Goal: Information Seeking & Learning: Learn about a topic

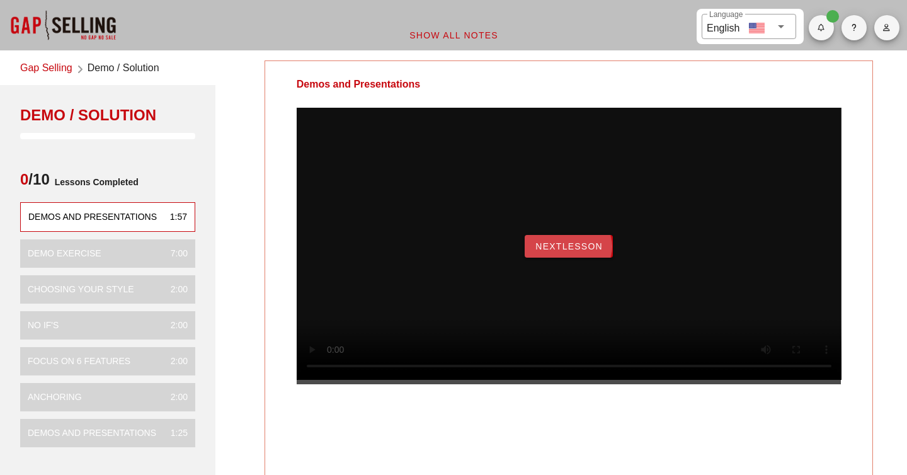
click at [558, 251] on span "NextLesson" at bounding box center [569, 246] width 68 height 10
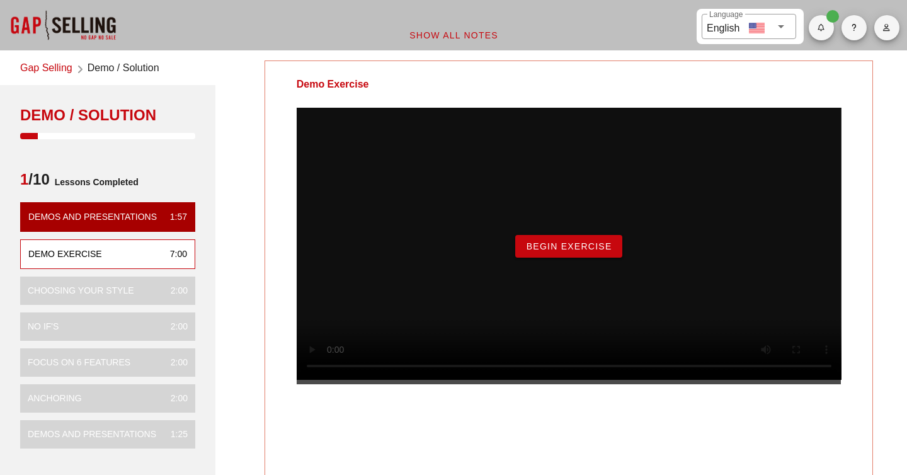
click at [558, 251] on span "Begin Exercise" at bounding box center [568, 246] width 86 height 10
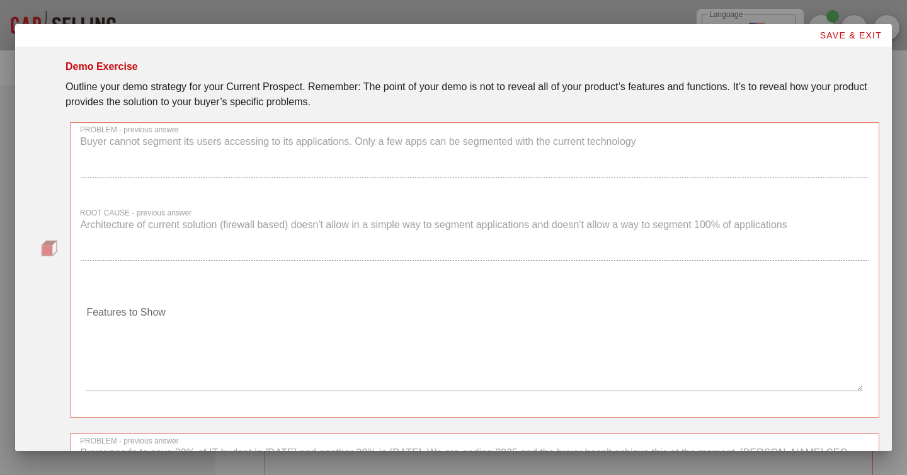
click at [220, 149] on div "PROBLEM - previous answer Buyer cannot segment its users accessing to its appli…" at bounding box center [474, 156] width 804 height 83
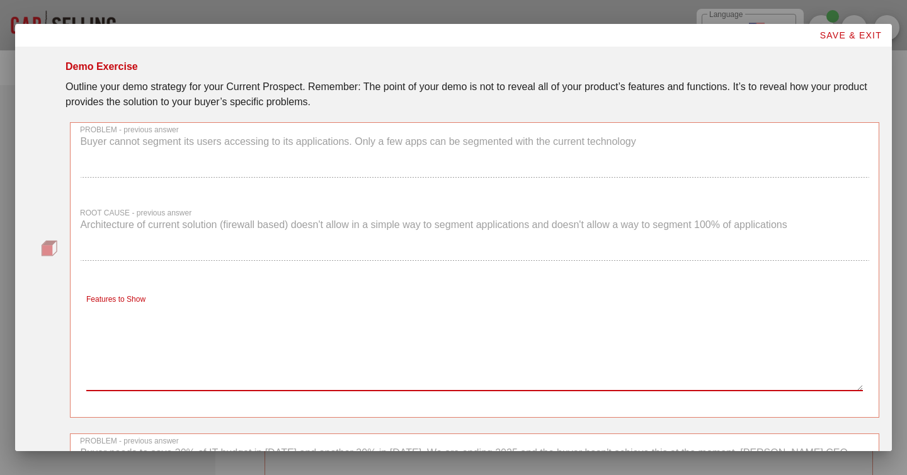
click at [159, 315] on textarea "Features to Show" at bounding box center [474, 346] width 776 height 88
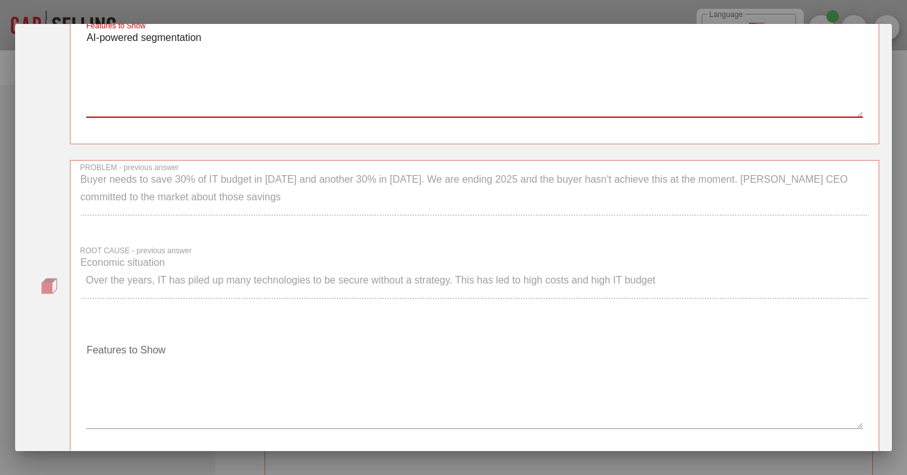
scroll to position [274, 0]
type textarea "AI-powered segmentation"
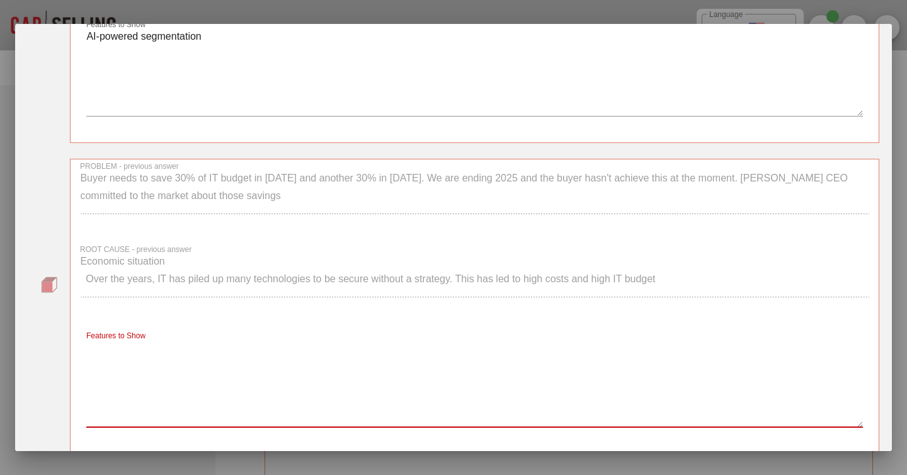
click at [111, 359] on textarea "Features to Show" at bounding box center [474, 383] width 776 height 88
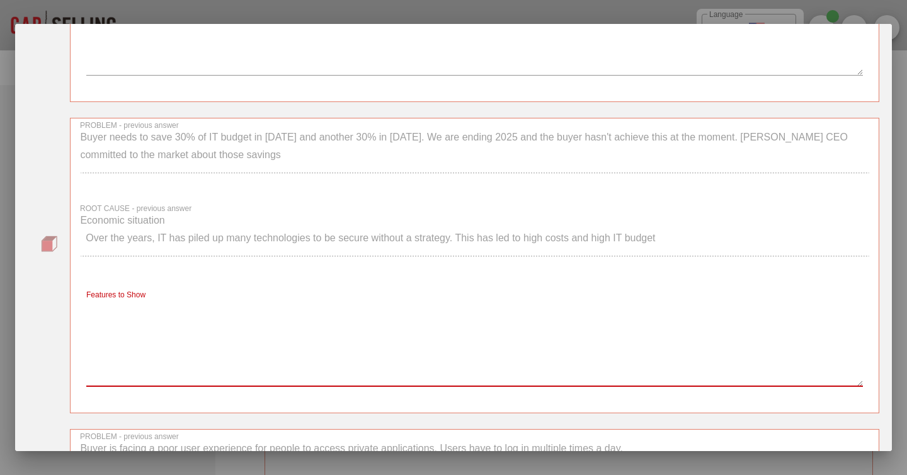
scroll to position [317, 0]
click at [118, 344] on textarea "Features to Show" at bounding box center [474, 341] width 776 height 88
click at [116, 313] on textarea "Features to Show" at bounding box center [474, 341] width 776 height 88
click at [206, 302] on textarea "I don't show a feature but a current state vs future" at bounding box center [474, 341] width 776 height 88
click at [111, 305] on textarea "I don't show a feature but I would a current state vs future" at bounding box center [474, 341] width 776 height 88
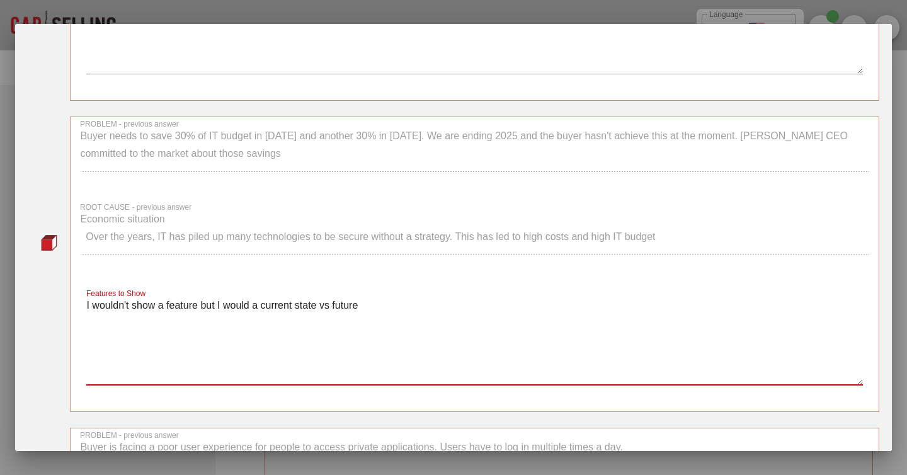
click at [262, 308] on textarea "I wouldn't show a feature but I would a current state vs future" at bounding box center [474, 341] width 776 height 88
click at [401, 304] on textarea "I wouldn't show a feature but I would draw a current state vs future" at bounding box center [474, 341] width 776 height 88
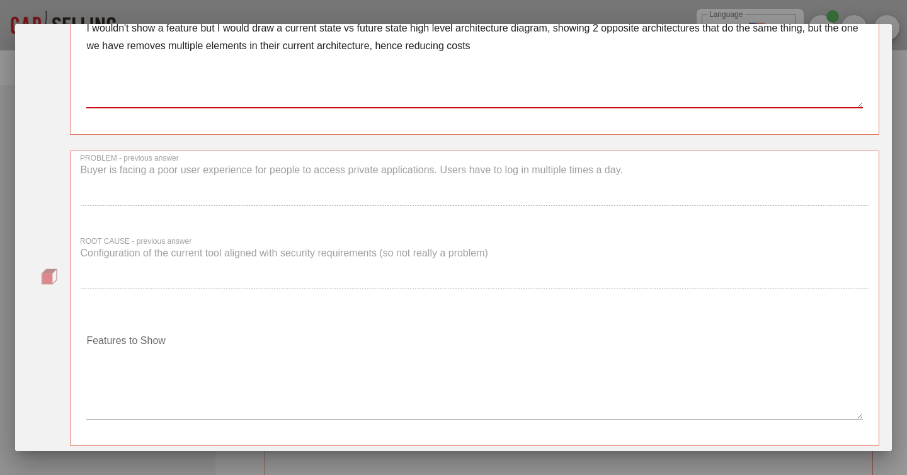
scroll to position [603, 0]
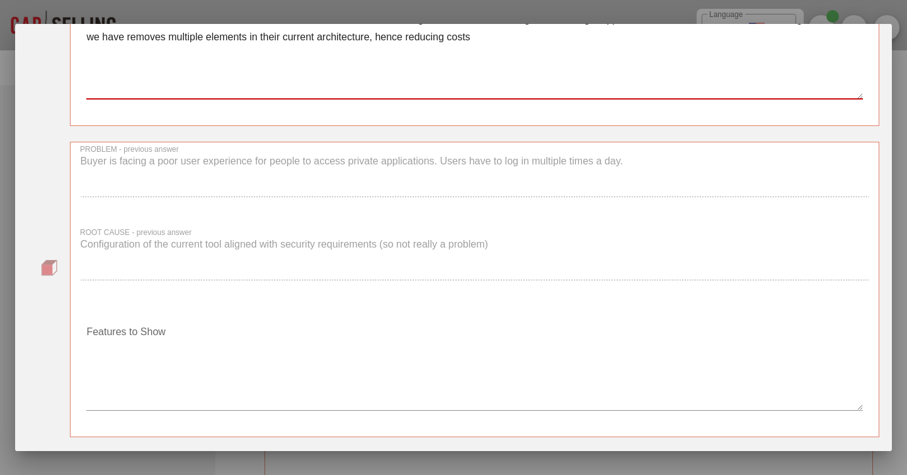
type textarea "I wouldn't show a feature but I would draw a current state vs future state high…"
click at [215, 347] on textarea "Features to Show" at bounding box center [474, 366] width 776 height 88
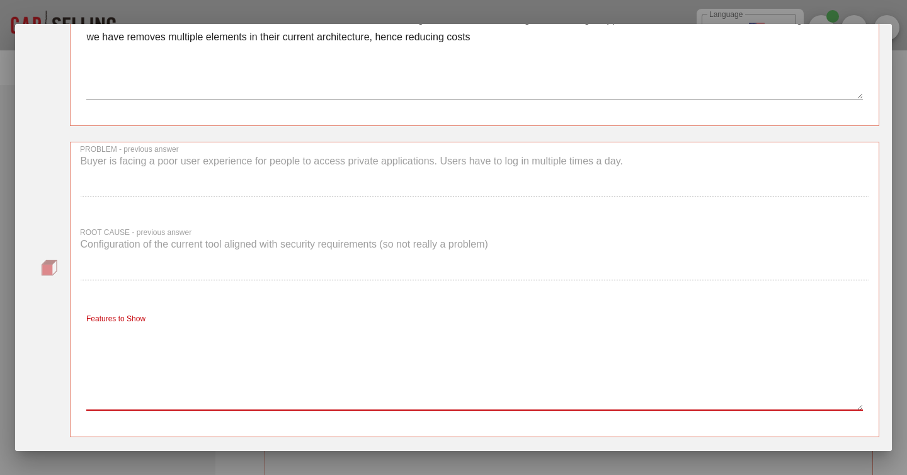
click at [229, 322] on textarea "Features to Show" at bounding box center [474, 366] width 776 height 88
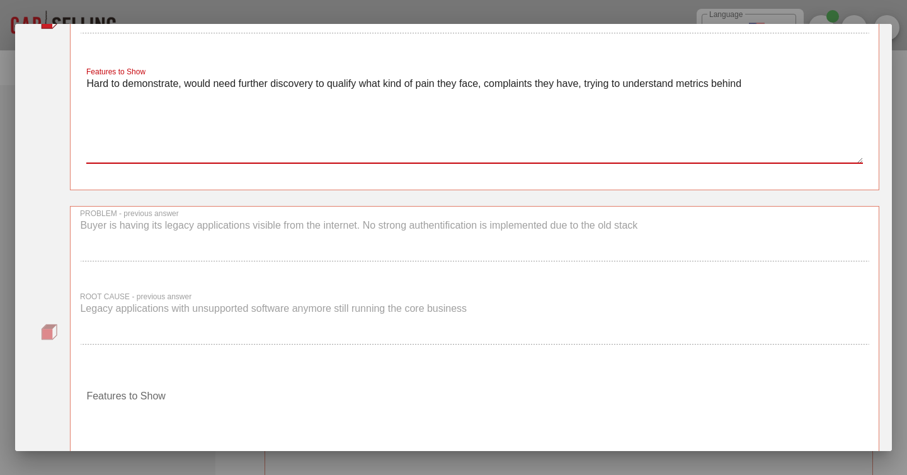
scroll to position [948, 0]
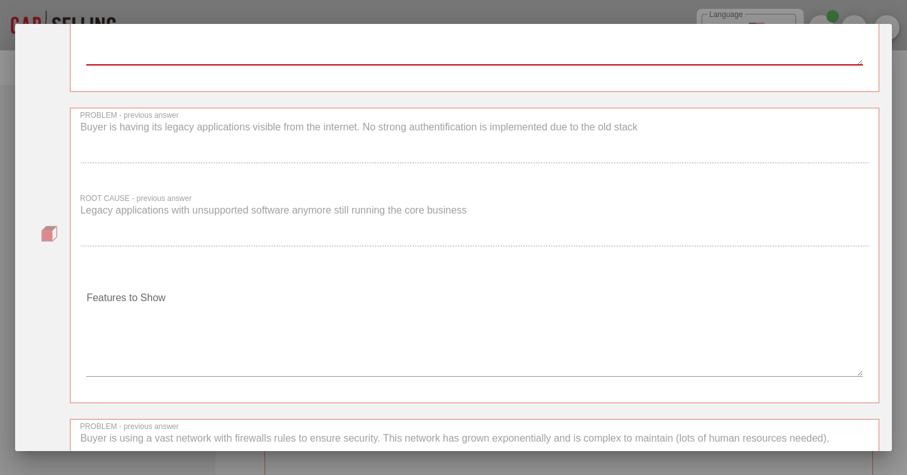
type textarea "Hard to demonstrate, would need further discovery to qualify what kind of pain …"
click at [178, 317] on textarea "Features to Show" at bounding box center [474, 332] width 776 height 88
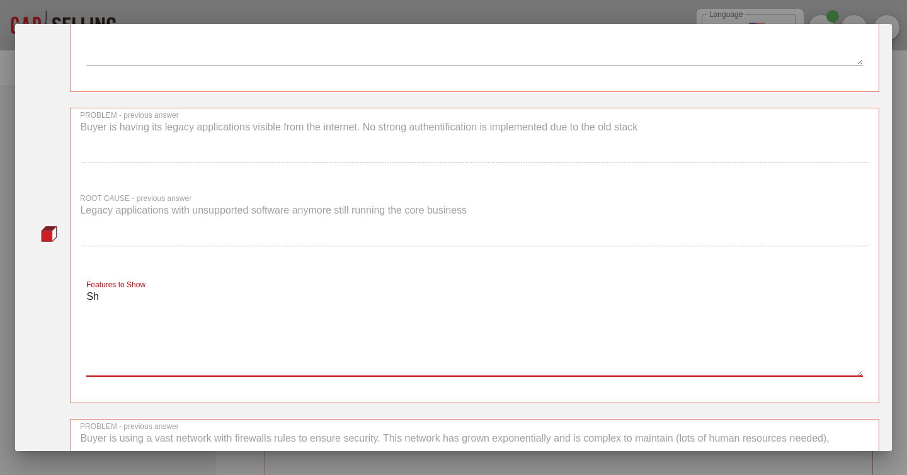
type textarea "S"
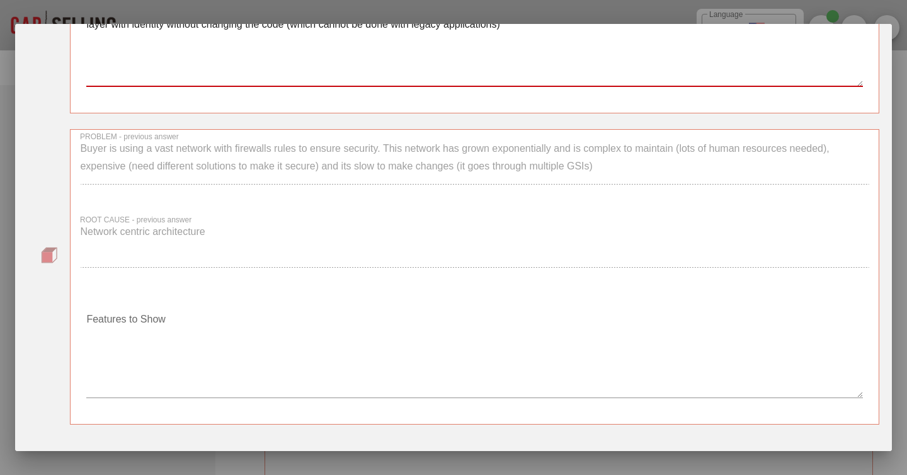
scroll to position [1252, 0]
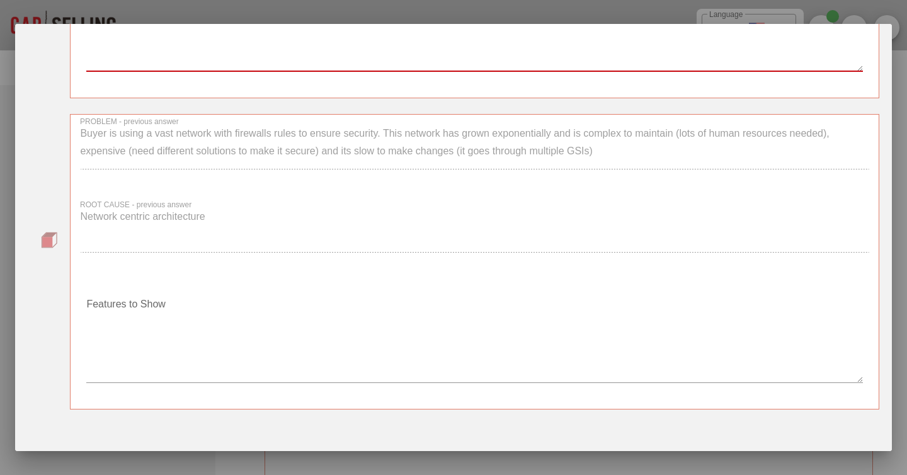
type textarea "Show in a lab what an attacker sees when finding an application visible from th…"
click at [142, 325] on textarea "Features to Show" at bounding box center [474, 338] width 776 height 88
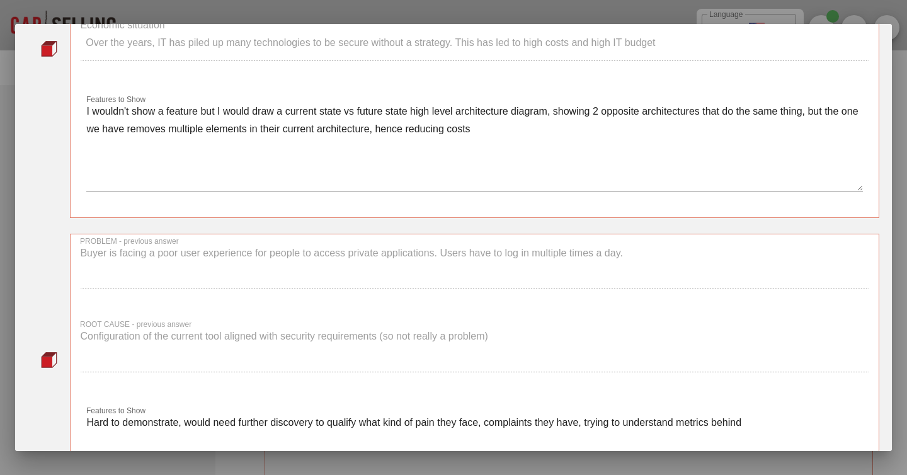
scroll to position [453, 0]
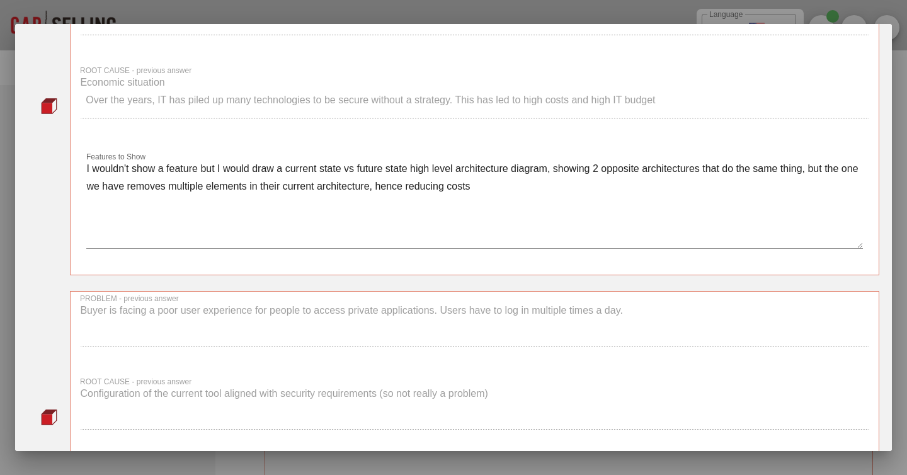
click at [169, 193] on textarea "I wouldn't show a feature but I would draw a current state vs future state high…" at bounding box center [474, 204] width 776 height 88
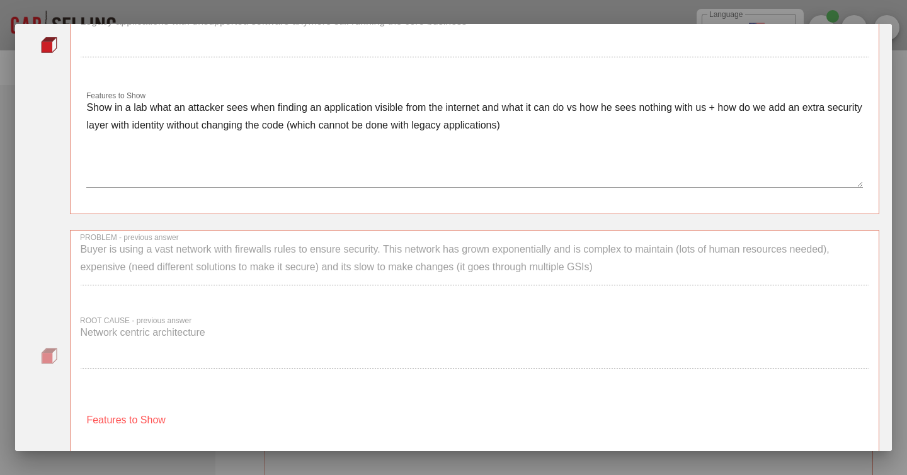
scroll to position [1243, 0]
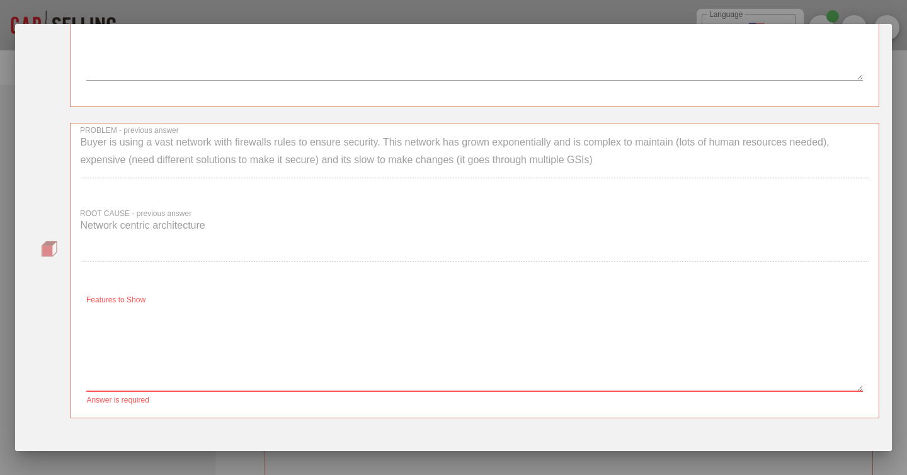
click at [163, 328] on textarea "Features to Show" at bounding box center [474, 347] width 776 height 88
paste textarea "I wouldn't show a feature but I would draw a current state vs future state high…"
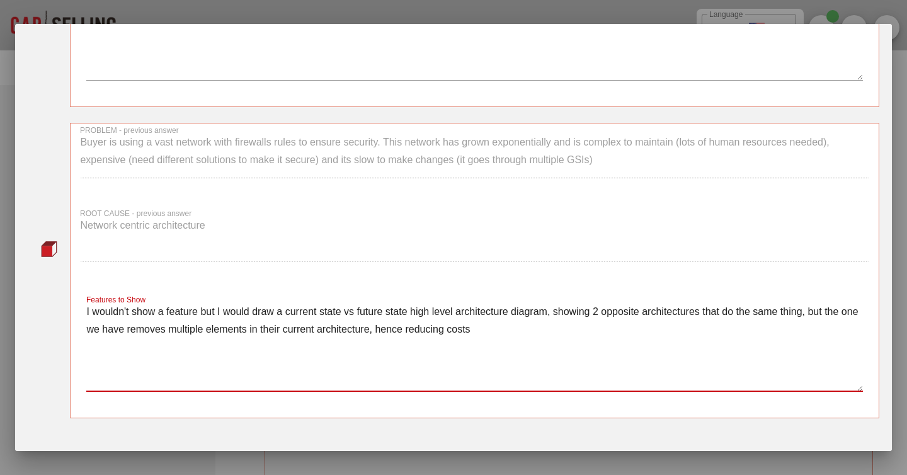
scroll to position [1289, 0]
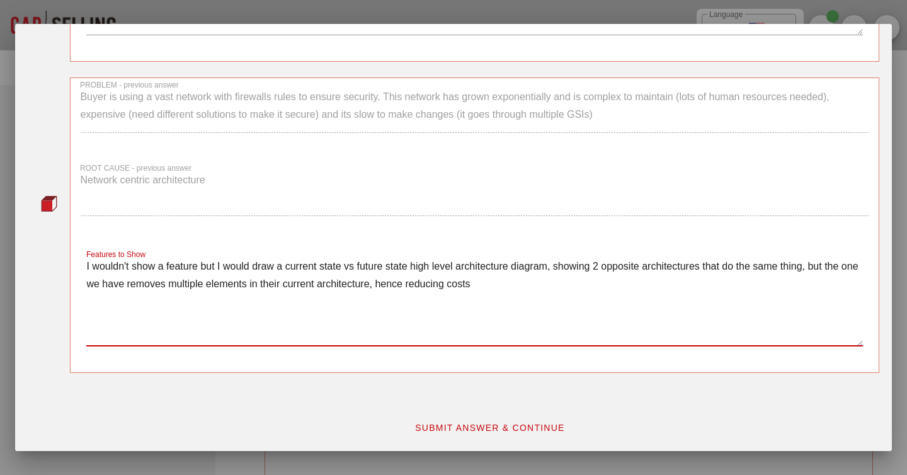
type textarea "I wouldn't show a feature but I would draw a current state vs future state high…"
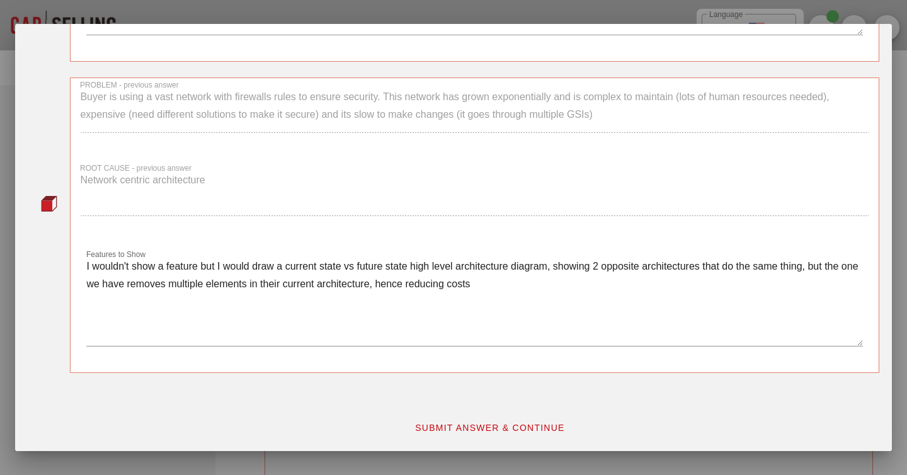
click at [235, 396] on div "SUBMIT ANSWER & CONTINUE" at bounding box center [453, 421] width 866 height 50
click at [443, 426] on span "SUBMIT ANSWER & CONTINUE" at bounding box center [489, 427] width 150 height 10
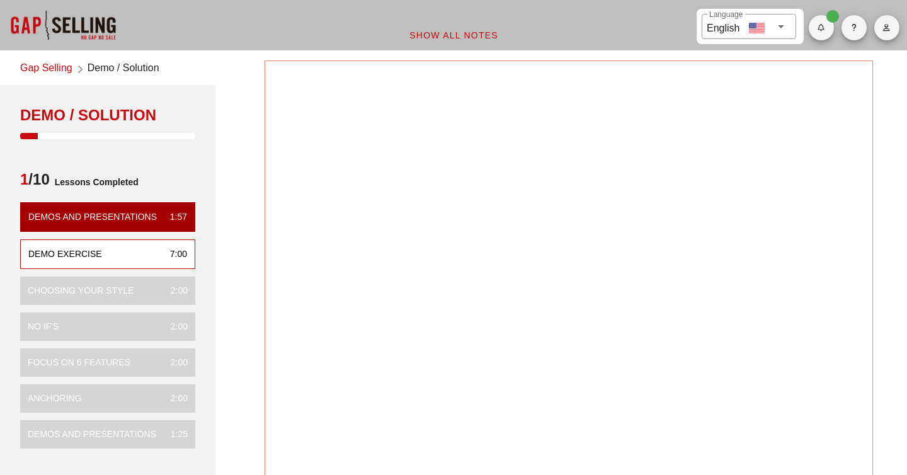
scroll to position [0, 0]
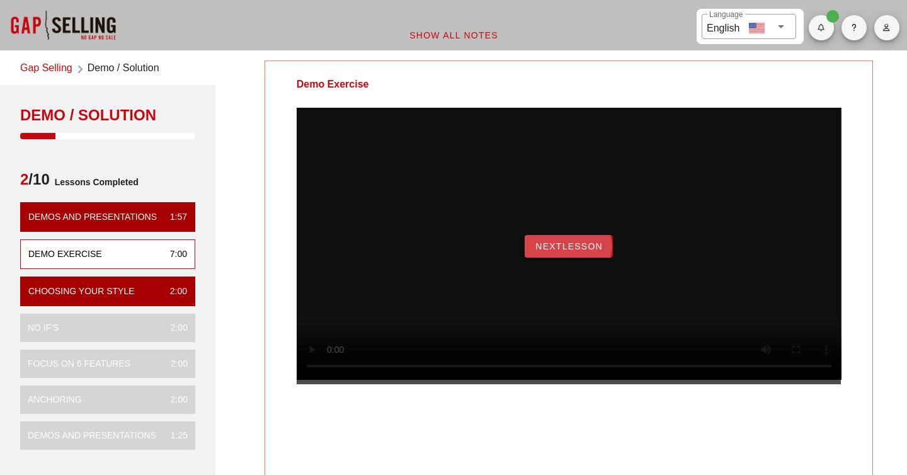
click at [578, 257] on button "NextLesson" at bounding box center [568, 246] width 88 height 23
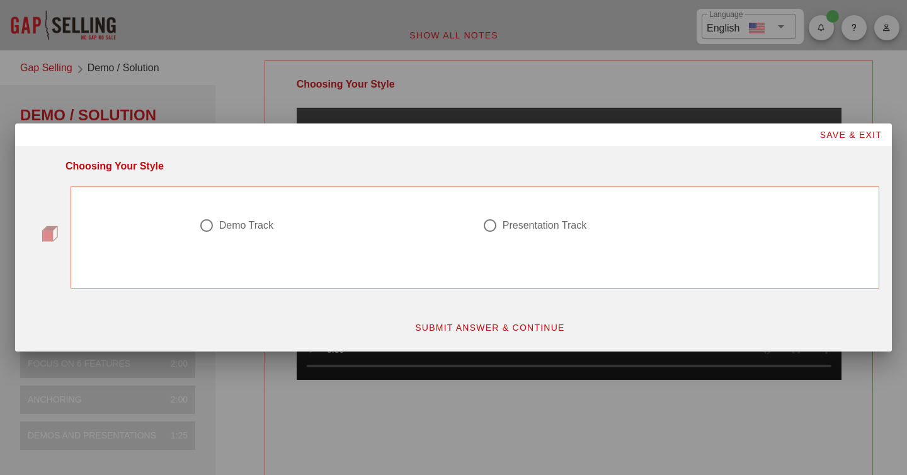
click at [263, 229] on div "Demo Track" at bounding box center [246, 225] width 54 height 13
radio input "true"
click at [466, 328] on span "SUBMIT ANSWER & CONTINUE" at bounding box center [489, 327] width 150 height 10
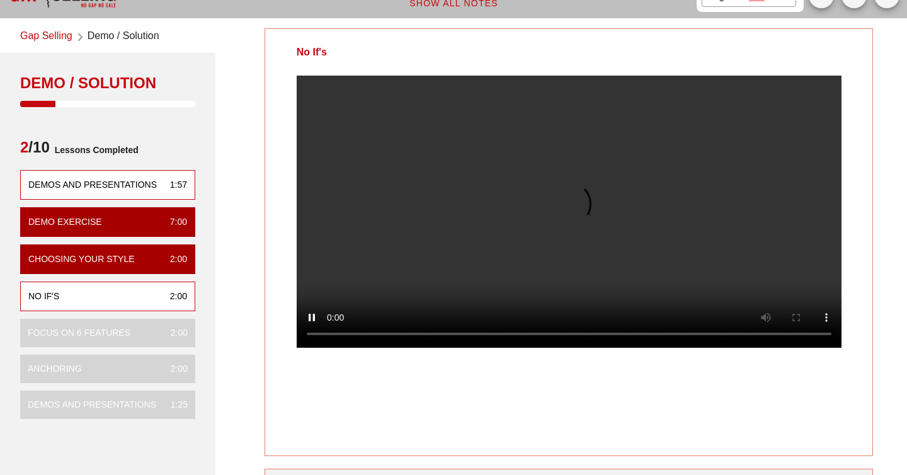
scroll to position [33, 0]
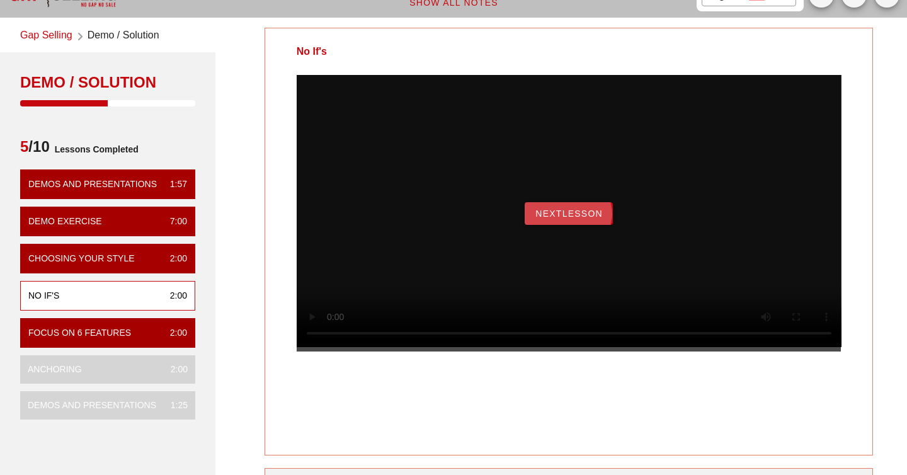
click at [537, 218] on span "NextLesson" at bounding box center [569, 213] width 68 height 10
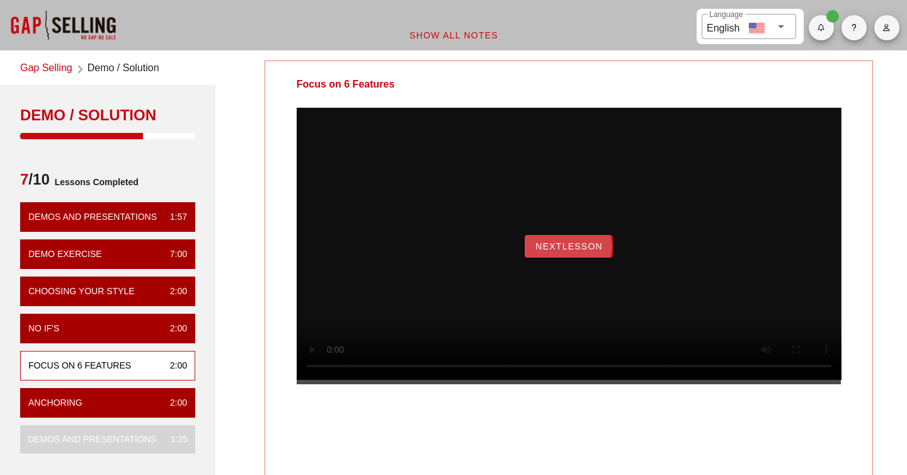
click at [588, 251] on span "NextLesson" at bounding box center [569, 246] width 68 height 10
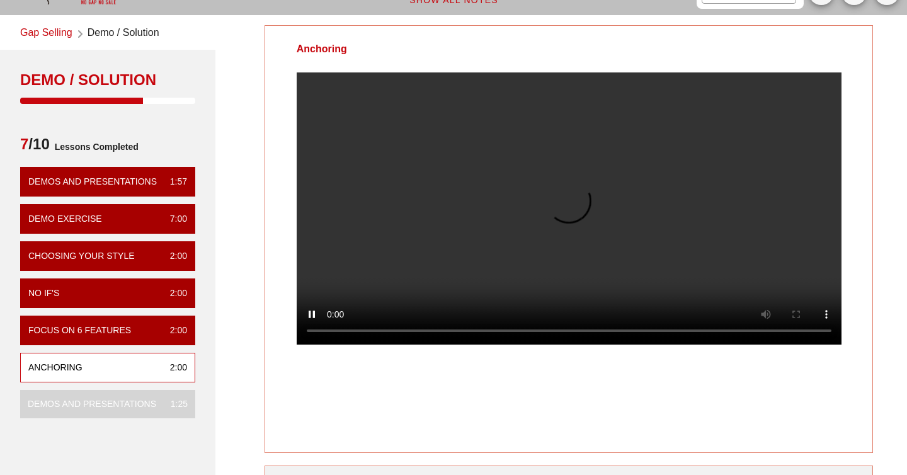
scroll to position [31, 0]
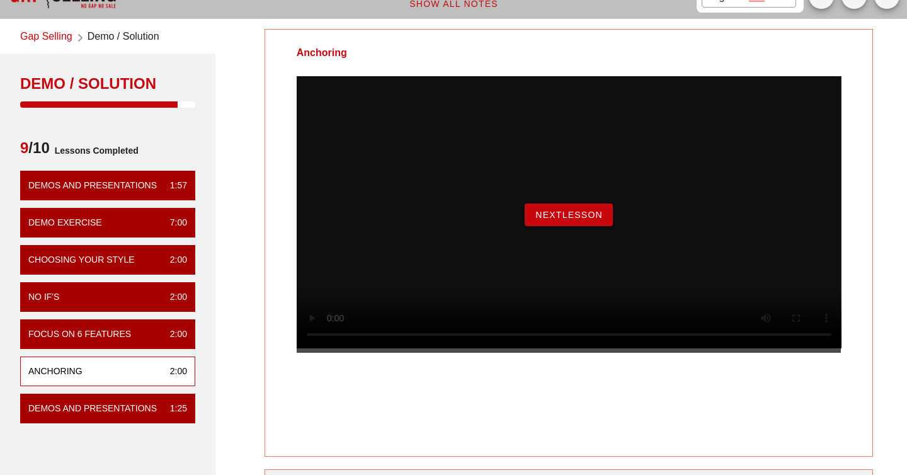
click at [568, 220] on span "NextLesson" at bounding box center [569, 215] width 68 height 10
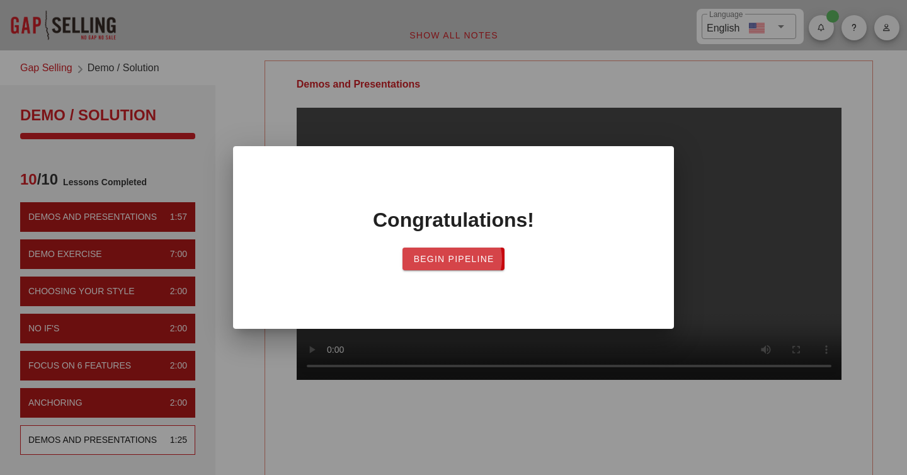
click at [476, 259] on span "Begin Pipeline" at bounding box center [452, 259] width 81 height 10
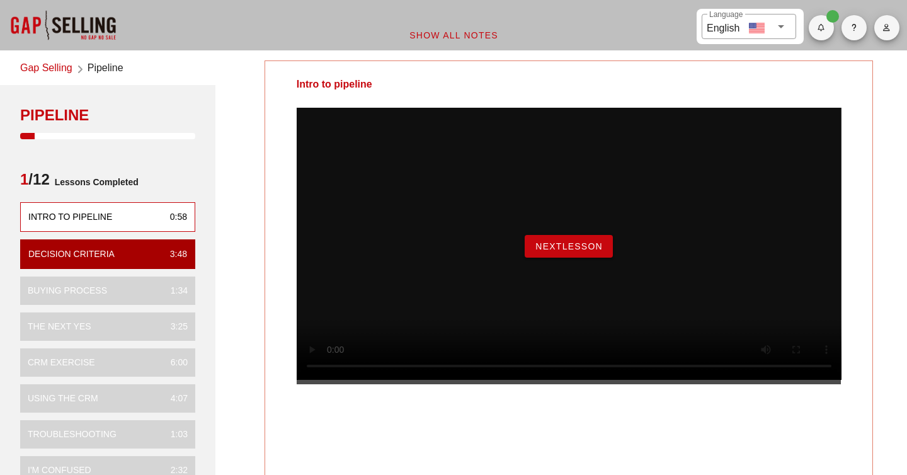
click at [563, 275] on div "NextLesson" at bounding box center [569, 246] width 545 height 276
click at [567, 251] on span "NextLesson" at bounding box center [569, 246] width 68 height 10
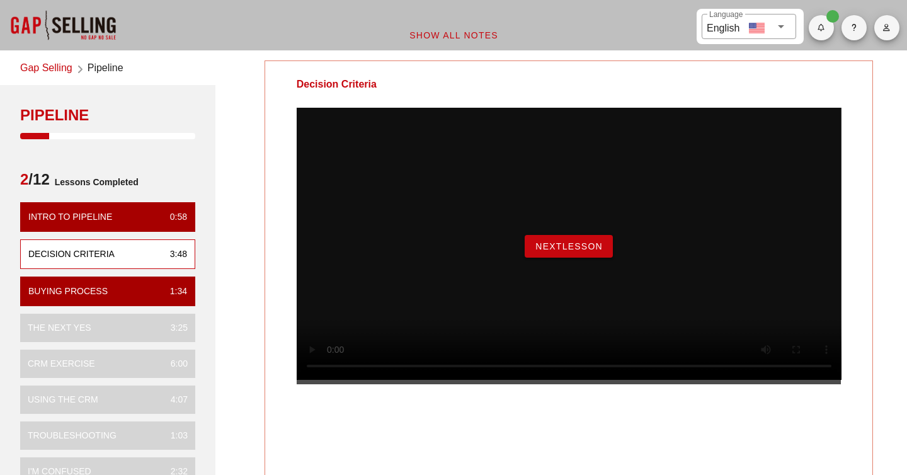
click at [612, 256] on div "NextLesson" at bounding box center [569, 246] width 126 height 23
click at [608, 256] on button "NextLesson" at bounding box center [568, 246] width 88 height 23
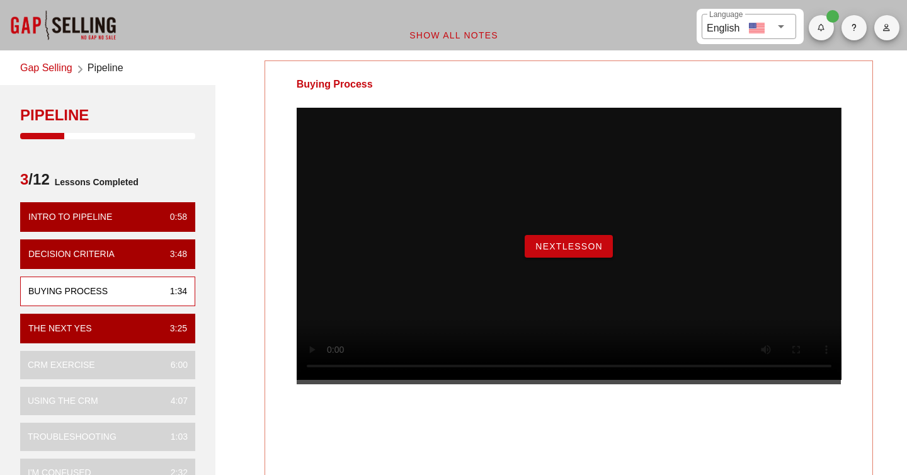
click at [588, 256] on button "NextLesson" at bounding box center [568, 246] width 88 height 23
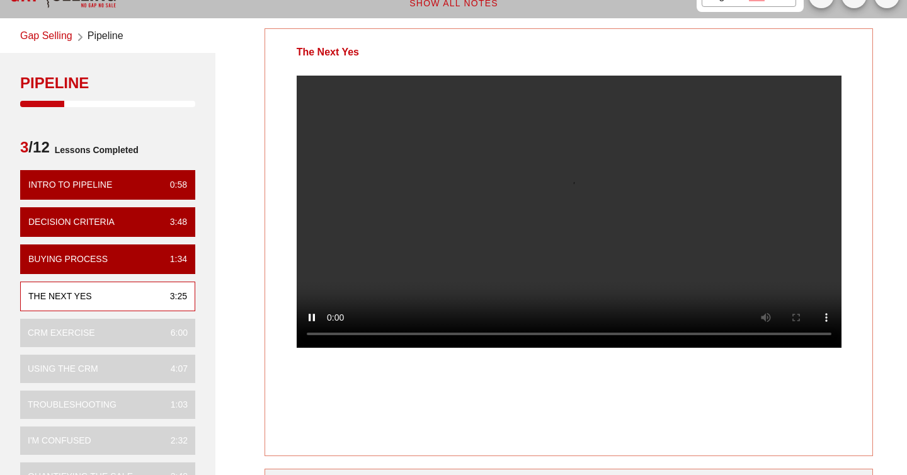
scroll to position [30, 0]
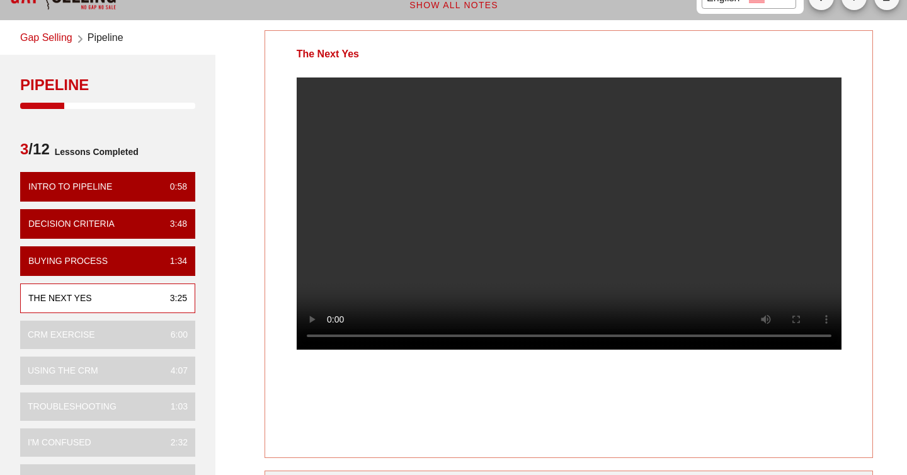
click at [268, 127] on div at bounding box center [569, 223] width 608 height 292
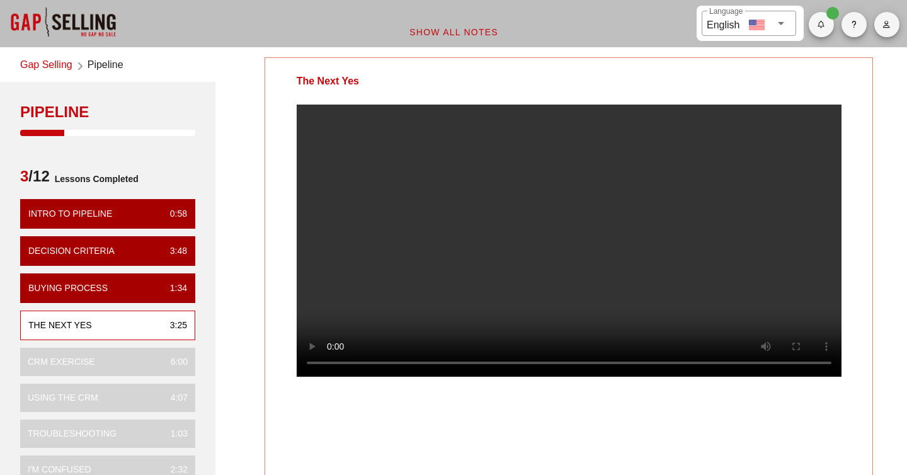
scroll to position [0, 0]
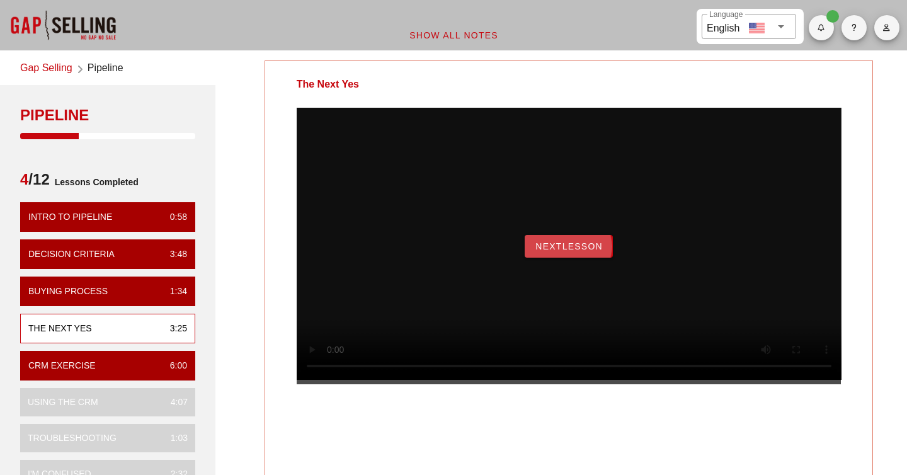
click at [587, 251] on span "NextLesson" at bounding box center [569, 246] width 68 height 10
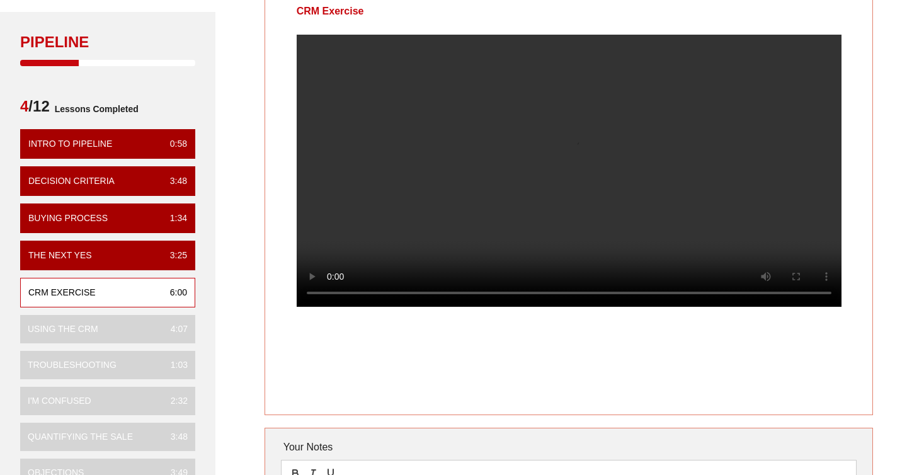
scroll to position [69, 0]
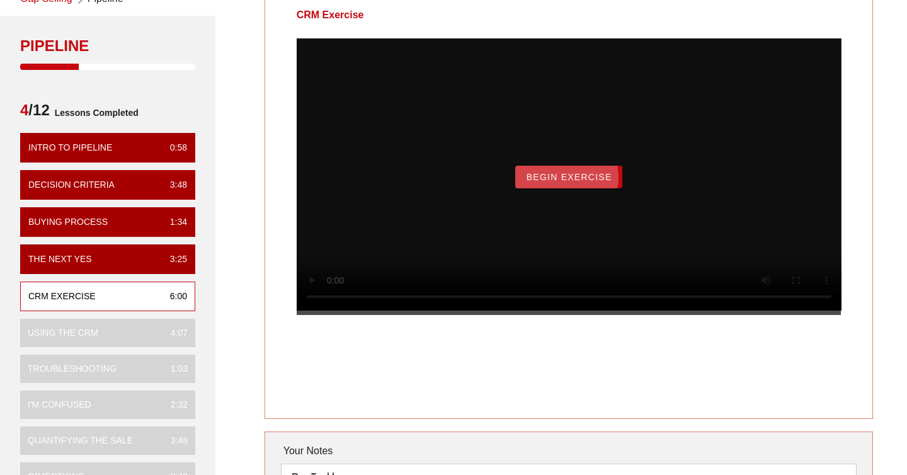
click at [591, 188] on button "Begin Exercise" at bounding box center [568, 177] width 106 height 23
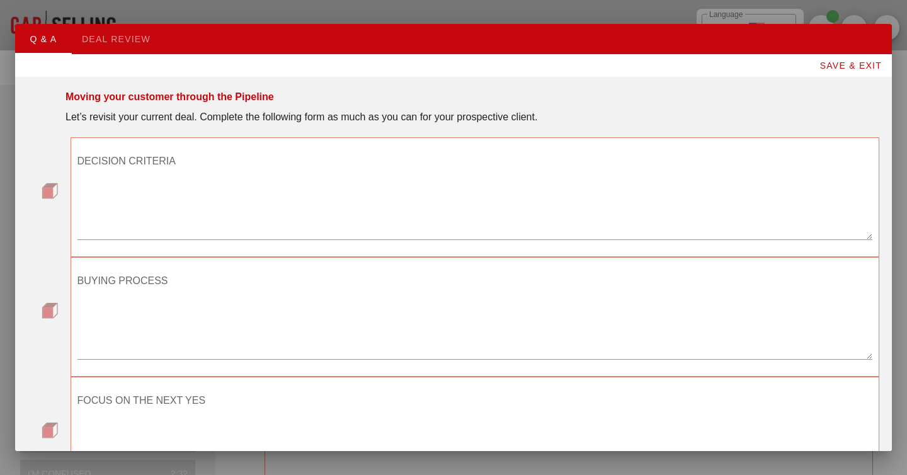
click at [453, 176] on textarea "DECISION CRITERIA" at bounding box center [474, 195] width 795 height 88
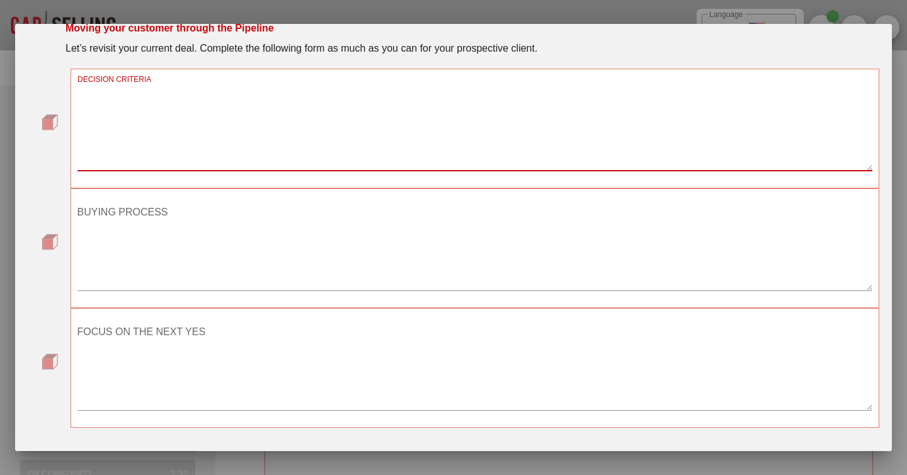
scroll to position [55, 0]
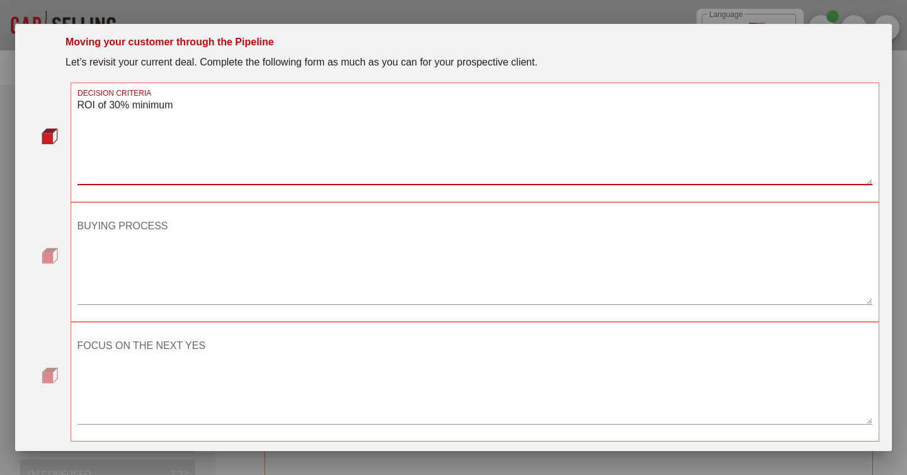
type textarea "ROI of 30% minimum"
click at [280, 215] on div "BUYING PROCESS" at bounding box center [474, 263] width 795 height 110
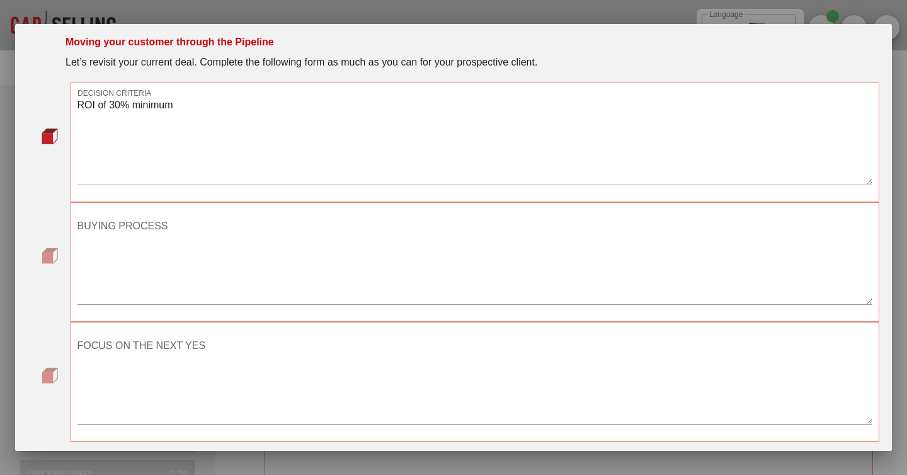
click at [242, 223] on textarea "BUYING PROCESS" at bounding box center [474, 260] width 795 height 88
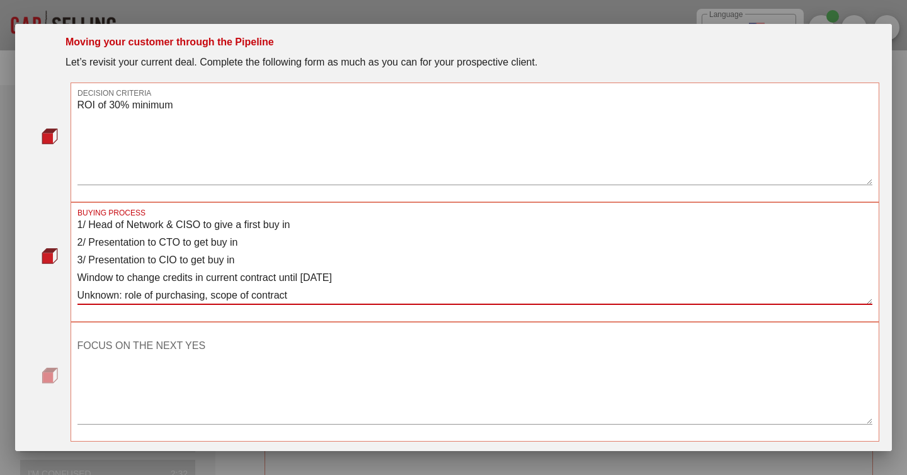
type textarea "1/ Head of Network & CISO to give a first buy in 2/ Presentation to CTO to get …"
click at [225, 351] on textarea "FOCUS ON THE NEXT YES" at bounding box center [474, 380] width 795 height 88
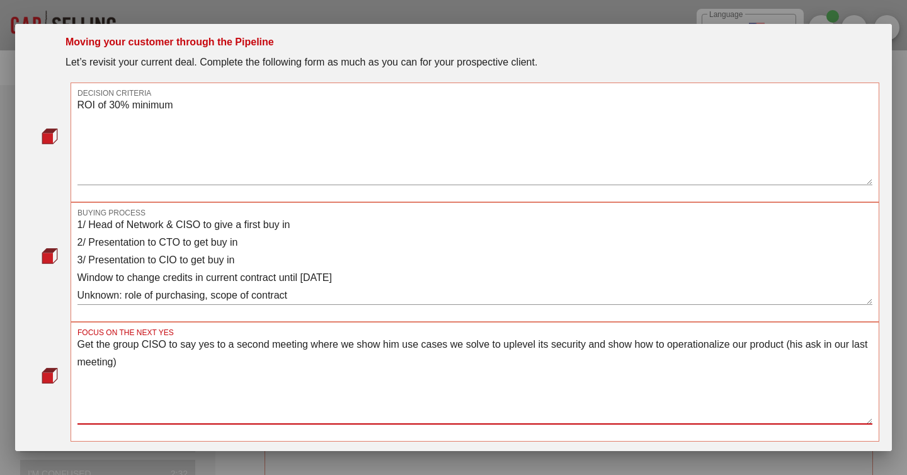
click at [166, 341] on textarea "Get the group CISO to say yes to a second meeting where we show him use cases w…" at bounding box center [474, 380] width 795 height 88
click at [155, 359] on textarea "Get the group CISO to say yes to a second meeting where we show him use cases w…" at bounding box center [474, 380] width 795 height 88
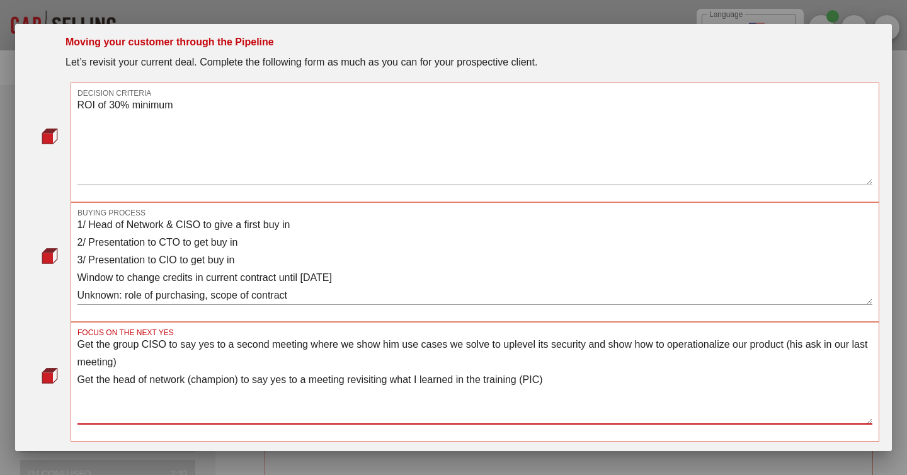
type textarea "Get the group CISO to say yes to a second meeting where we show him use cases w…"
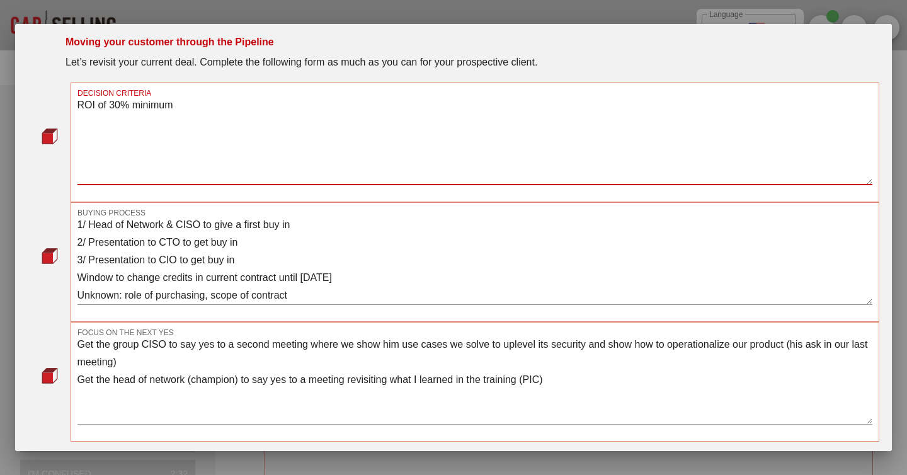
click at [131, 167] on textarea "ROI of 30% minimum" at bounding box center [474, 140] width 795 height 88
drag, startPoint x: 128, startPoint y: 123, endPoint x: 305, endPoint y: 120, distance: 177.6
click at [305, 120] on textarea "ROI of 30% minimum Others are only guesses so far and I'll need to" at bounding box center [474, 140] width 795 height 88
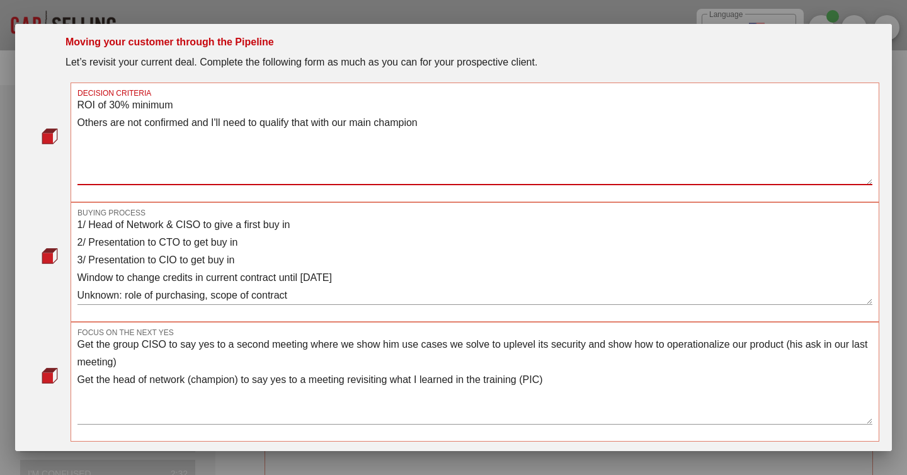
type textarea "ROI of 30% minimum Others are not confirmed and I'll need to qualify that with …"
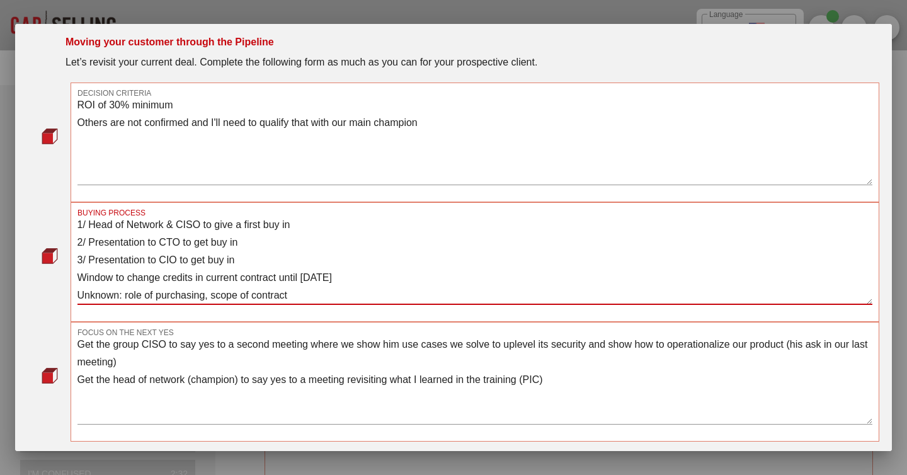
click at [315, 222] on textarea "1/ Head of Network & CISO to give a first buy in 2/ Presentation to CTO to get …" at bounding box center [474, 260] width 795 height 88
click at [292, 242] on textarea "1/ Head of Network & CISO to give a first buy-in mid-Oct 2/ Presentation to CTO…" at bounding box center [474, 260] width 795 height 88
click at [285, 291] on textarea "1/ Head of Network & CISO to give a first buy-in mid-Oct 2/ Presentation to CTO…" at bounding box center [474, 260] width 795 height 88
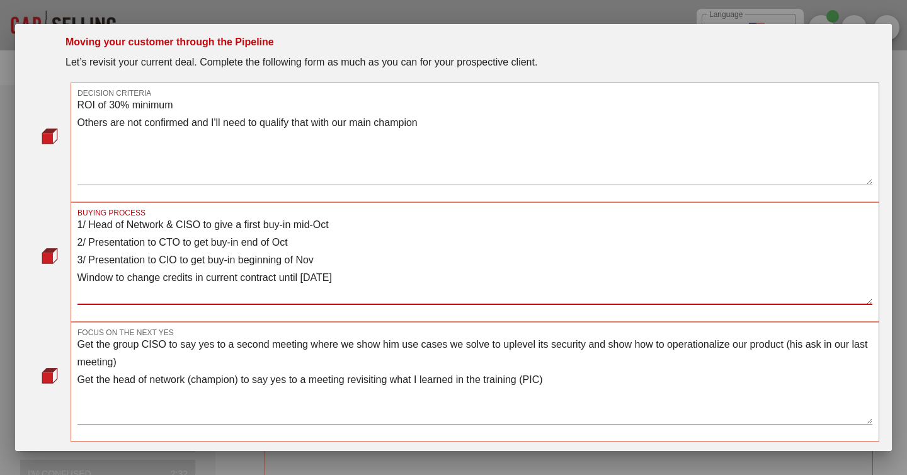
click at [333, 259] on textarea "1/ Head of Network & CISO to give a first buy-in mid-Oct 2/ Presentation to CTO…" at bounding box center [474, 260] width 795 height 88
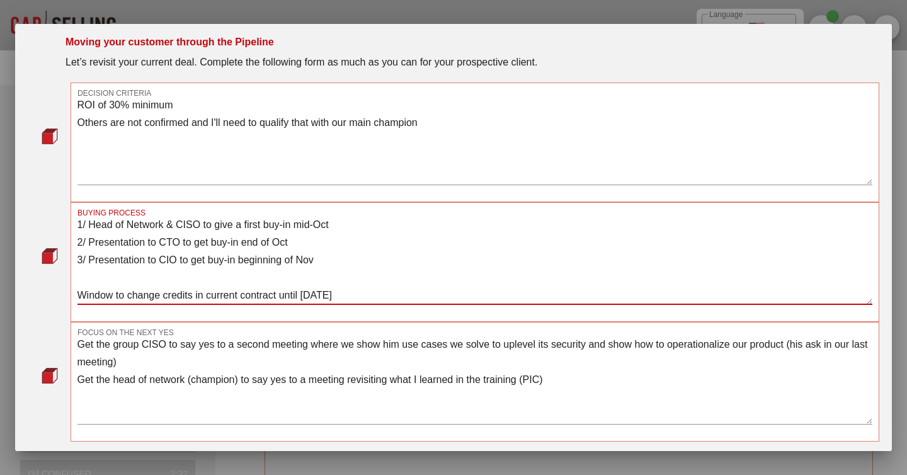
paste textarea "Unknown: role of purchasing, scope of contract"
click at [384, 294] on textarea "1/ Head of Network & CISO to give a first buy-in mid-Oct 2/ Presentation to CTO…" at bounding box center [474, 260] width 795 height 88
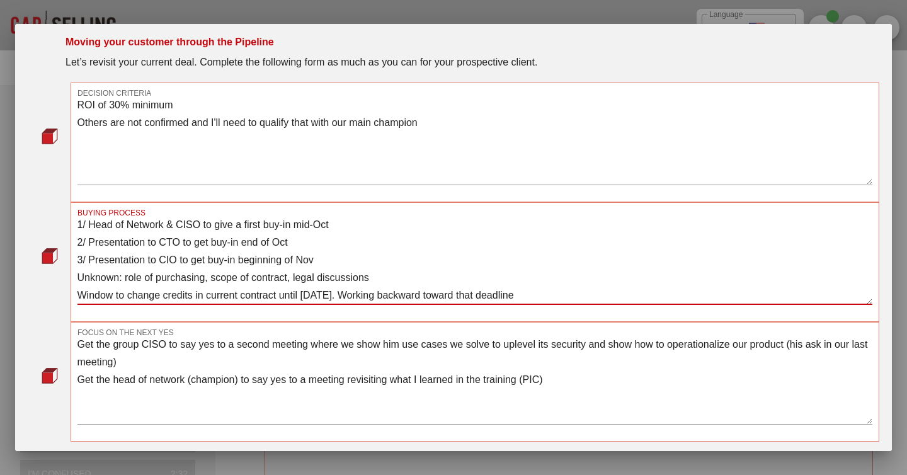
click at [409, 221] on textarea "1/ Head of Network & CISO to give a first buy-in mid-Oct 2/ Presentation to CTO…" at bounding box center [474, 260] width 795 height 88
drag, startPoint x: 570, startPoint y: 296, endPoint x: 384, endPoint y: 291, distance: 185.8
click at [384, 291] on textarea "1/ Head of Network & CISO to give a first buy-in mid-Oct 2/ Presentation to CTO…" at bounding box center [474, 260] width 795 height 88
type textarea "1/ Head of Network & CISO to give a first buy-in mid-Oct 2/ Presentation to CTO…"
click at [205, 97] on textarea "ROI of 30% minimum Others are not confirmed and I'll need to qualify that with …" at bounding box center [474, 140] width 795 height 88
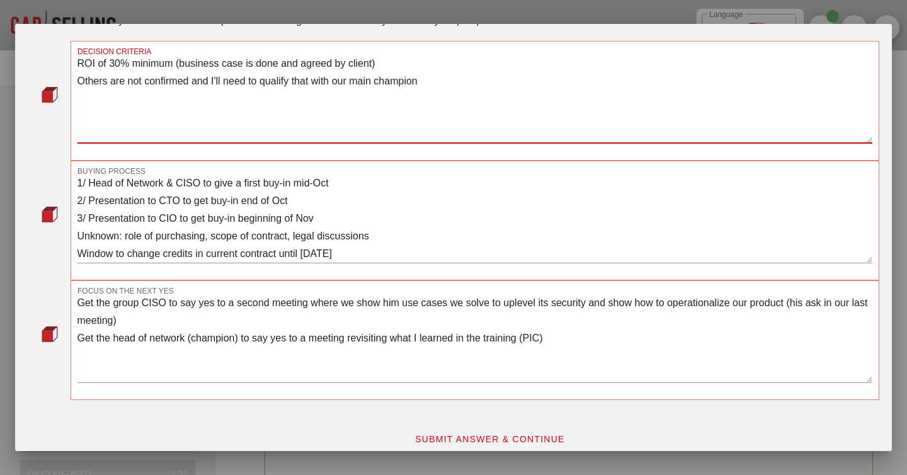
scroll to position [108, 0]
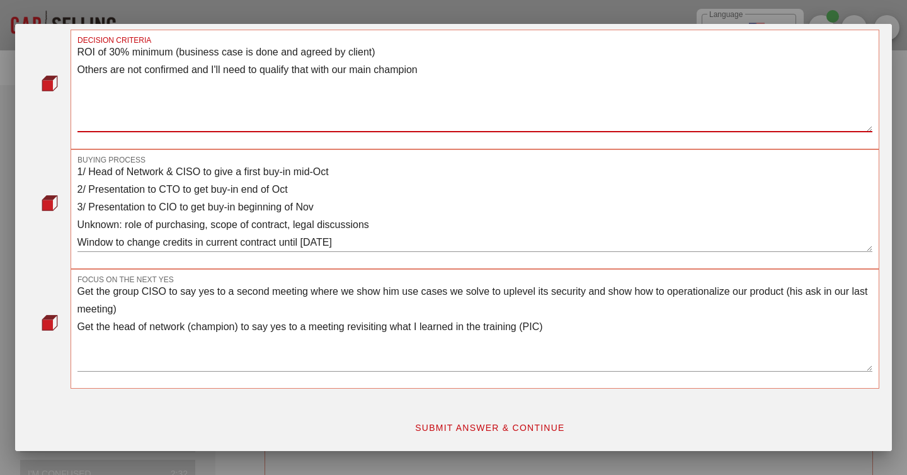
type textarea "ROI of 30% minimum (business case is done and agreed by client) Others are not …"
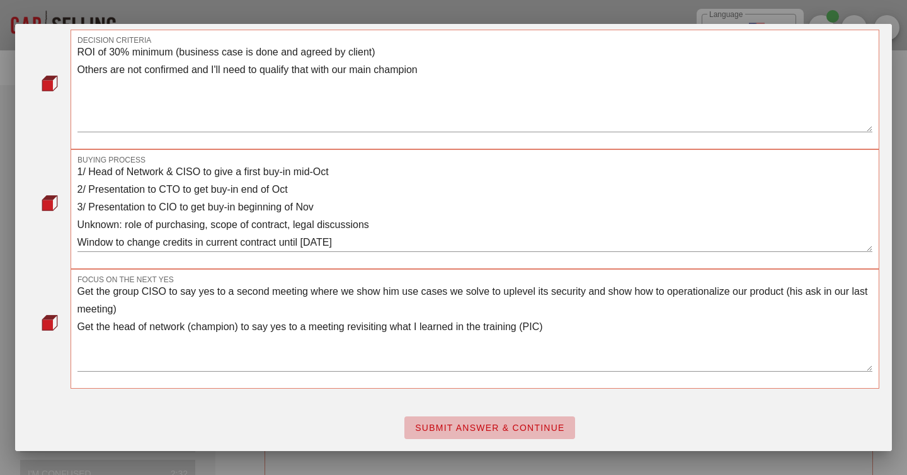
click at [446, 422] on span "SUBMIT ANSWER & CONTINUE" at bounding box center [489, 427] width 150 height 10
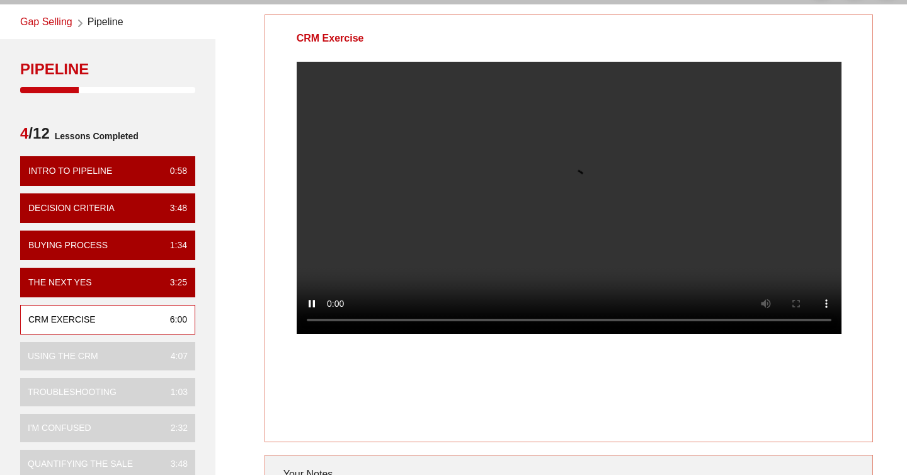
scroll to position [54, 0]
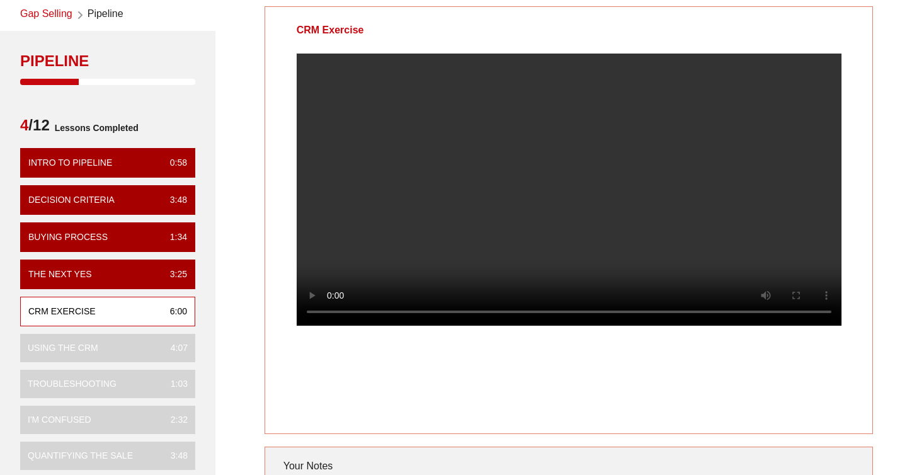
click at [709, 246] on video at bounding box center [569, 190] width 545 height 272
click at [710, 249] on video at bounding box center [569, 190] width 545 height 272
click at [698, 258] on video at bounding box center [569, 190] width 545 height 272
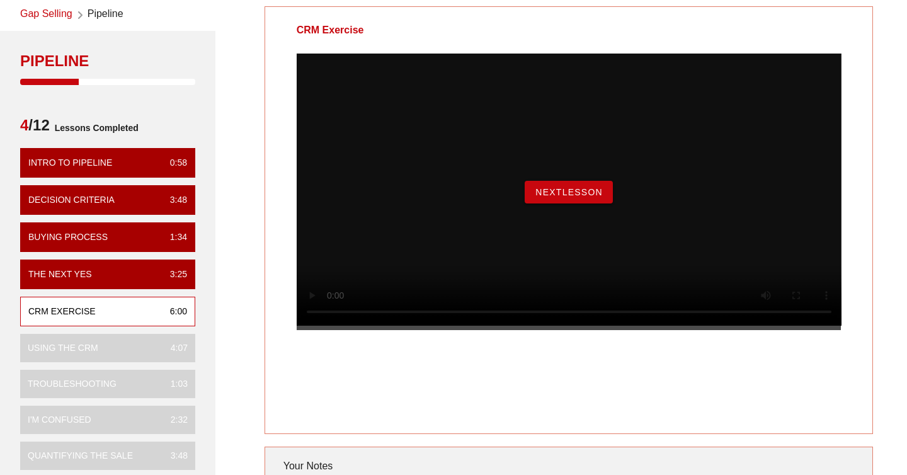
click at [552, 197] on span "NextLesson" at bounding box center [569, 192] width 68 height 10
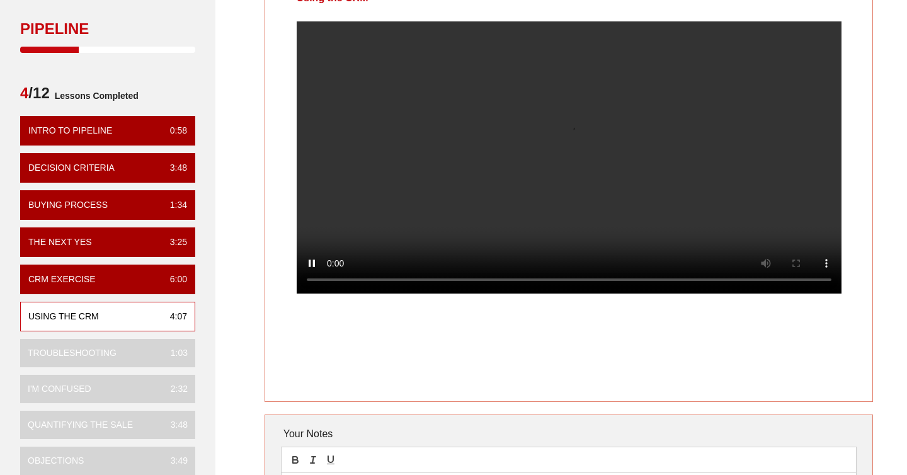
scroll to position [57, 0]
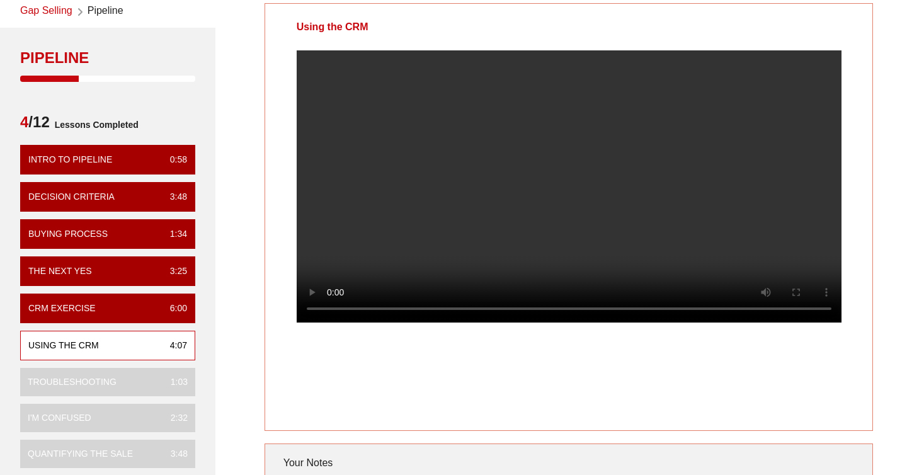
click at [864, 223] on div at bounding box center [569, 196] width 608 height 292
click at [744, 342] on div at bounding box center [569, 196] width 608 height 292
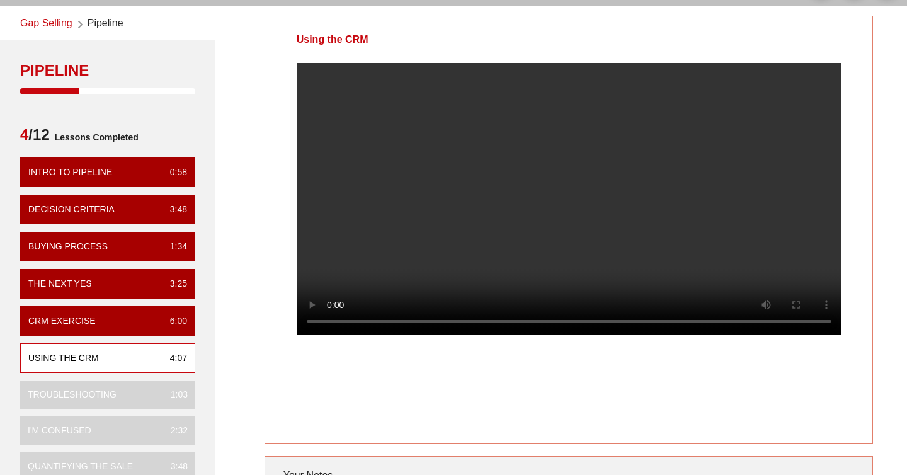
scroll to position [47, 0]
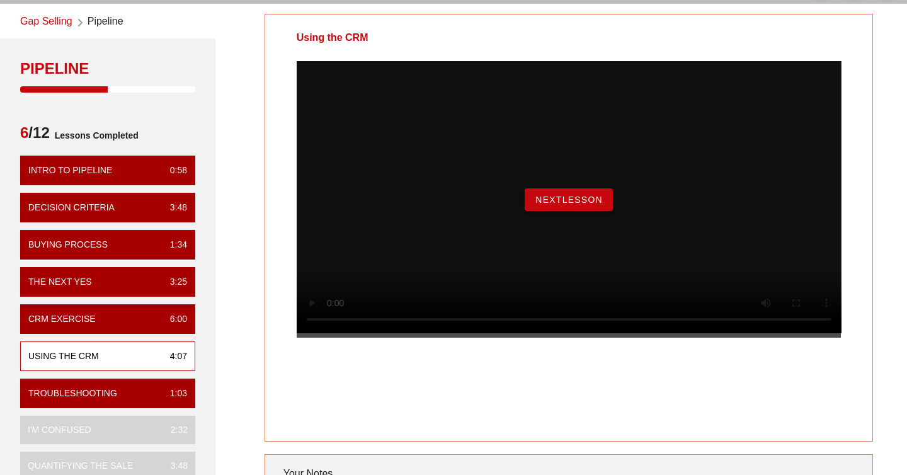
click at [558, 205] on span "NextLesson" at bounding box center [569, 200] width 68 height 10
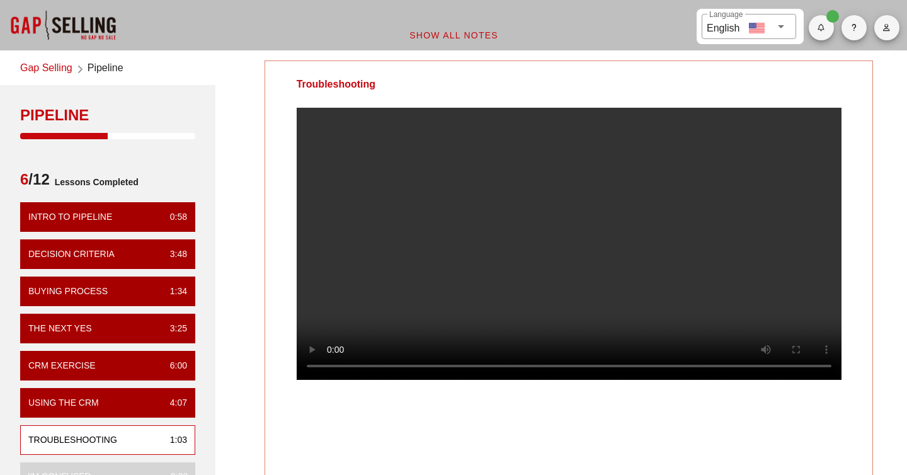
click at [847, 266] on div at bounding box center [569, 254] width 608 height 292
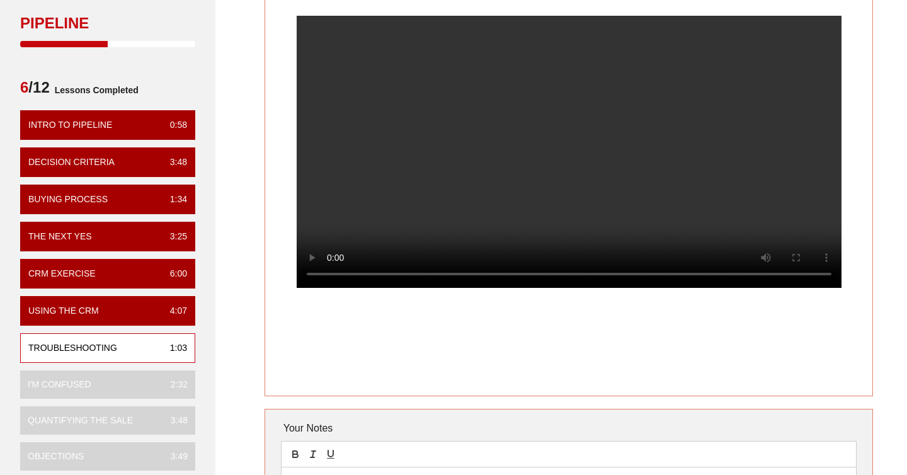
scroll to position [89, 0]
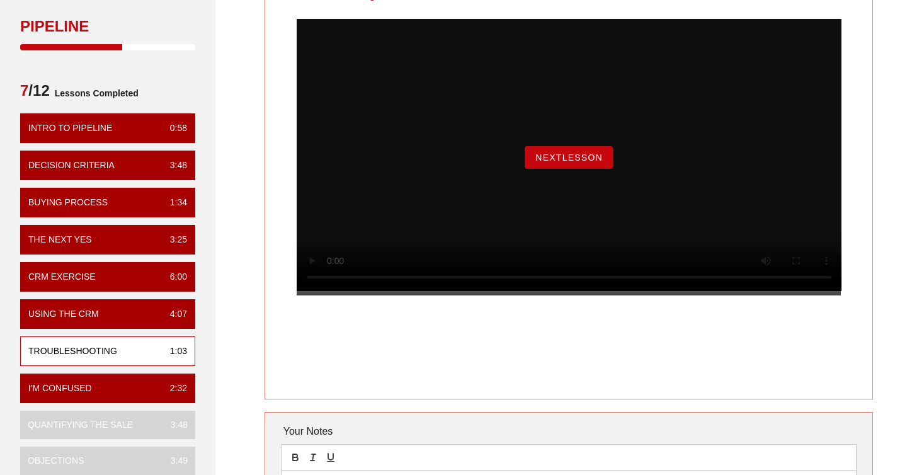
click at [551, 162] on span "NextLesson" at bounding box center [569, 157] width 68 height 10
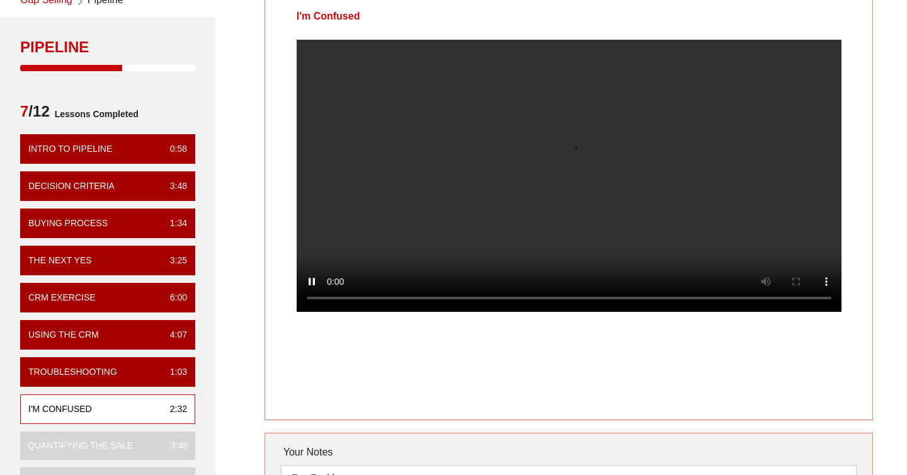
scroll to position [71, 0]
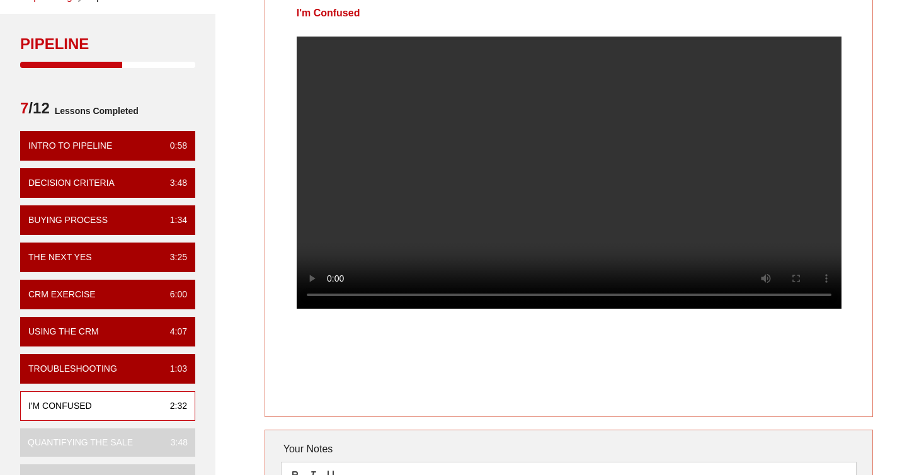
click at [696, 174] on video at bounding box center [569, 173] width 545 height 272
click at [539, 158] on video at bounding box center [569, 173] width 545 height 272
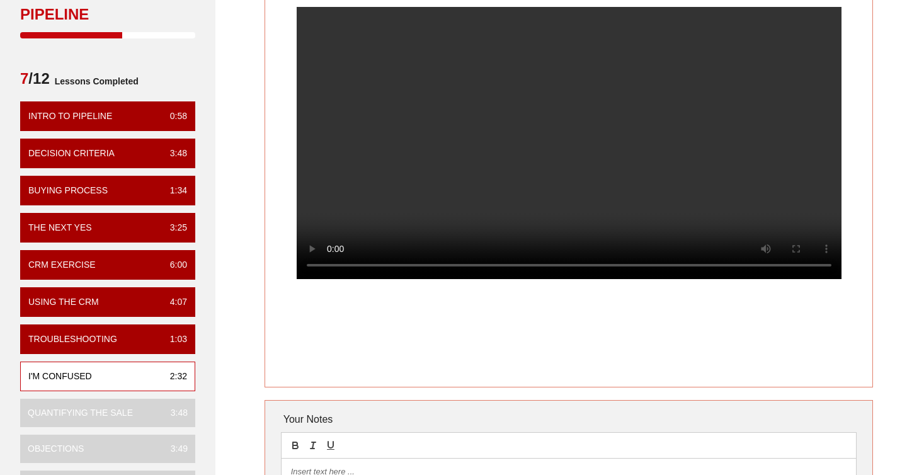
scroll to position [102, 0]
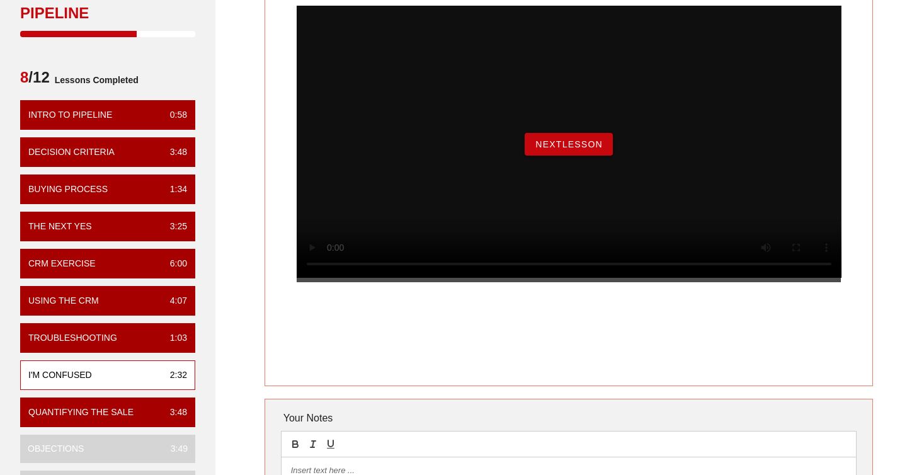
click at [569, 149] on span "NextLesson" at bounding box center [569, 144] width 68 height 10
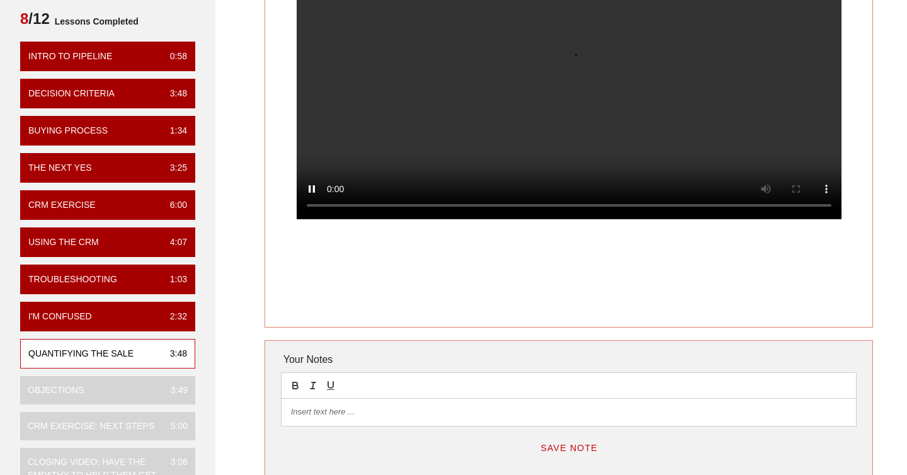
scroll to position [130, 0]
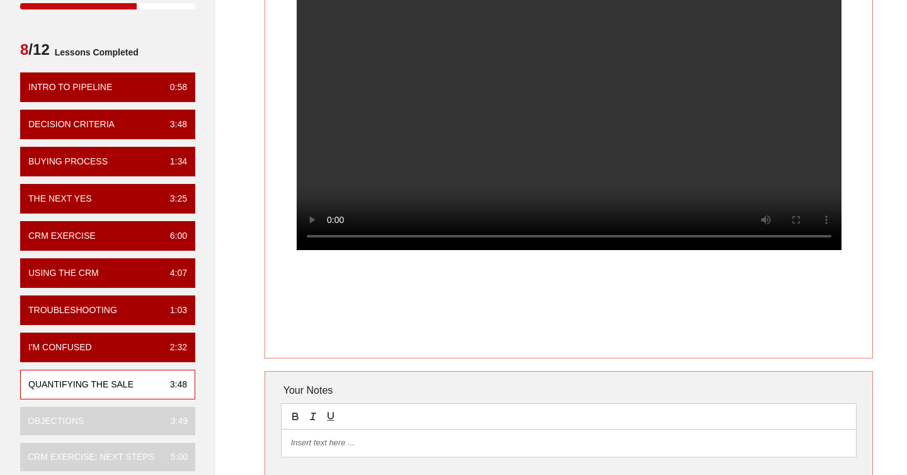
click at [855, 164] on div at bounding box center [569, 124] width 608 height 292
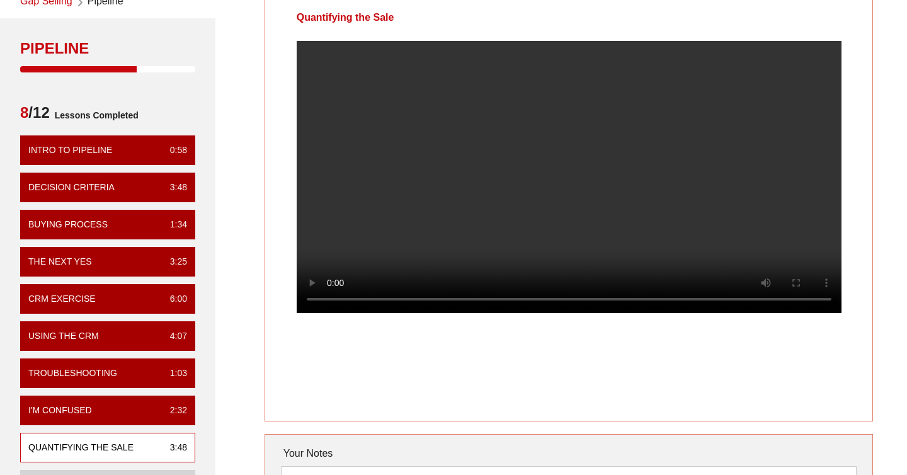
scroll to position [65, 0]
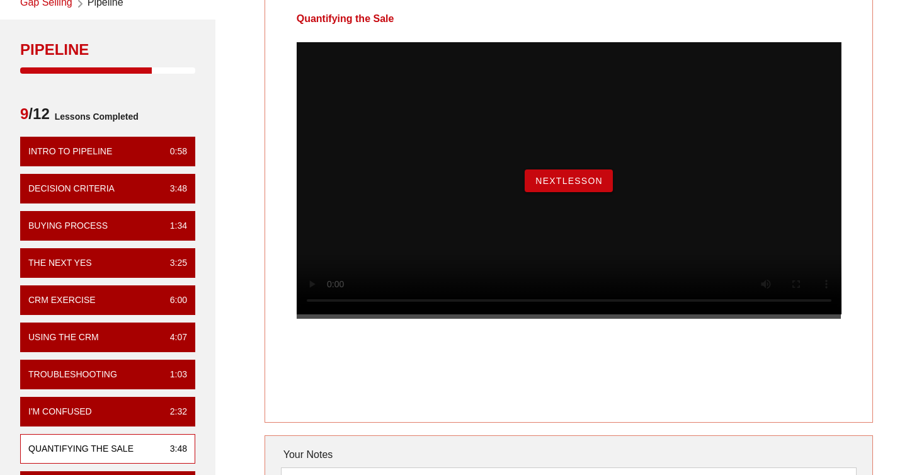
click at [584, 186] on span "NextLesson" at bounding box center [569, 181] width 68 height 10
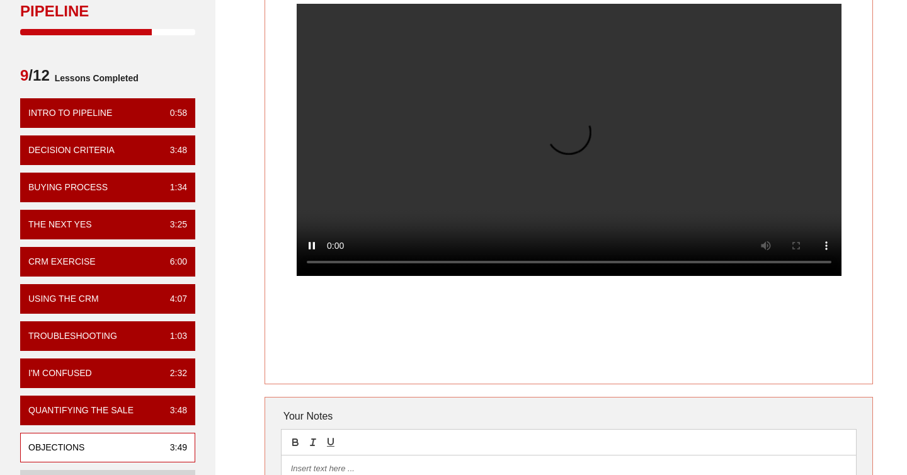
scroll to position [103, 0]
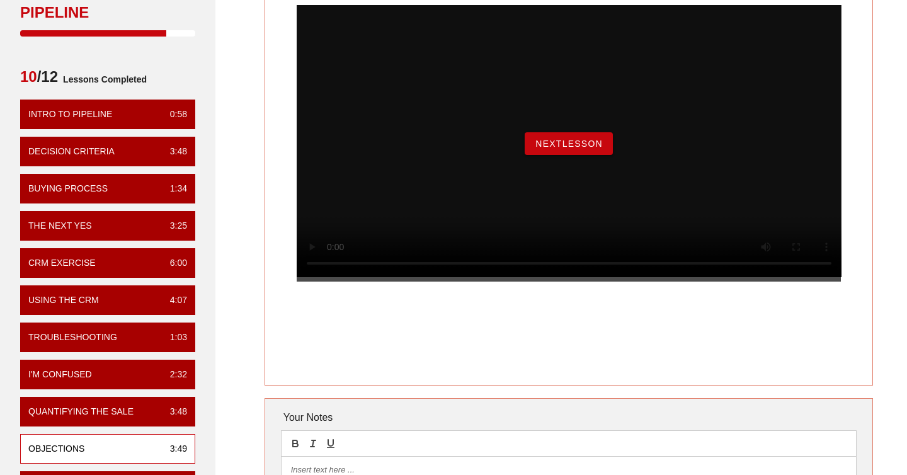
click at [574, 150] on button "NextLesson" at bounding box center [568, 143] width 88 height 23
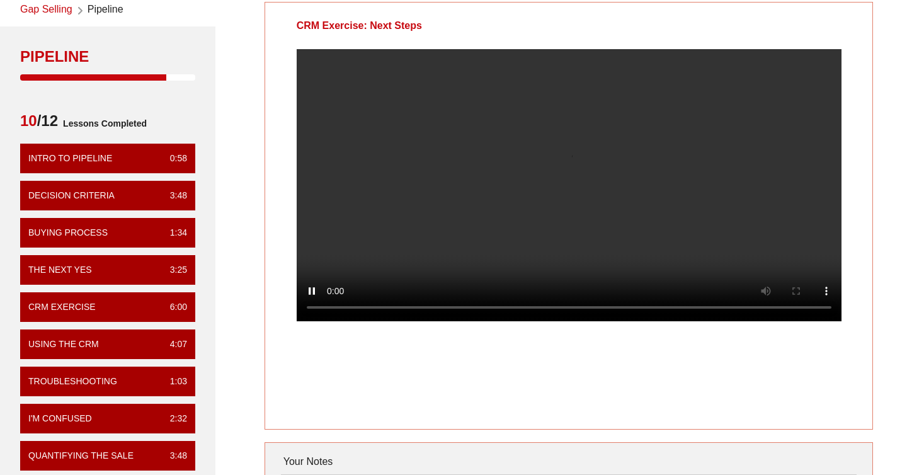
scroll to position [55, 0]
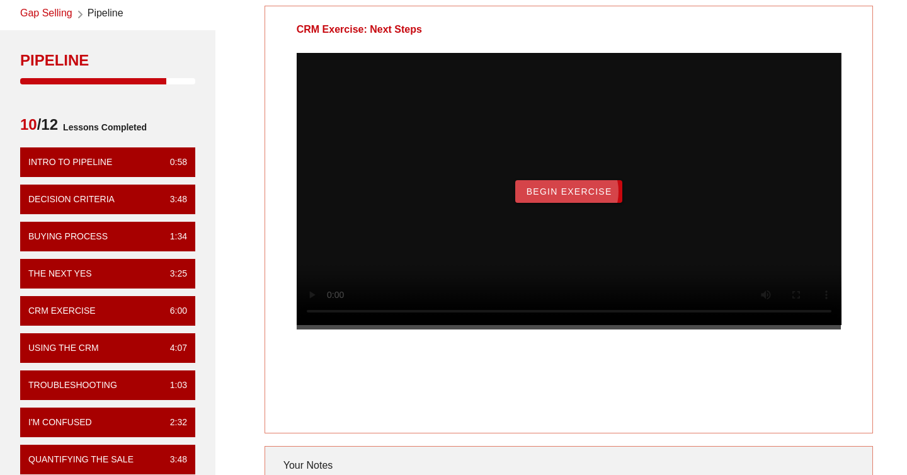
click at [533, 196] on span "Begin Exercise" at bounding box center [568, 191] width 86 height 10
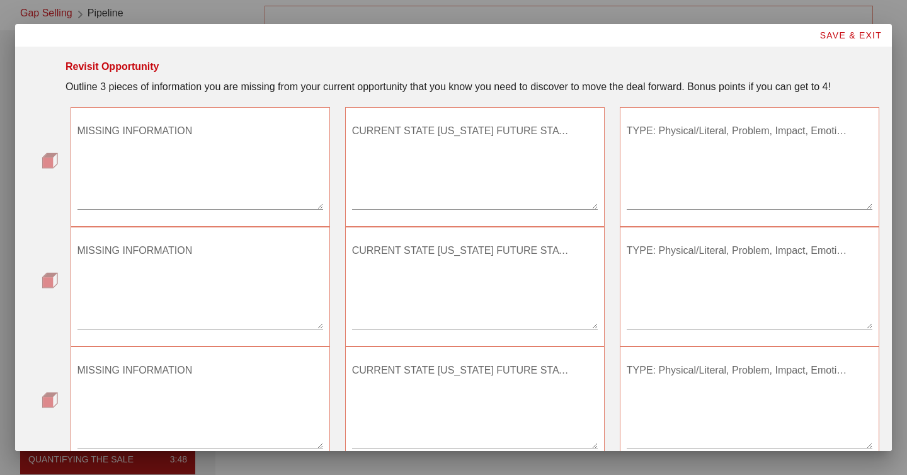
scroll to position [0, 0]
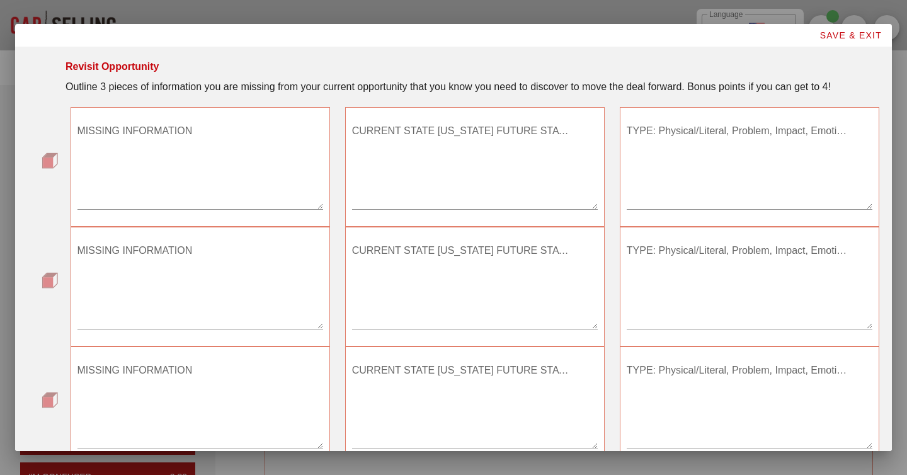
click at [234, 193] on textarea "MISSING INFORMATION" at bounding box center [200, 165] width 246 height 88
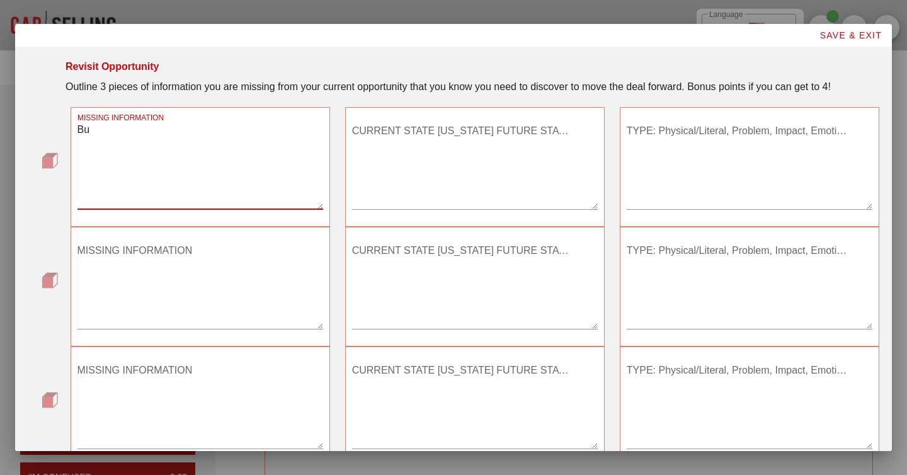
type textarea "B"
click at [227, 150] on textarea "I am missing clear business problems. I realized what I defined as problems are…" at bounding box center [200, 165] width 246 height 88
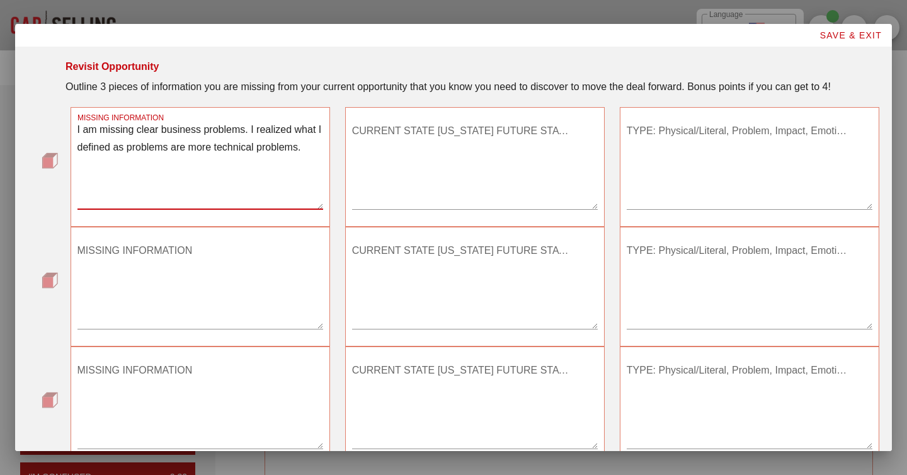
type textarea "I am missing clear business problems. I realized what I defined as problems are…"
click at [188, 258] on textarea "MISSING INFORMATION" at bounding box center [200, 284] width 246 height 88
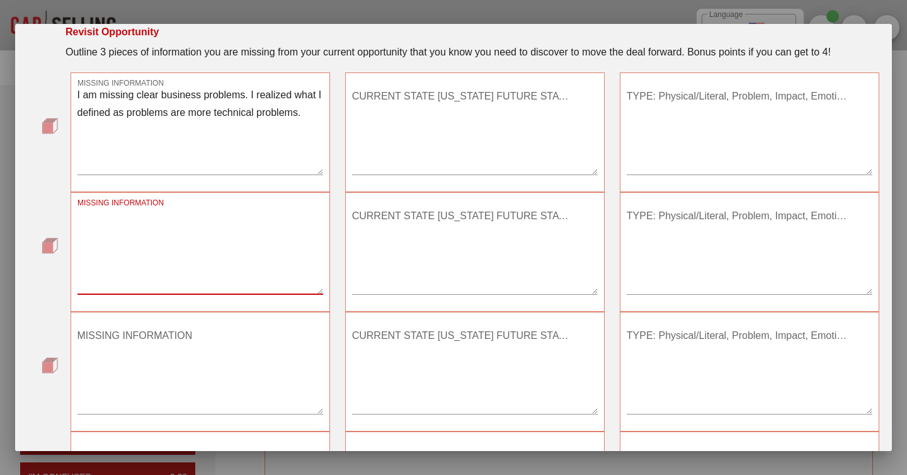
scroll to position [41, 0]
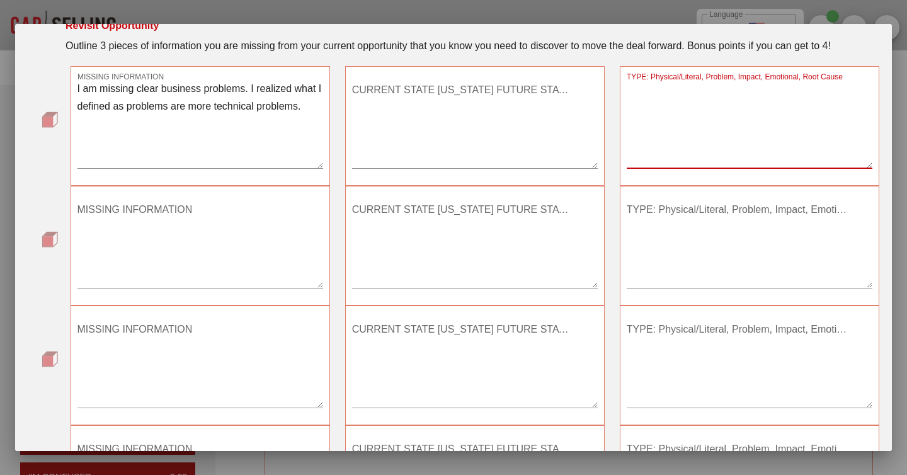
click at [727, 137] on textarea "TYPE: Physical/Literal, Problem, Impact, Emotional, Root Cause" at bounding box center [749, 124] width 246 height 88
type textarea "M"
type textarea "Problem"
click at [577, 127] on textarea "CURRENT STATE [US_STATE] FUTURE STATE?" at bounding box center [475, 124] width 246 height 88
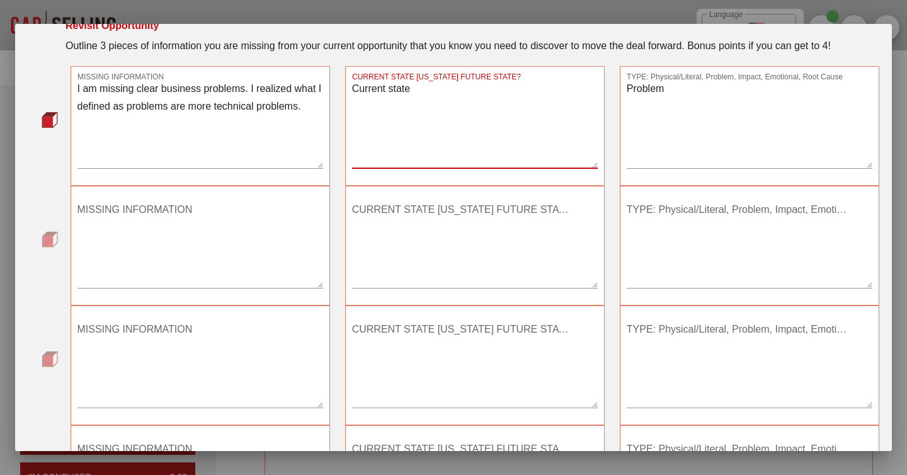
type textarea "Current state"
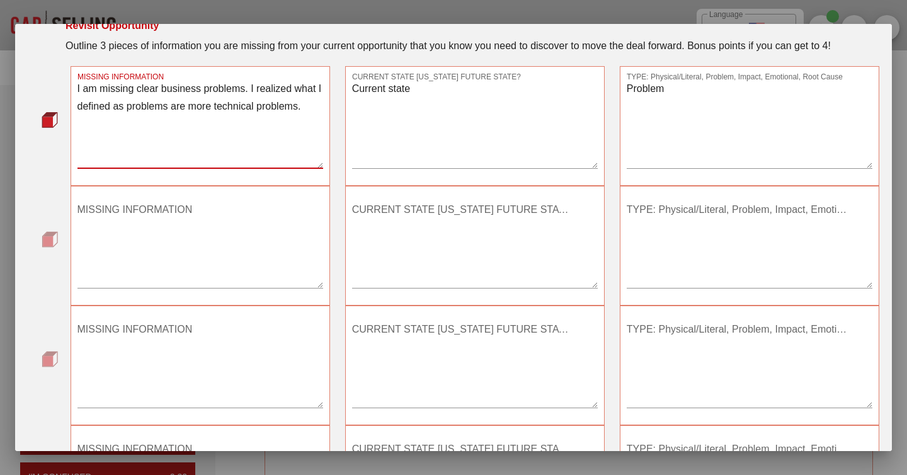
click at [284, 118] on textarea "I am missing clear business problems. I realized what I defined as problems are…" at bounding box center [200, 124] width 246 height 88
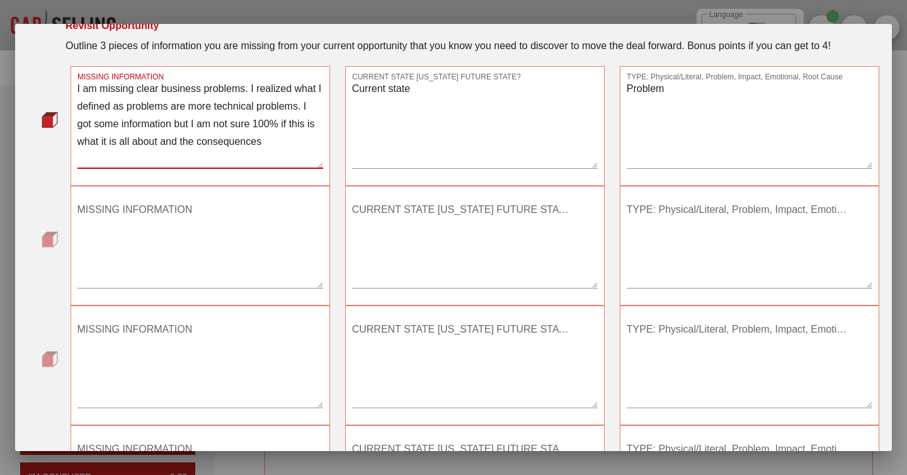
type textarea "I am missing clear business problems. I realized what I defined as problems are…"
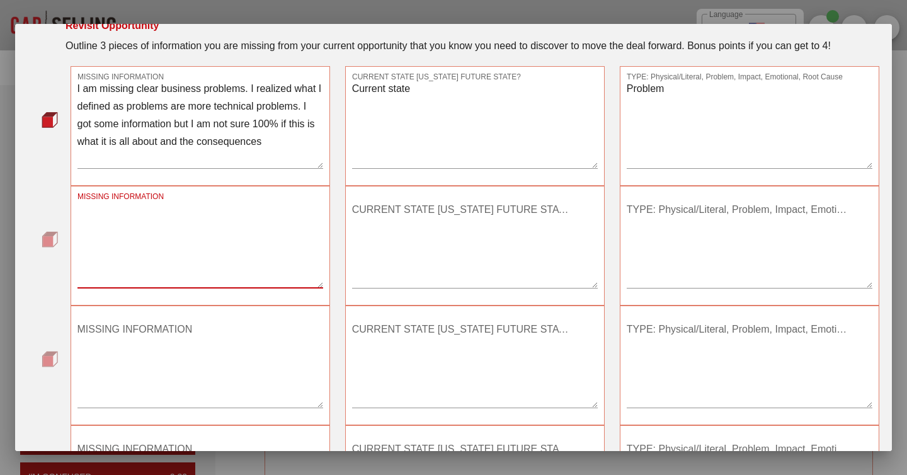
click at [256, 210] on textarea "MISSING INFORMATION" at bounding box center [200, 244] width 246 height 88
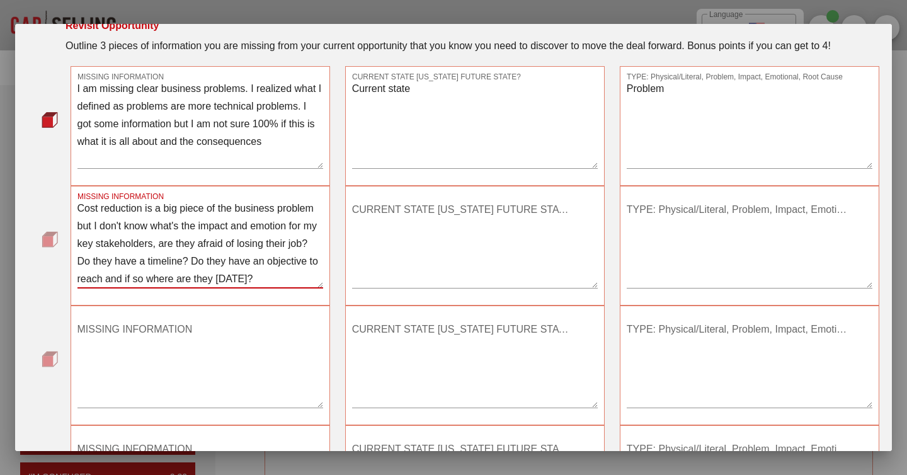
type textarea "Cost reduction is a big piece of the business problem but I don't know what's t…"
click at [636, 240] on textarea "TYPE: Physical/Literal, Problem, Impact, Emotional, Root Cause" at bounding box center [749, 244] width 246 height 88
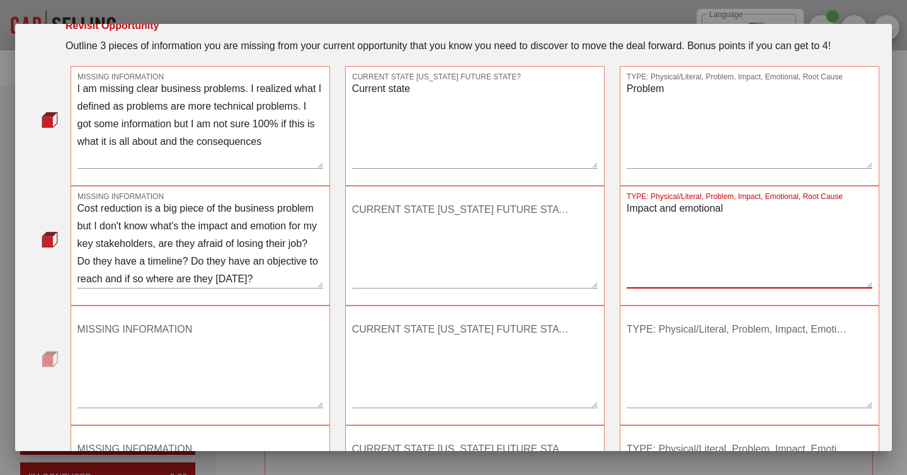
type textarea "Impact and emotional"
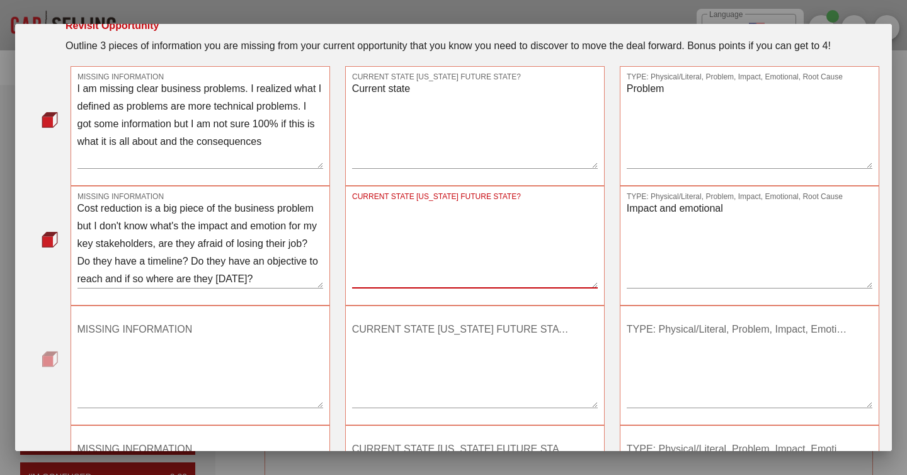
click at [450, 259] on textarea "CURRENT STATE [US_STATE] FUTURE STATE?" at bounding box center [475, 244] width 246 height 88
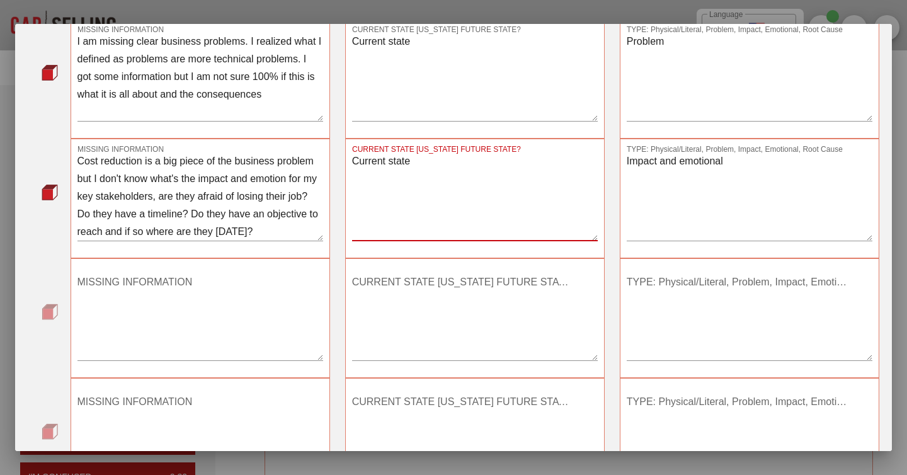
scroll to position [98, 0]
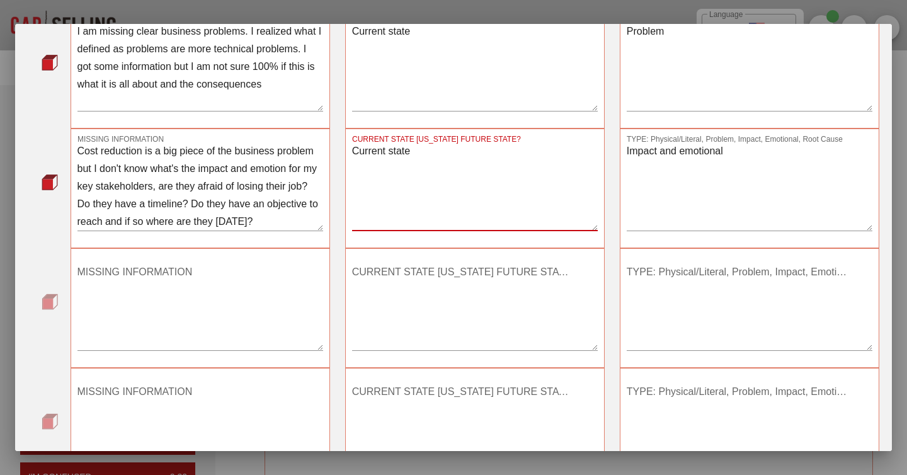
type textarea "Current state"
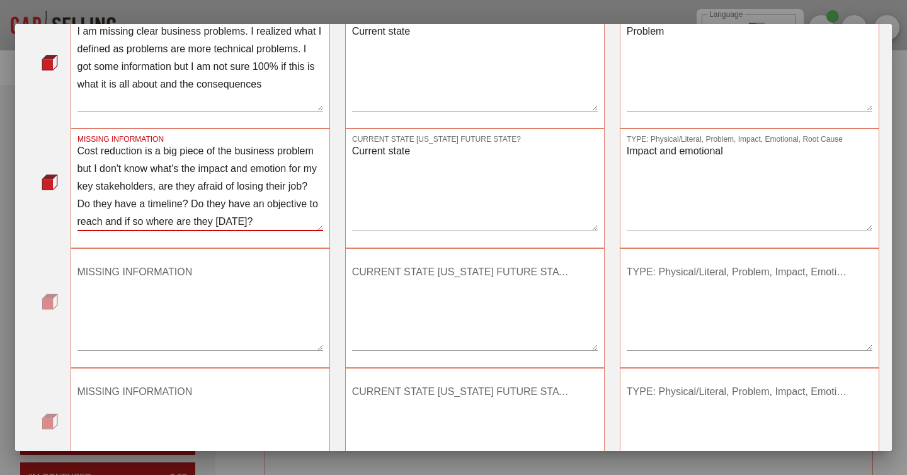
click at [269, 179] on textarea "Cost reduction is a big piece of the business problem but I don't know what's t…" at bounding box center [200, 186] width 246 height 88
click at [82, 149] on textarea "Cost reduction is a big piece of the business problem but I don't know what's t…" at bounding box center [200, 186] width 246 height 88
click at [227, 187] on textarea "IT cost reduction is a big piece of the business problem but I don't know what'…" at bounding box center [200, 186] width 246 height 88
drag, startPoint x: 261, startPoint y: 205, endPoint x: 156, endPoint y: 207, distance: 105.2
click at [156, 207] on textarea "IT cost reduction is a big piece of the business problem but I don't know what'…" at bounding box center [200, 186] width 246 height 88
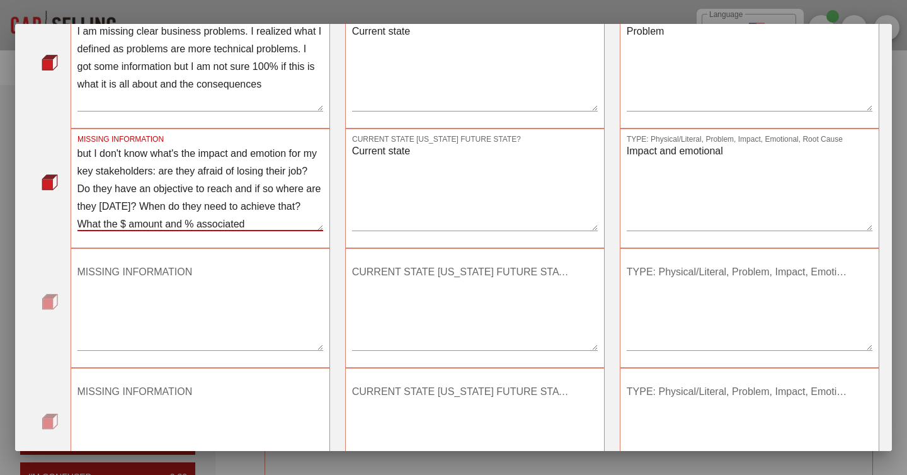
scroll to position [33, 0]
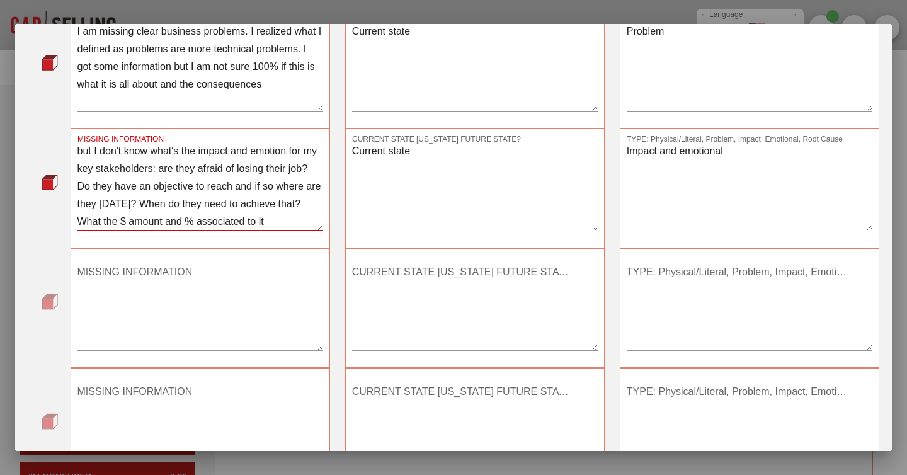
type textarea "IT cost reduction is a big piece of the business problem but I don't know what'…"
click at [135, 283] on textarea "MISSING INFORMATION" at bounding box center [200, 306] width 246 height 88
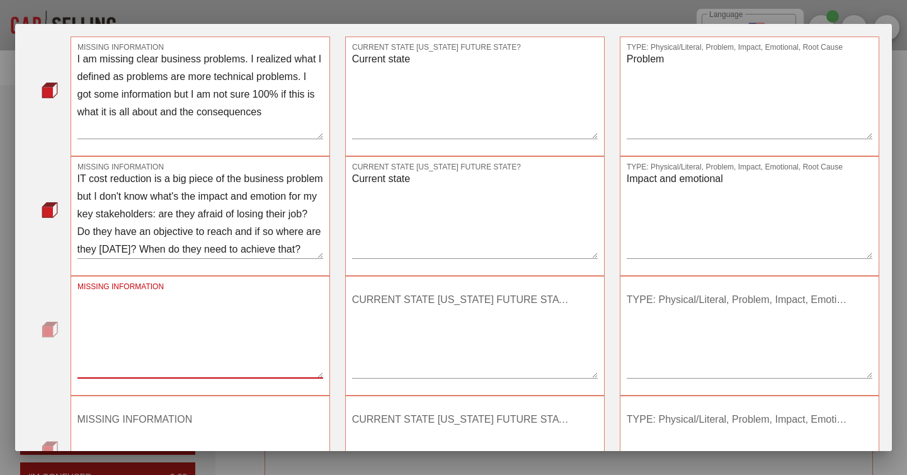
scroll to position [72, 0]
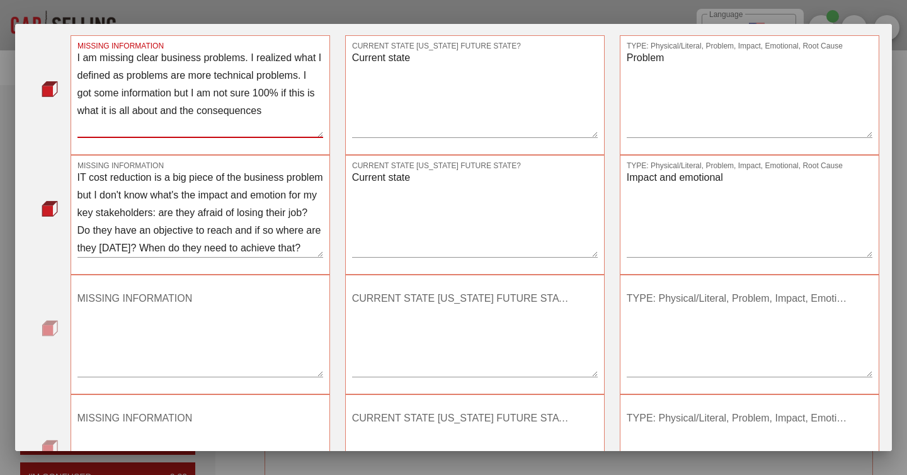
click at [246, 57] on textarea "I am missing clear business problems. I realized what I defined as problems are…" at bounding box center [200, 93] width 246 height 88
type textarea "I am missing clear business problems. I realized what I defined as problems are…"
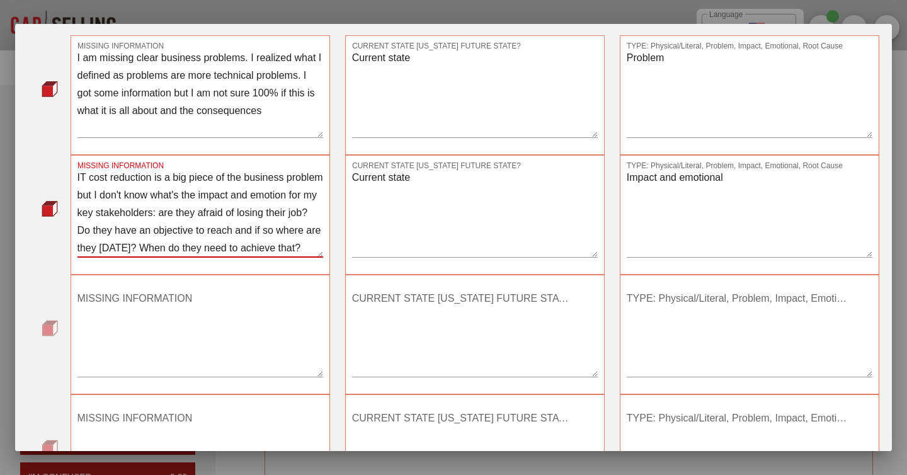
drag, startPoint x: 216, startPoint y: 177, endPoint x: 171, endPoint y: 182, distance: 45.6
click at [171, 182] on textarea "IT cost reduction is a big piece of the business problem but I don't know what'…" at bounding box center [200, 213] width 246 height 88
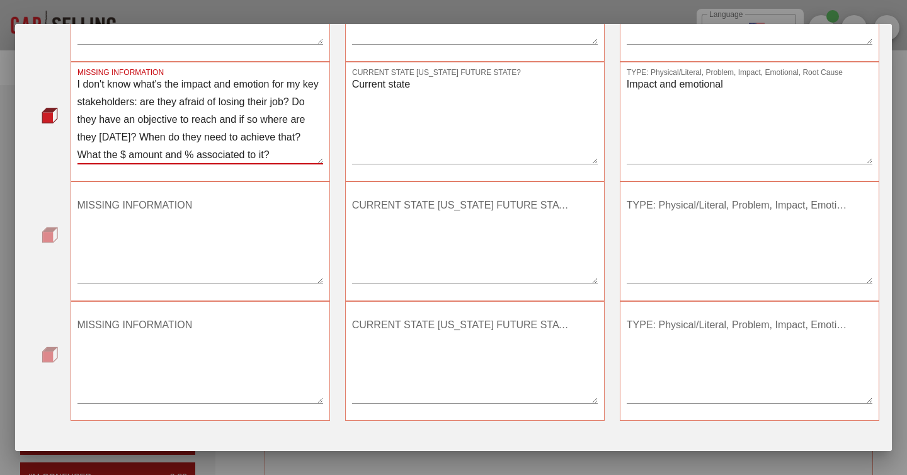
scroll to position [175, 0]
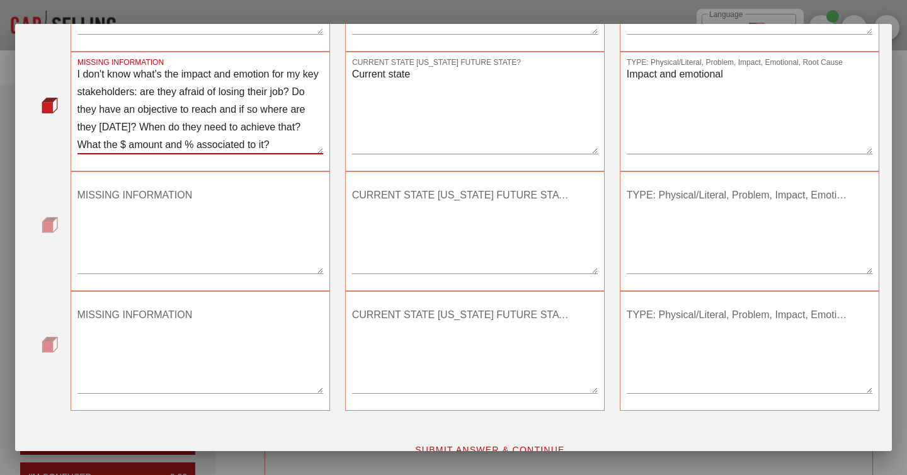
type textarea "IT cost reduction is an important business problem but I don't know what's the …"
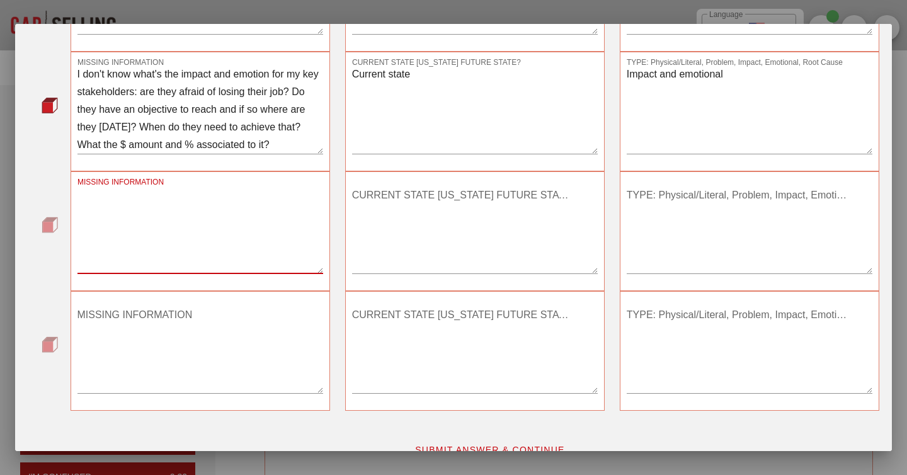
click at [125, 193] on textarea "MISSING INFORMATION" at bounding box center [200, 229] width 246 height 88
type textarea "I"
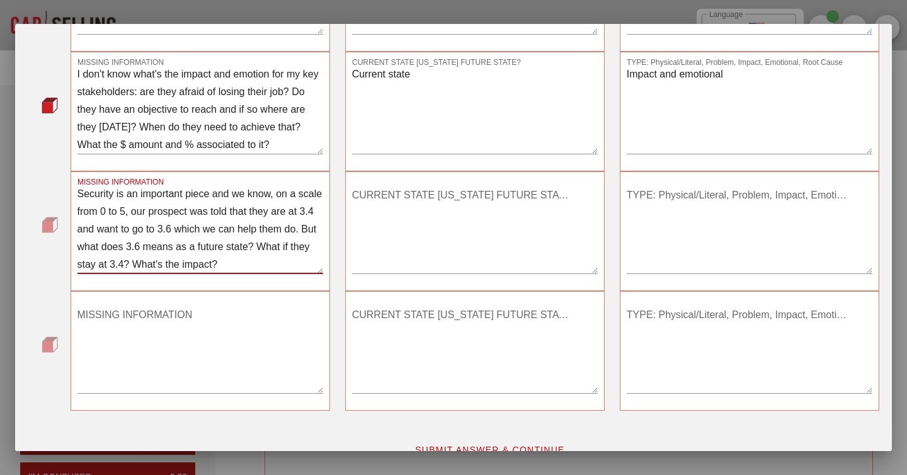
type textarea "Security is an important piece and we know, on a scale from 0 to 5, our prospec…"
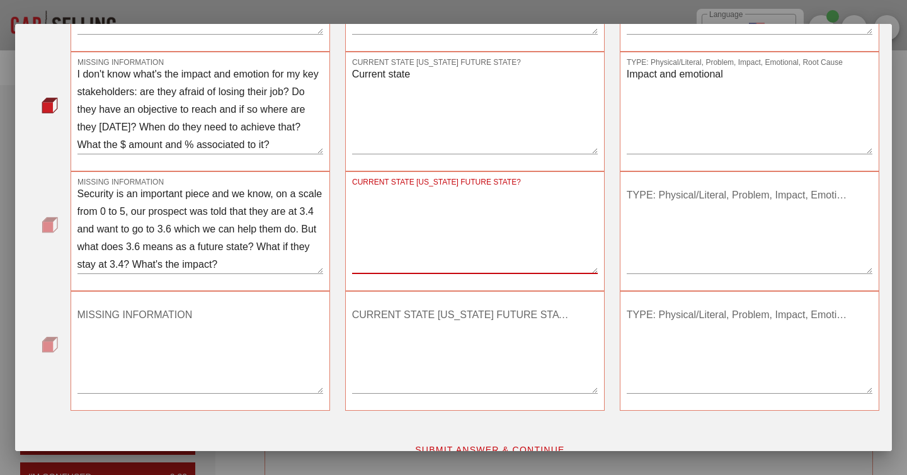
click at [355, 208] on textarea "CURRENT STATE [US_STATE] FUTURE STATE?" at bounding box center [475, 229] width 246 height 88
type textarea "Current state and future state"
click at [164, 246] on textarea "Security is an important piece and we know, on a scale from 0 to 5, our prospec…" at bounding box center [200, 229] width 246 height 88
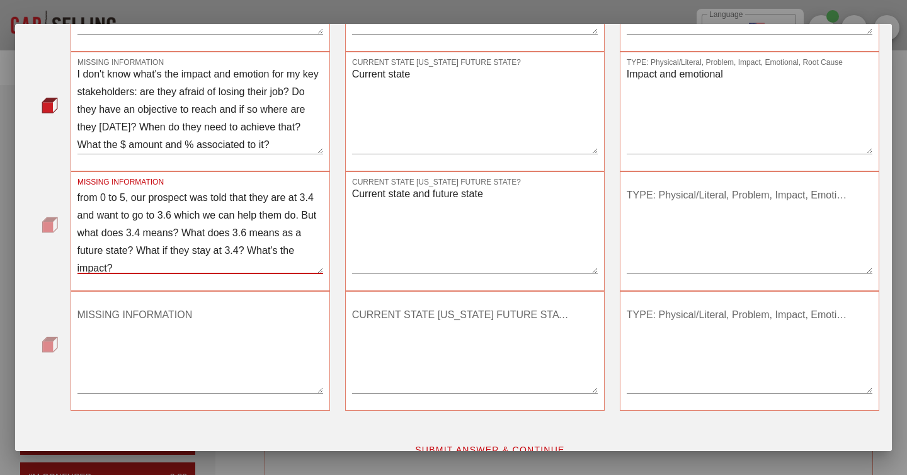
scroll to position [18, 0]
click at [266, 262] on textarea "Security is an important piece and we know, on a scale from 0 to 5, our prospec…" at bounding box center [200, 229] width 246 height 88
click at [269, 248] on textarea "Security is an important piece and we know, on a scale from 0 to 5, our prospec…" at bounding box center [200, 229] width 246 height 88
click at [293, 249] on textarea "Security is an important piece and we know, on a scale from 0 to 5, our prospec…" at bounding box center [200, 229] width 246 height 88
click at [286, 254] on textarea "Security is an important piece and we know, on a scale from 0 to 5, our prospec…" at bounding box center [200, 229] width 246 height 88
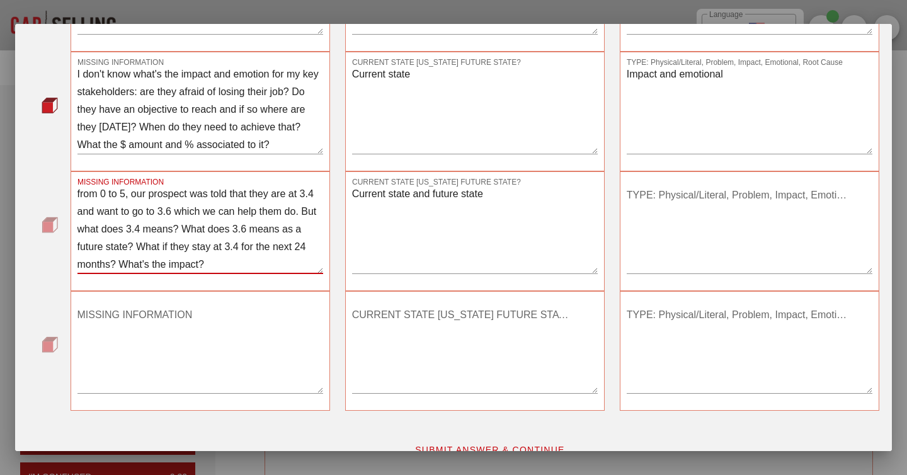
click at [281, 259] on textarea "Security is an important piece and we know, on a scale from 0 to 5, our prospec…" at bounding box center [200, 229] width 246 height 88
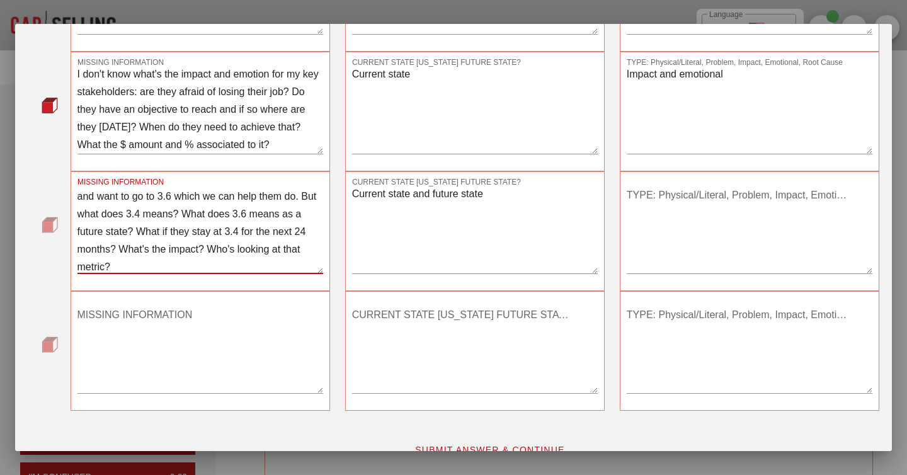
type textarea "Security is an important piece and we know, on a scale from 0 to 5, our prospec…"
click at [475, 210] on textarea "Current state and future state" at bounding box center [475, 229] width 246 height 88
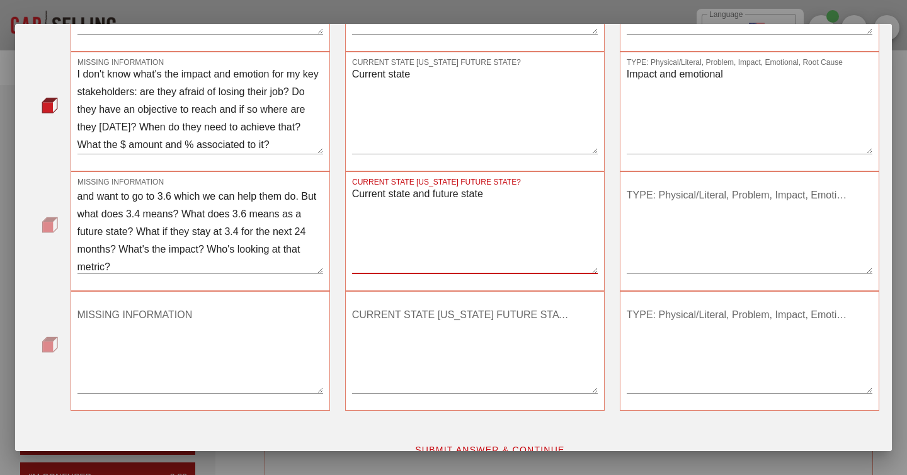
click at [473, 210] on textarea "Current state and future state" at bounding box center [475, 229] width 246 height 88
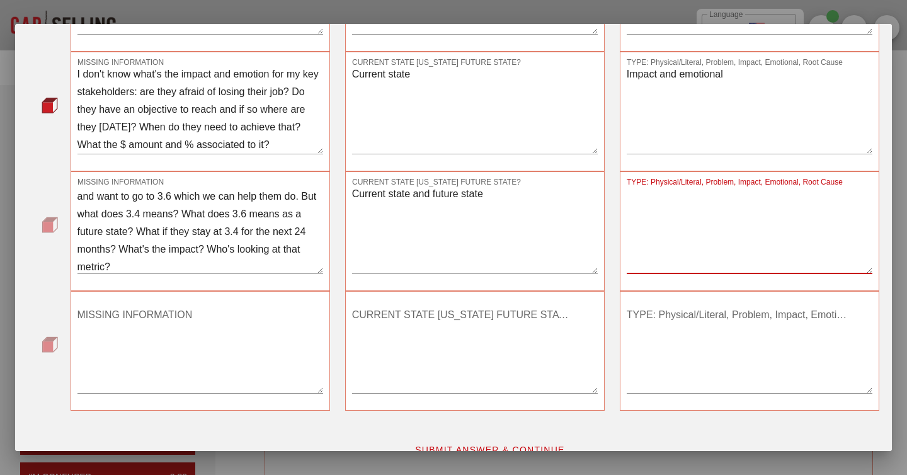
click at [664, 230] on textarea "TYPE: Physical/Literal, Problem, Impact, Emotional, Root Cause" at bounding box center [749, 229] width 246 height 88
type textarea "Impact"
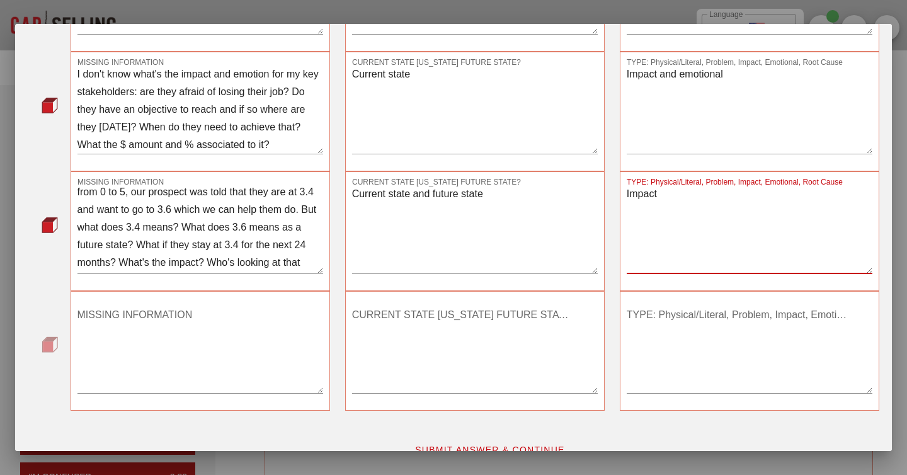
scroll to position [16, 0]
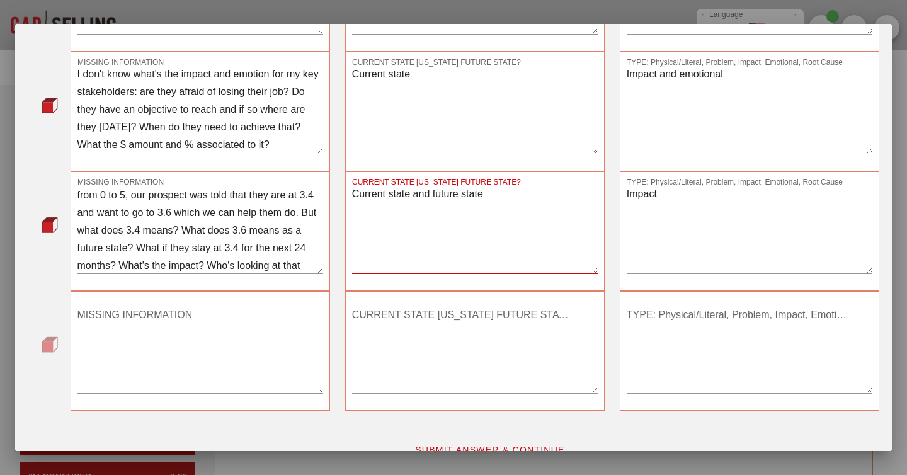
click at [417, 248] on textarea "Current state and future state" at bounding box center [475, 229] width 246 height 88
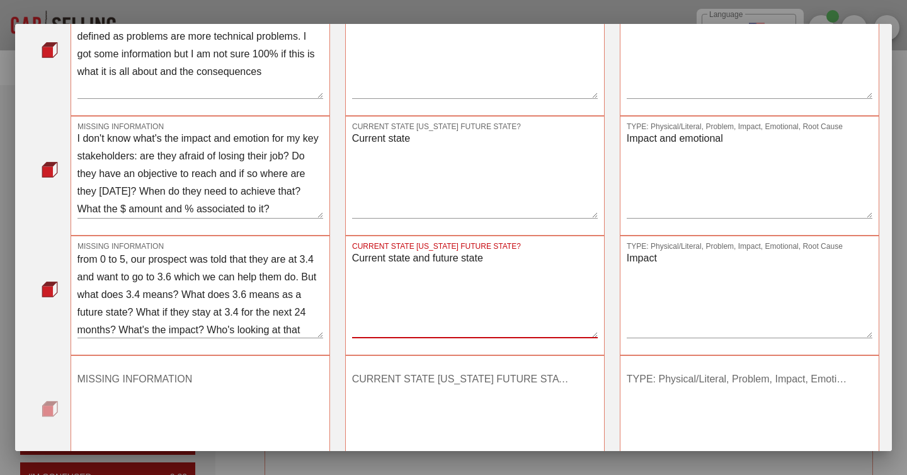
scroll to position [149, 0]
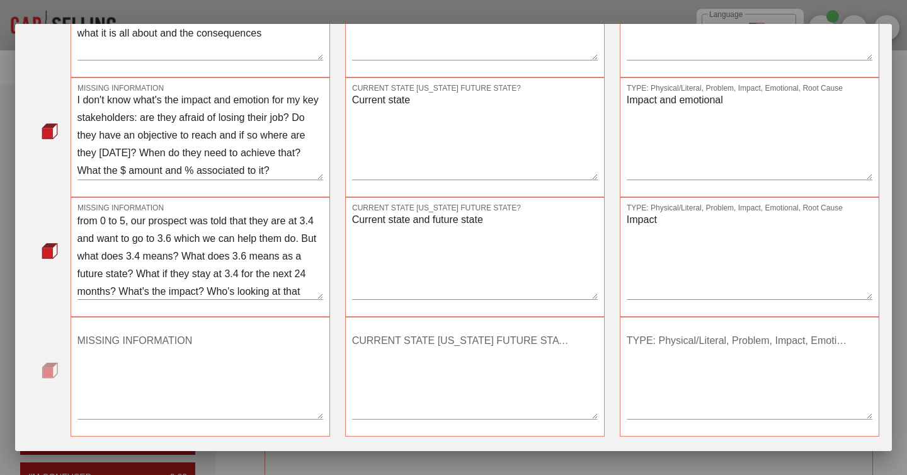
click at [172, 323] on div "MISSING INFORMATION" at bounding box center [200, 378] width 246 height 110
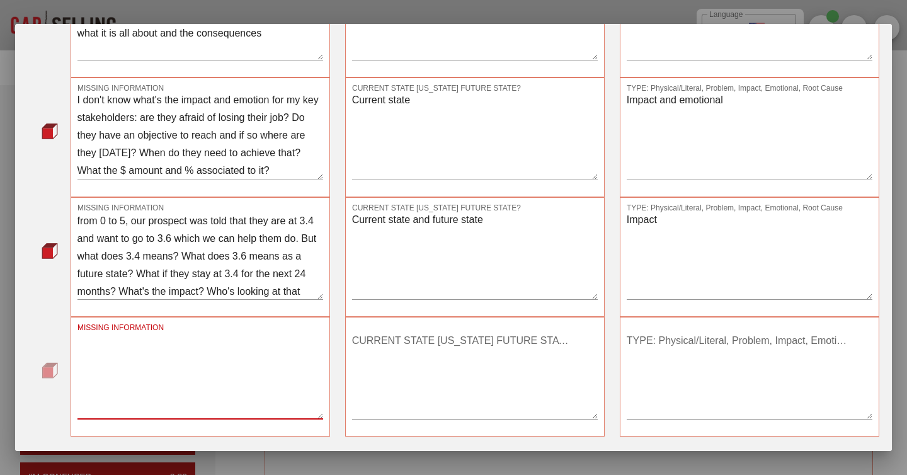
click at [161, 343] on textarea "MISSING INFORMATION" at bounding box center [200, 375] width 246 height 88
click at [175, 337] on textarea "MISSING INFORMATION" at bounding box center [200, 375] width 246 height 88
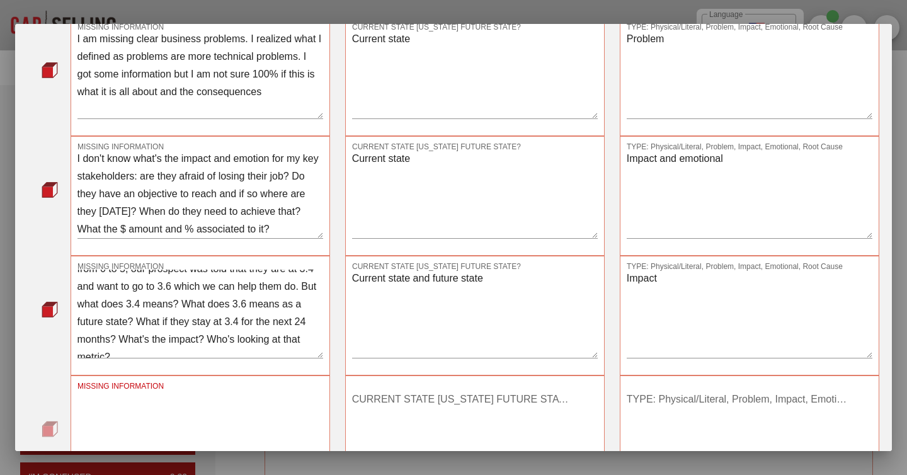
scroll to position [35, 0]
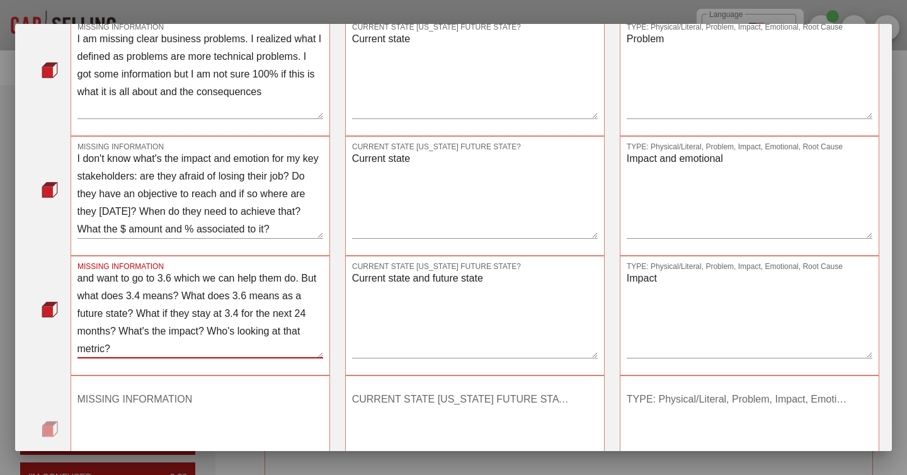
click at [239, 344] on textarea "Security is an important piece and we know, on a scale from 0 to 5, our prospec…" at bounding box center [200, 313] width 246 height 88
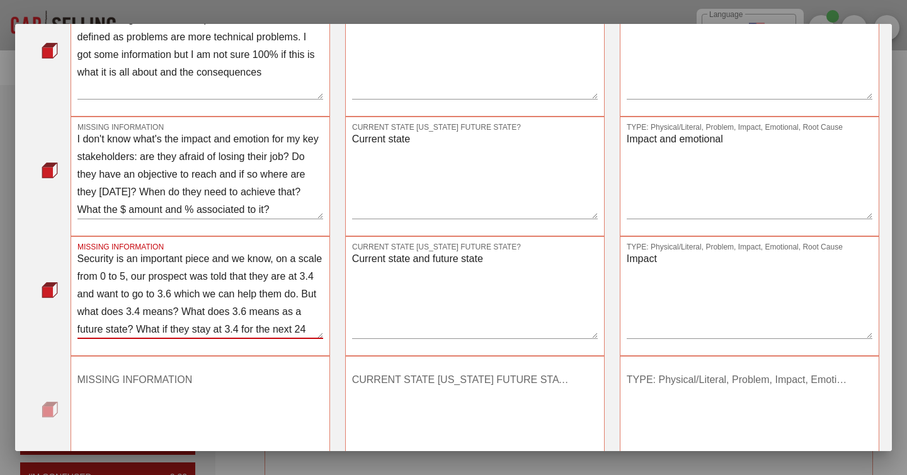
scroll to position [111, 0]
type textarea "Security is an important piece and we know, on a scale from 0 to 5, our prospec…"
click at [199, 154] on textarea "IT cost reduction is an important business problem but I don't know what's the …" at bounding box center [200, 174] width 246 height 88
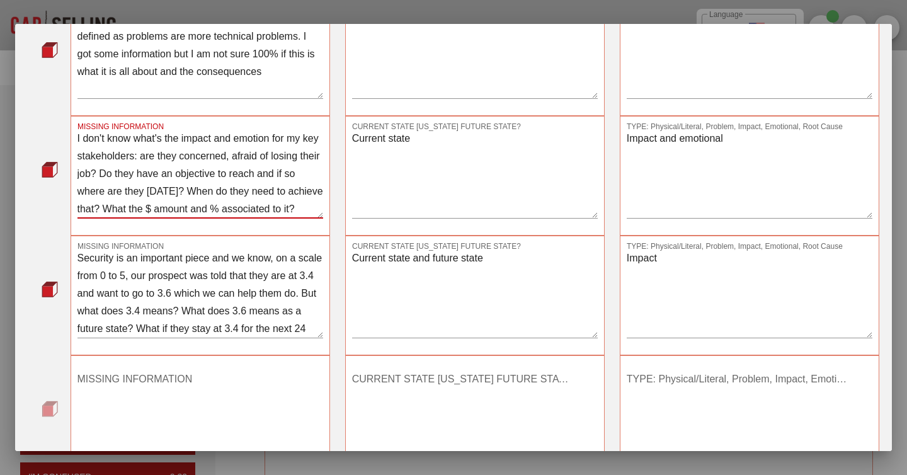
click at [116, 191] on textarea "IT cost reduction is an important business problem but I don't know what's the …" at bounding box center [200, 174] width 246 height 88
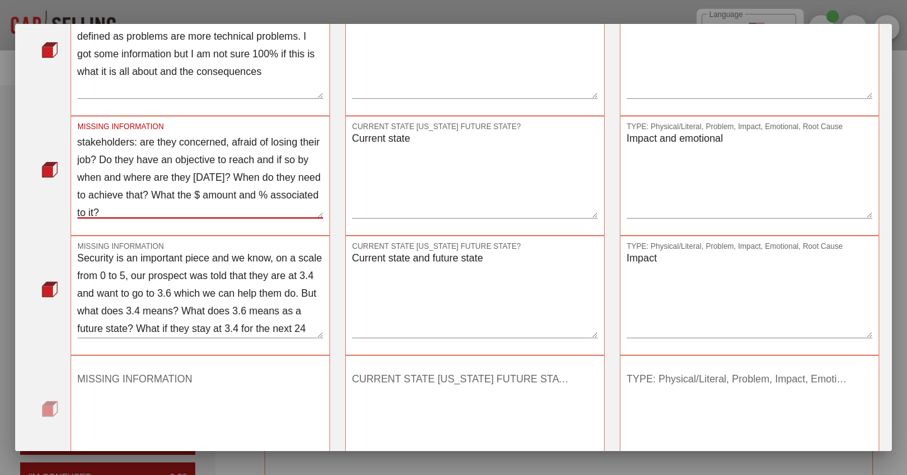
scroll to position [35, 0]
drag, startPoint x: 213, startPoint y: 191, endPoint x: 283, endPoint y: 167, distance: 74.3
click at [283, 167] on textarea "IT cost reduction is an important business problem but I don't know what's the …" at bounding box center [200, 174] width 246 height 88
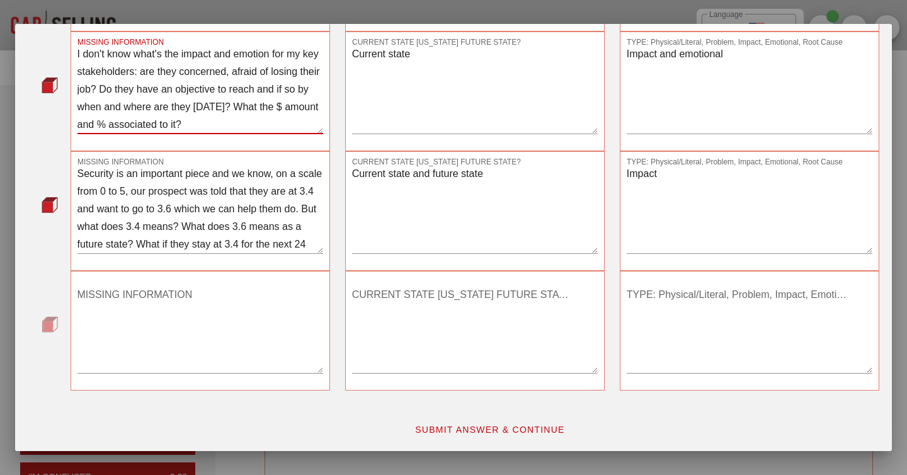
scroll to position [197, 0]
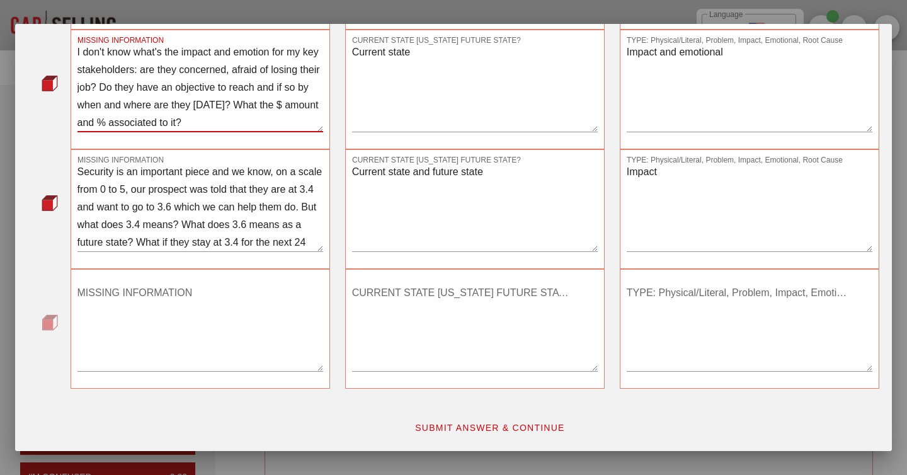
type textarea "IT cost reduction is an important business problem but I don't know what's the …"
click at [205, 294] on textarea "MISSING INFORMATION" at bounding box center [200, 327] width 246 height 88
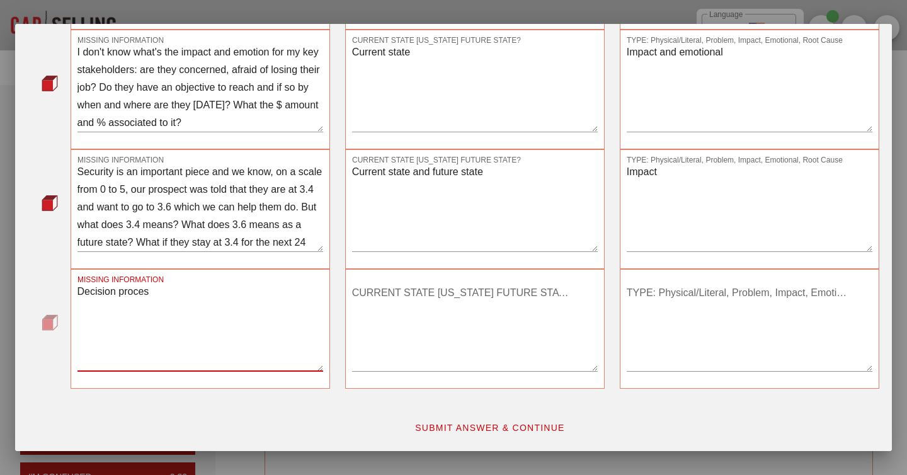
type textarea "Decision process"
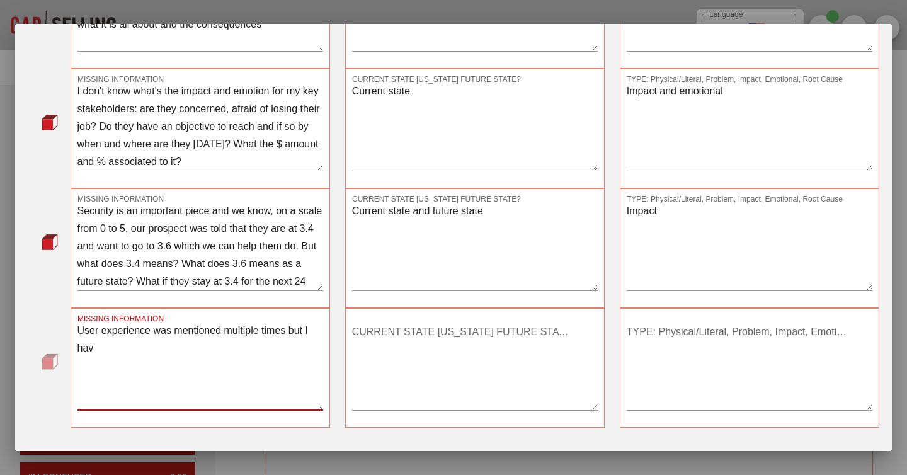
scroll to position [161, 0]
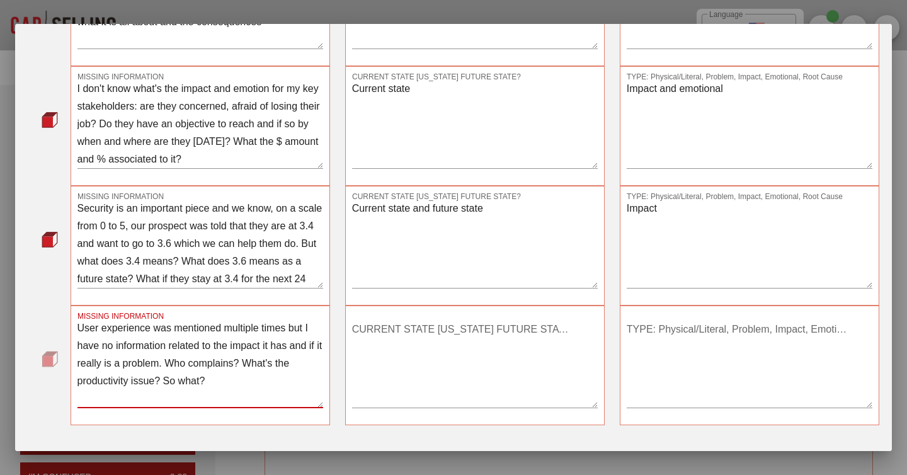
type textarea "User experience was mentioned multiple times but I have no information related …"
click at [407, 343] on textarea "CURRENT STATE [US_STATE] FUTURE STATE?" at bounding box center [475, 363] width 246 height 88
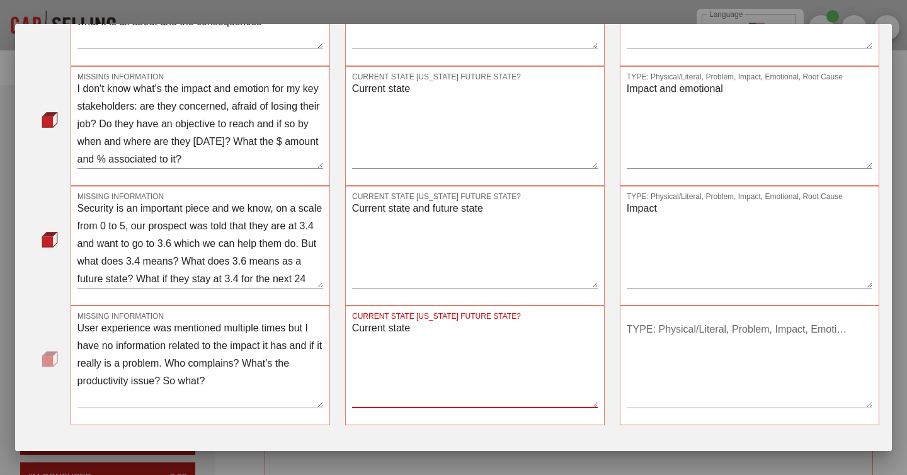
type textarea "Current state"
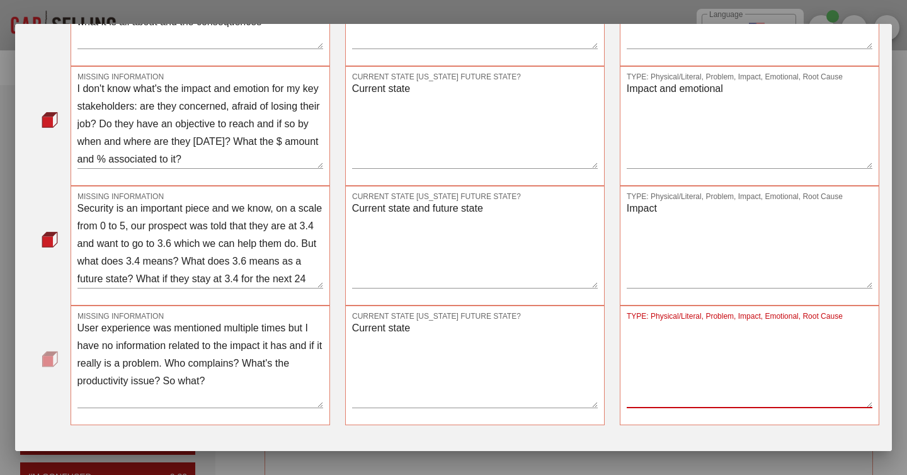
click at [729, 361] on textarea "TYPE: Physical/Literal, Problem, Impact, Emotional, Root Cause" at bounding box center [749, 363] width 246 height 88
type textarea "P"
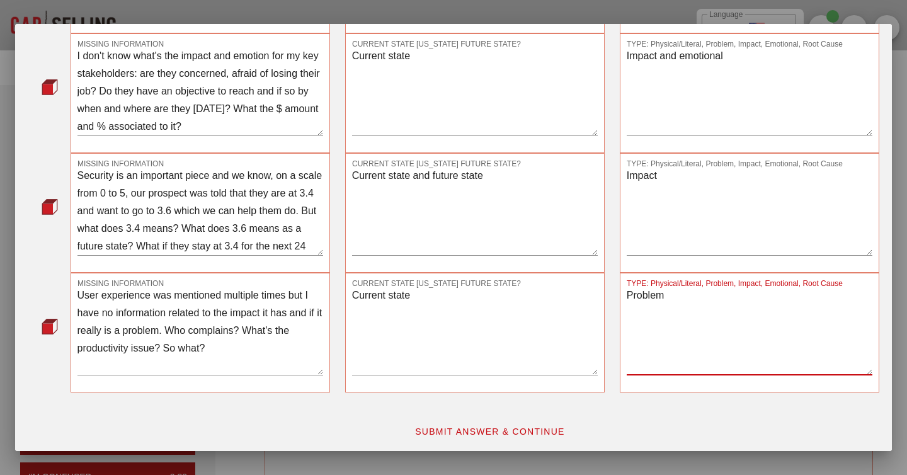
scroll to position [197, 0]
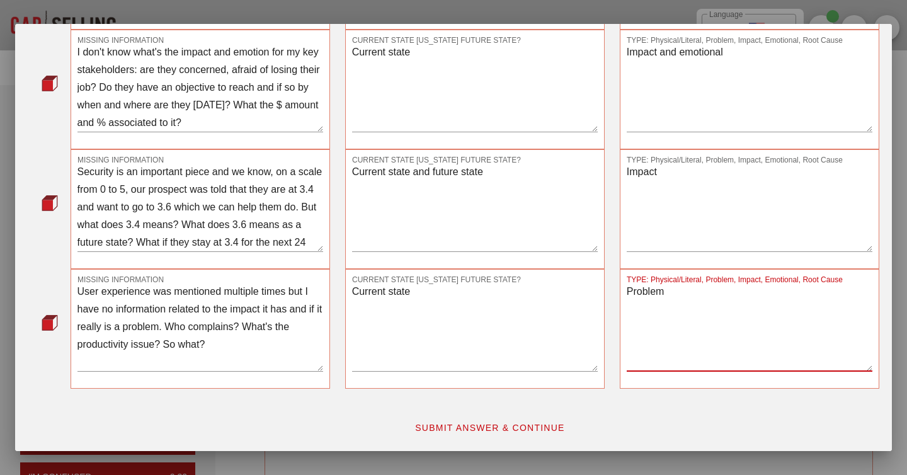
type textarea "Problem"
click at [535, 423] on span "SUBMIT ANSWER & CONTINUE" at bounding box center [489, 427] width 150 height 10
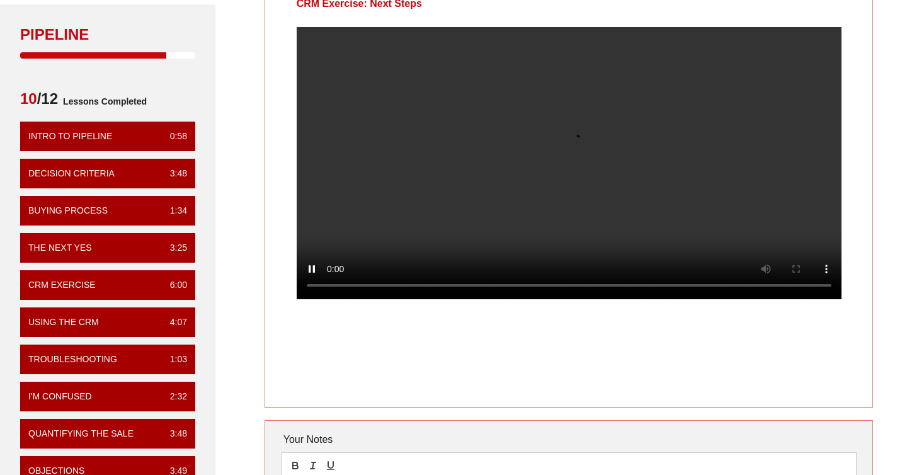
scroll to position [71, 0]
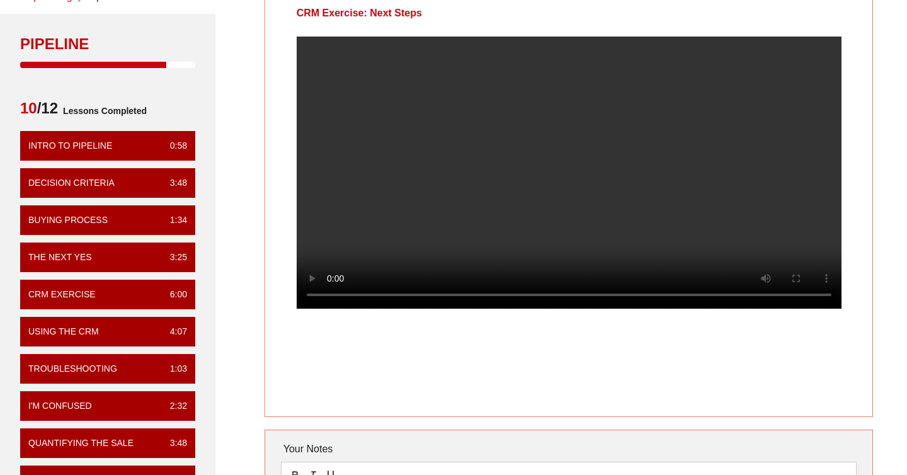
click at [865, 161] on div at bounding box center [569, 183] width 608 height 292
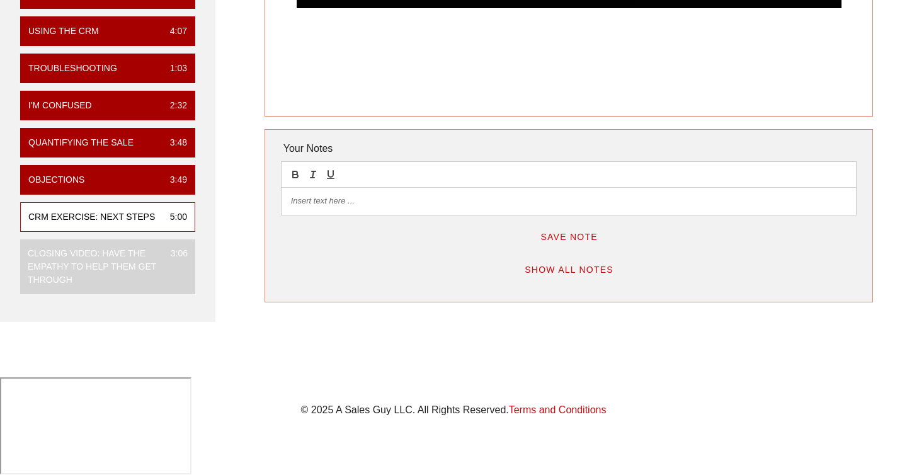
scroll to position [373, 0]
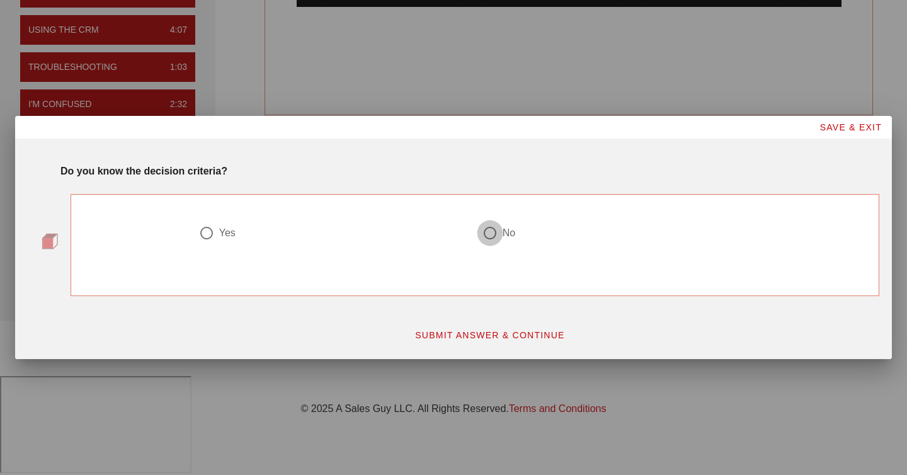
click at [483, 234] on div at bounding box center [489, 232] width 21 height 21
radio input "true"
click at [431, 333] on span "SUBMIT ANSWER & CONTINUE" at bounding box center [489, 335] width 150 height 10
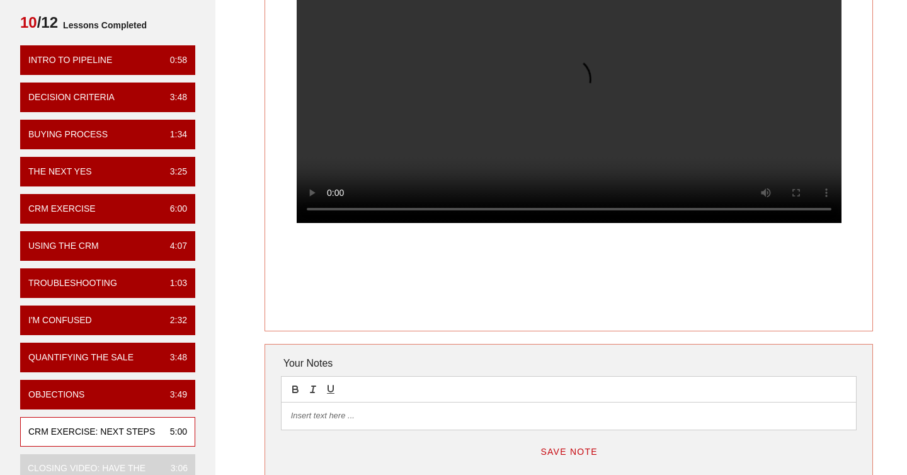
scroll to position [159, 0]
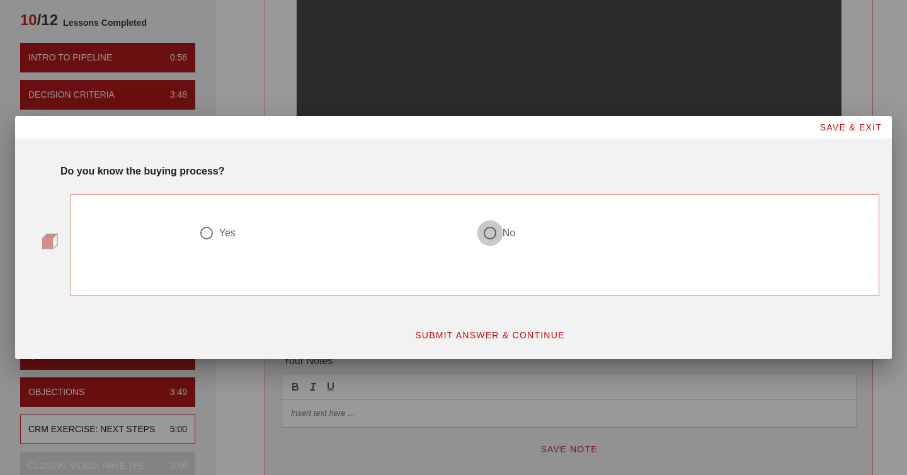
click at [484, 240] on div at bounding box center [489, 232] width 21 height 21
radio input "true"
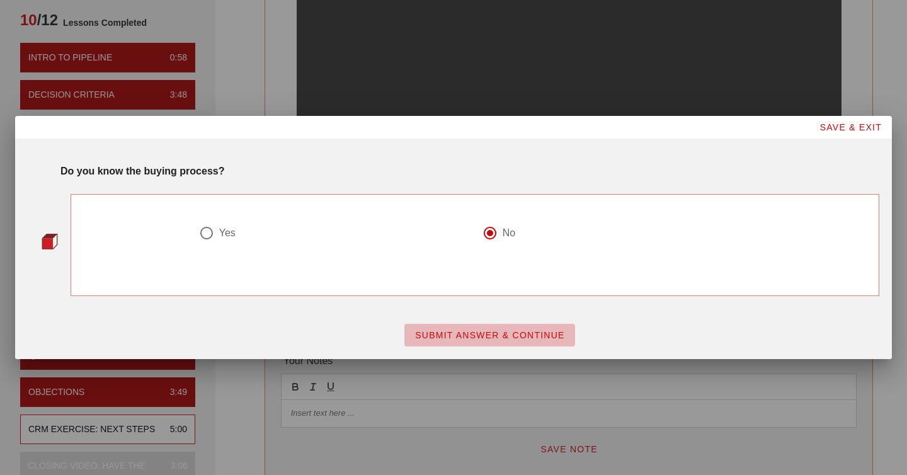
click at [451, 331] on span "SUBMIT ANSWER & CONTINUE" at bounding box center [489, 335] width 150 height 10
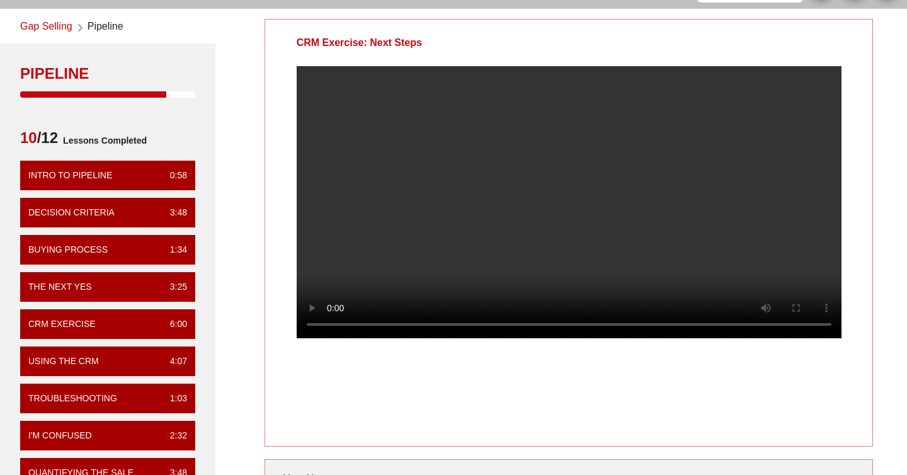
scroll to position [40, 0]
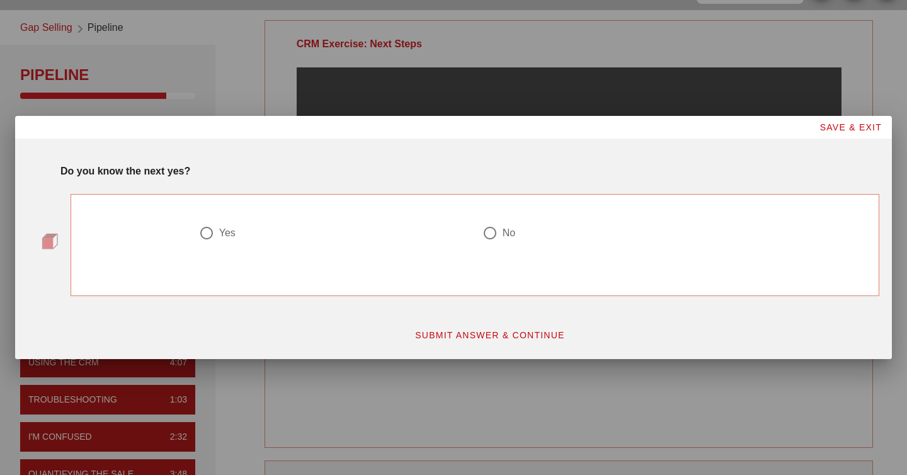
click at [229, 239] on div "Yes" at bounding box center [328, 232] width 258 height 15
radio input "true"
click at [428, 330] on span "SUBMIT ANSWER & CONTINUE" at bounding box center [489, 335] width 150 height 10
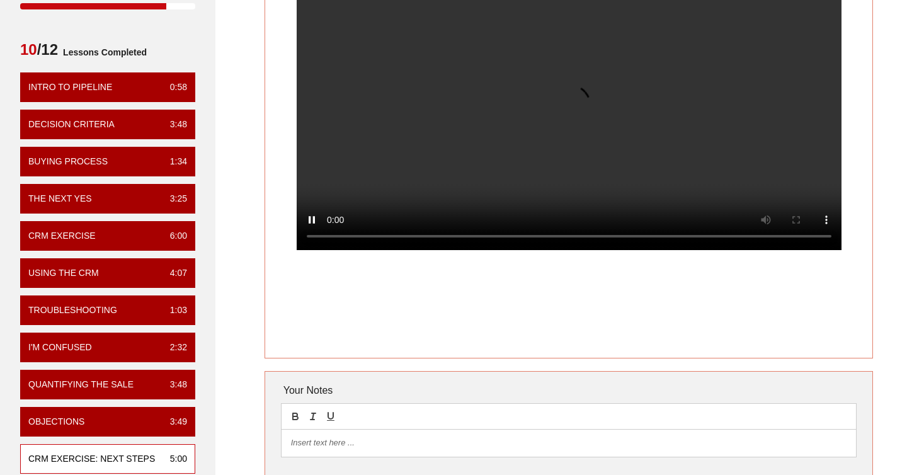
scroll to position [82, 0]
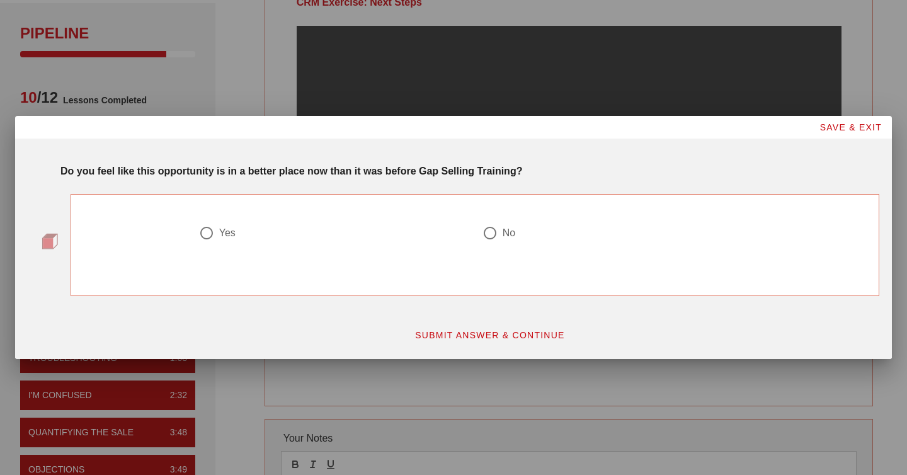
click at [222, 232] on div "Yes" at bounding box center [227, 233] width 16 height 13
radio input "true"
click at [444, 335] on span "SUBMIT ANSWER & CONTINUE" at bounding box center [489, 335] width 150 height 10
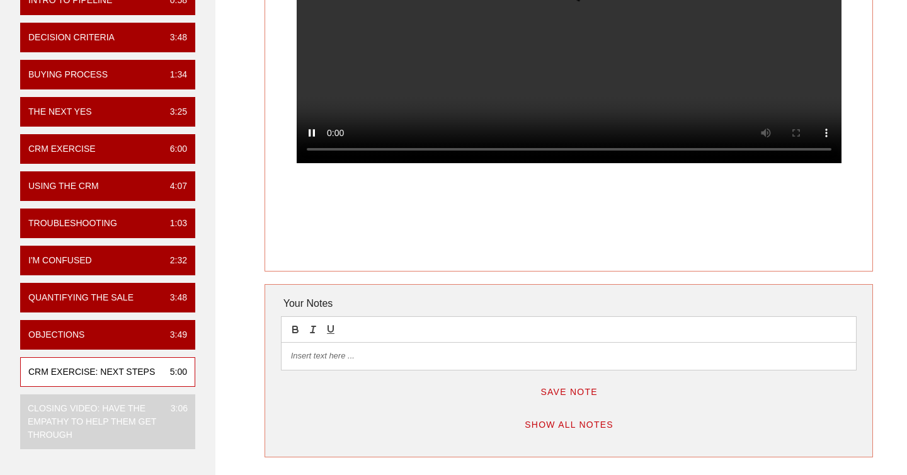
scroll to position [217, 0]
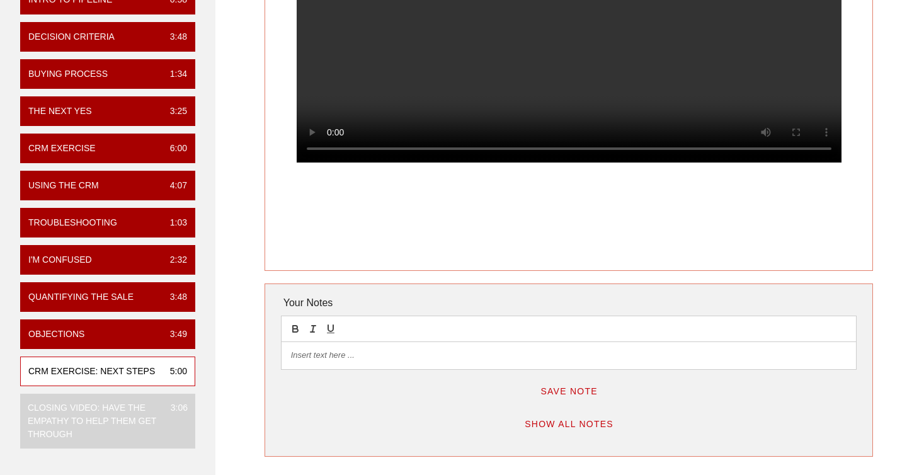
click at [756, 183] on div at bounding box center [569, 36] width 608 height 292
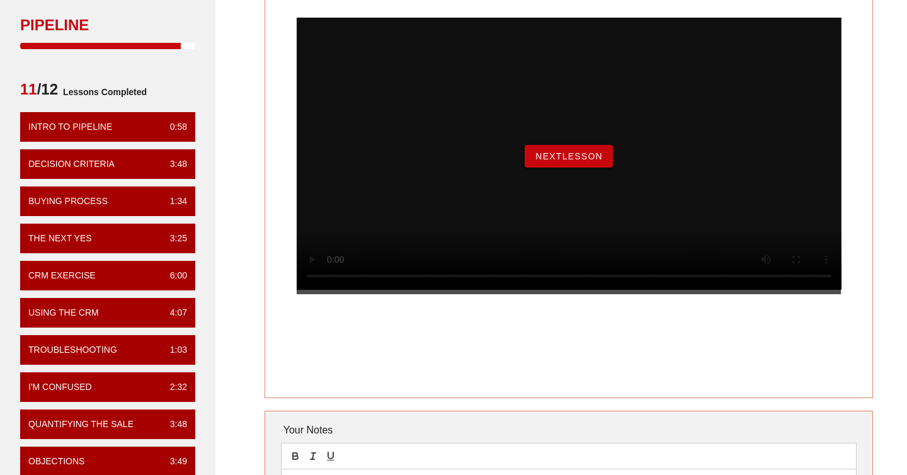
scroll to position [93, 0]
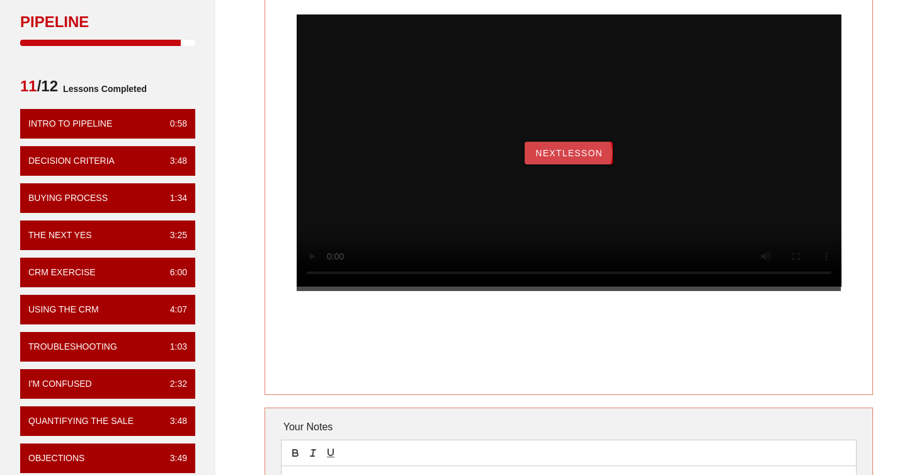
click at [558, 158] on span "NextLesson" at bounding box center [569, 153] width 68 height 10
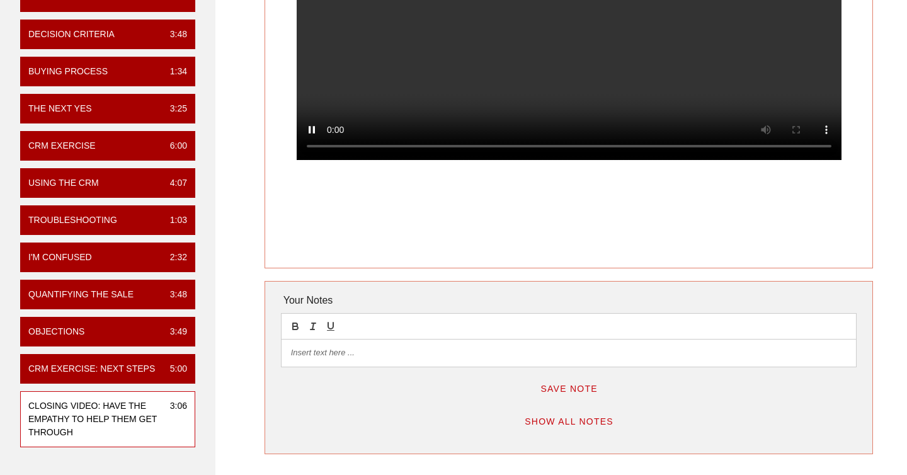
scroll to position [232, 0]
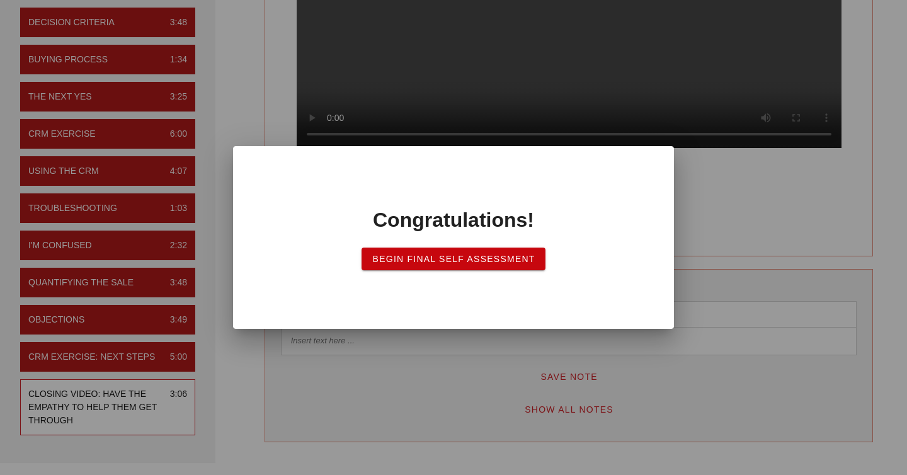
click at [371, 250] on button "Begin Final Self Assessment" at bounding box center [452, 258] width 183 height 23
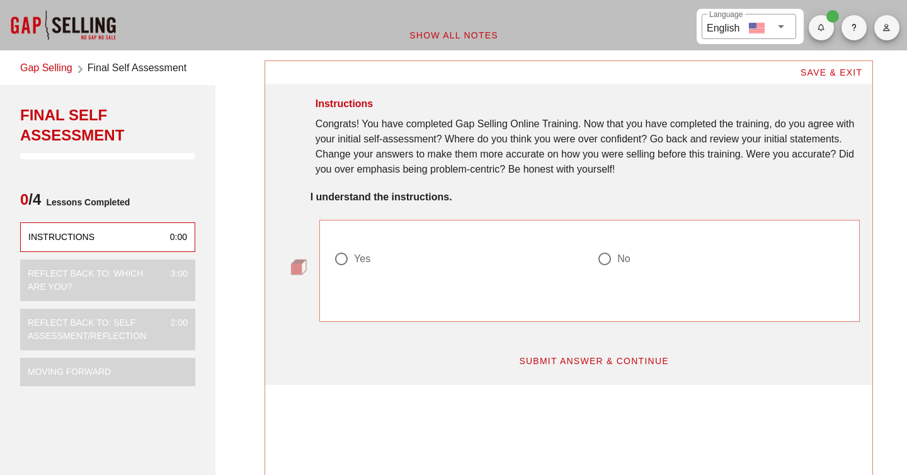
click at [344, 260] on div at bounding box center [341, 258] width 21 height 21
radio input "true"
click at [591, 357] on span "SUBMIT ANSWER & CONTINUE" at bounding box center [593, 361] width 150 height 10
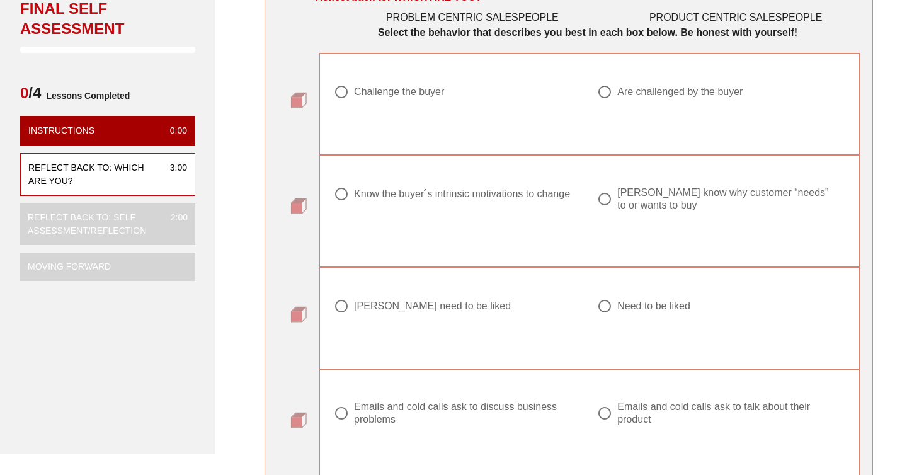
scroll to position [107, 0]
click at [609, 89] on div at bounding box center [604, 91] width 21 height 21
radio input "true"
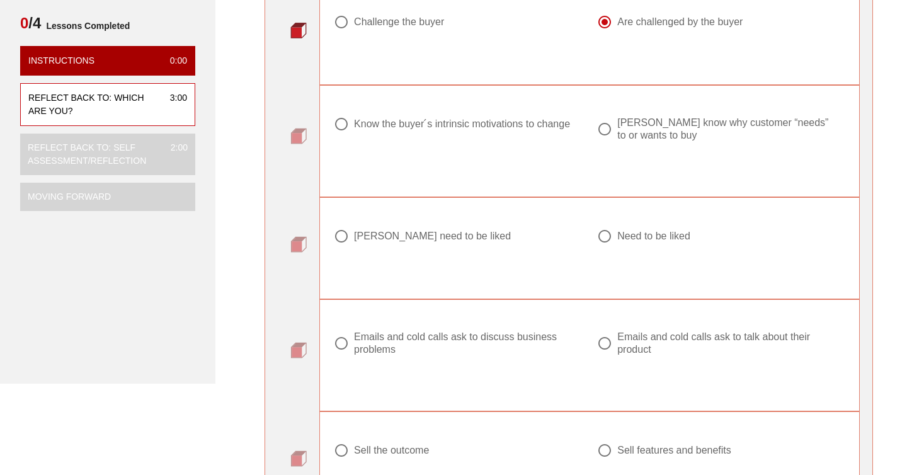
scroll to position [181, 0]
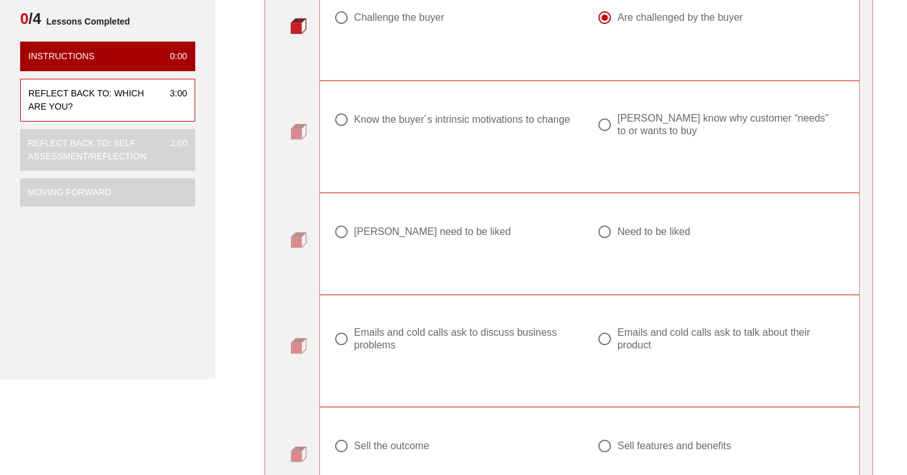
click at [599, 126] on div at bounding box center [604, 124] width 21 height 21
radio input "true"
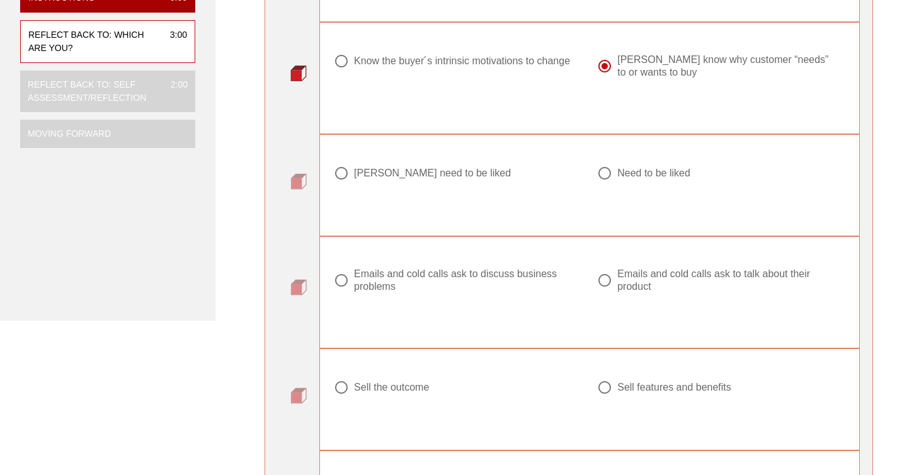
scroll to position [243, 0]
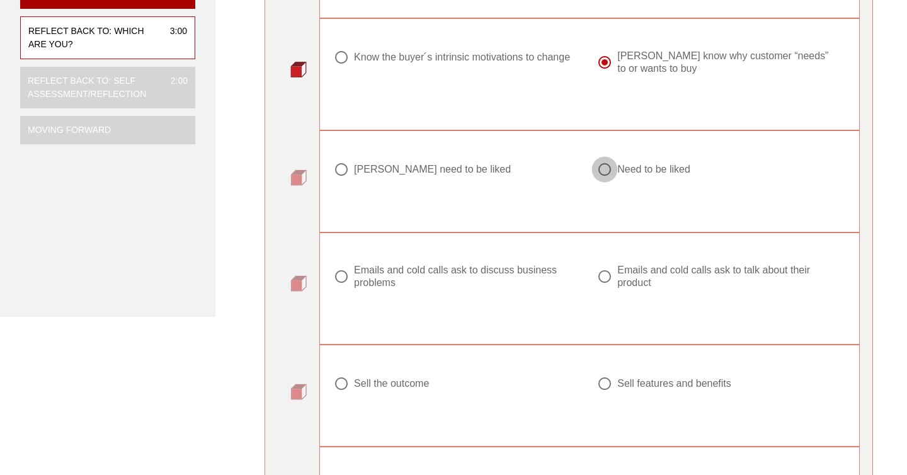
click at [599, 177] on div at bounding box center [604, 169] width 21 height 21
radio input "true"
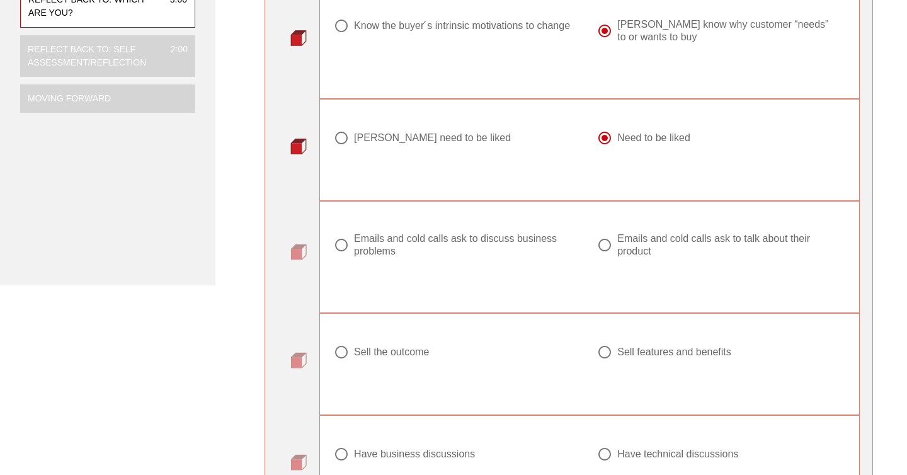
scroll to position [319, 0]
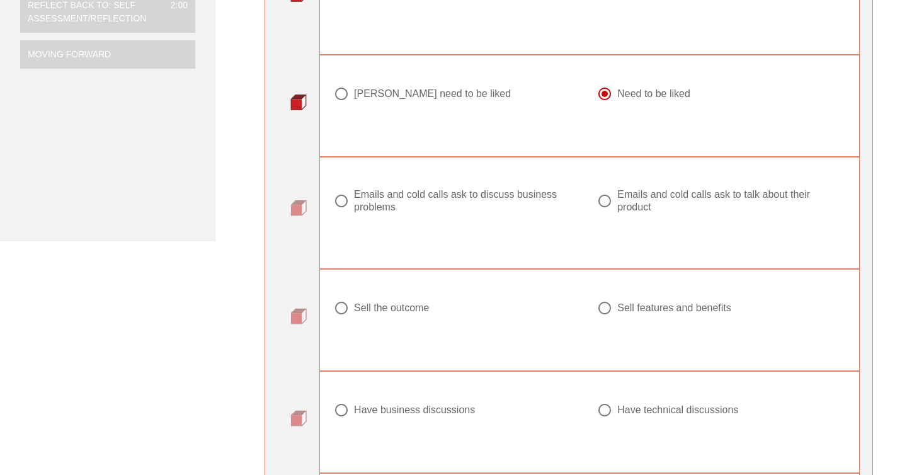
click at [535, 190] on div "Emails and cold calls ask to discuss business problems" at bounding box center [463, 200] width 218 height 25
radio input "true"
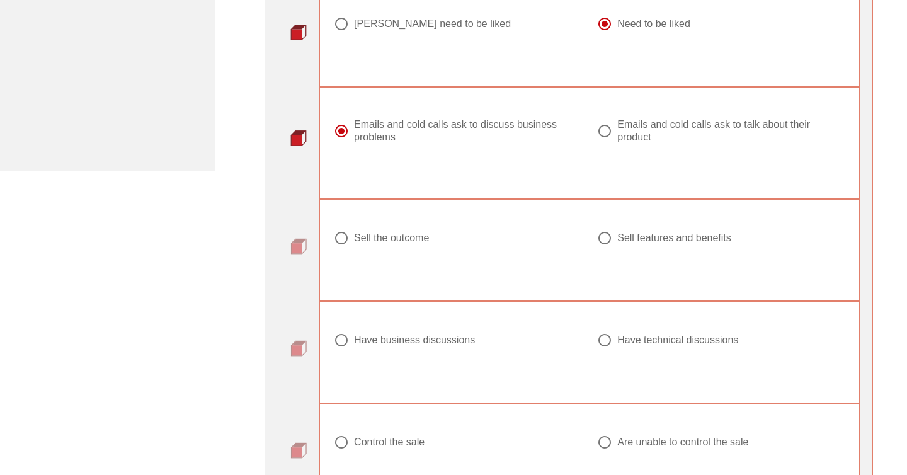
scroll to position [429, 0]
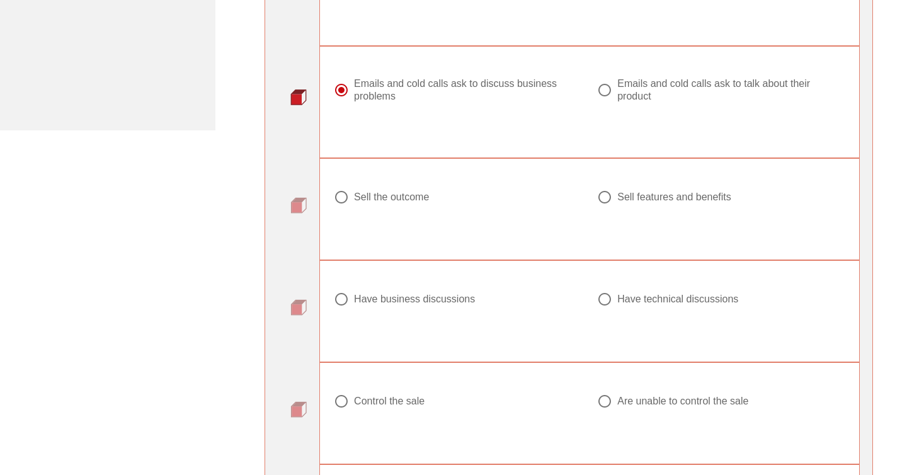
click at [388, 198] on div "Sell the outcome" at bounding box center [391, 197] width 75 height 13
radio input "true"
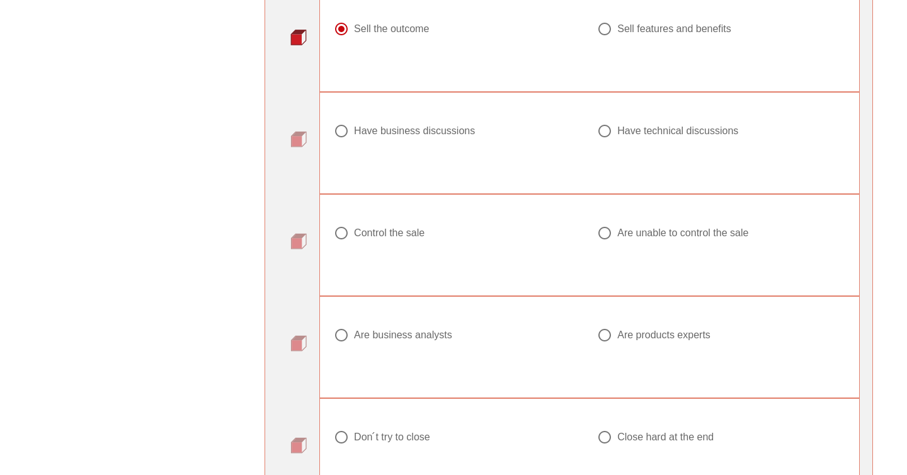
scroll to position [598, 0]
click at [450, 133] on div "Have business discussions" at bounding box center [414, 130] width 121 height 13
radio input "true"
click at [422, 231] on div "Control the sale" at bounding box center [389, 232] width 71 height 13
radio input "true"
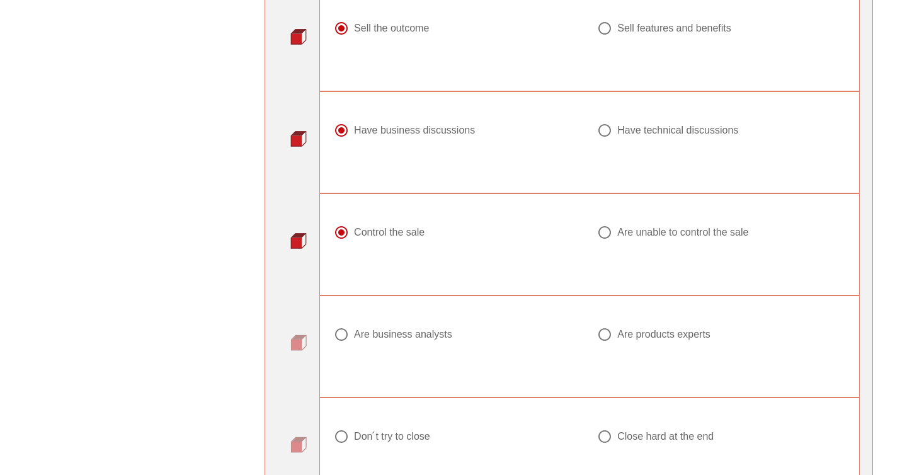
click at [660, 134] on div "Have technical discussions" at bounding box center [677, 130] width 121 height 13
radio input "false"
radio input "true"
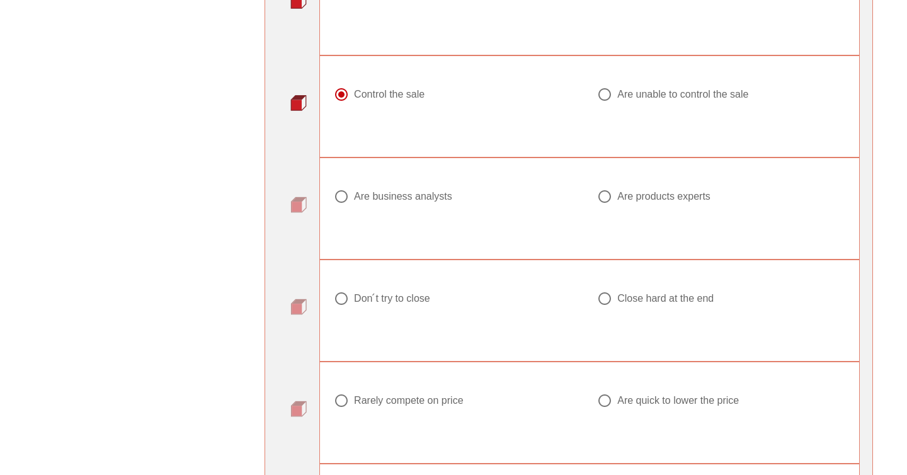
scroll to position [737, 0]
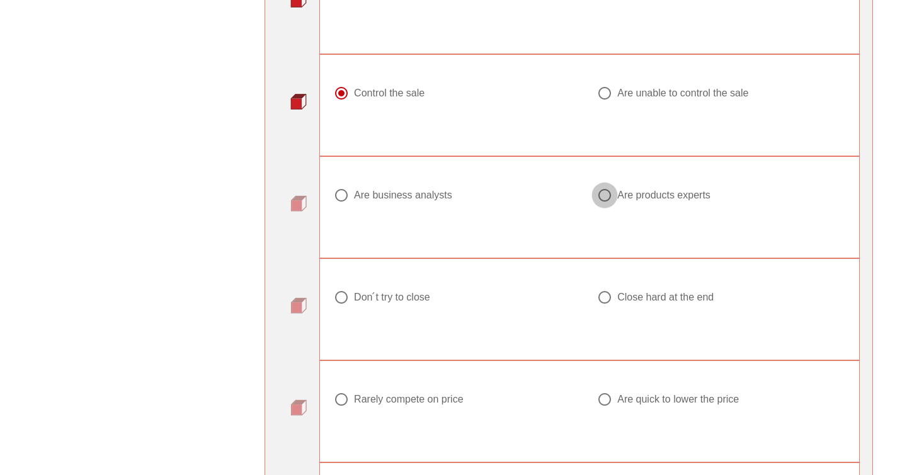
click at [602, 203] on div at bounding box center [604, 194] width 21 height 21
radio input "true"
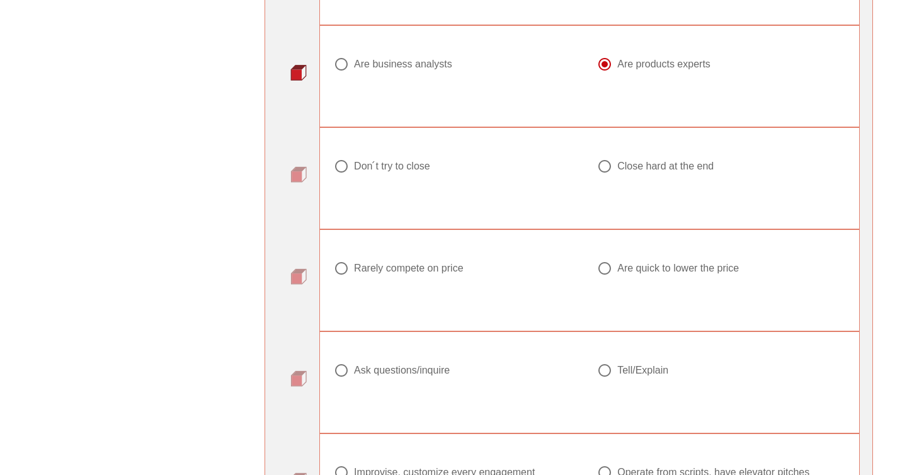
scroll to position [872, 0]
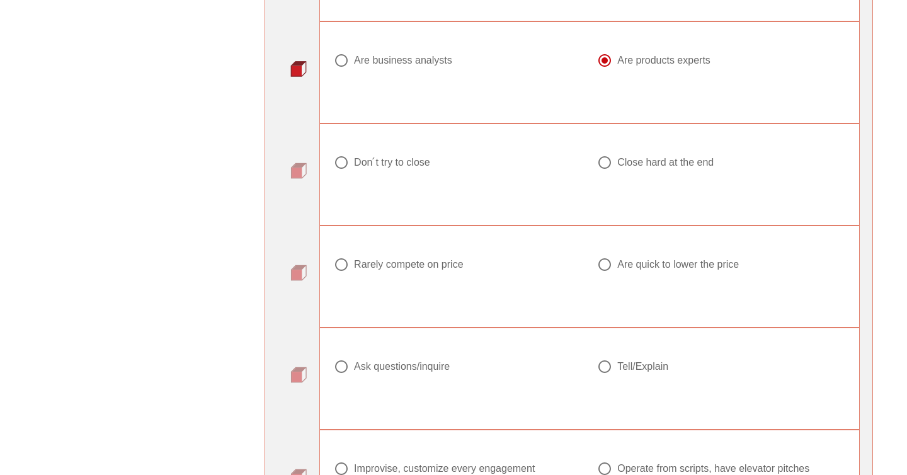
click at [615, 166] on div "Close hard at the end" at bounding box center [716, 162] width 238 height 15
radio input "true"
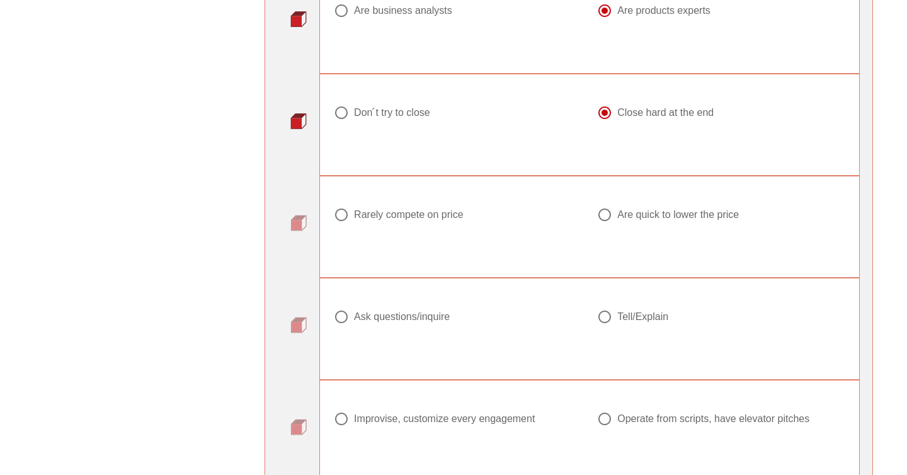
scroll to position [947, 0]
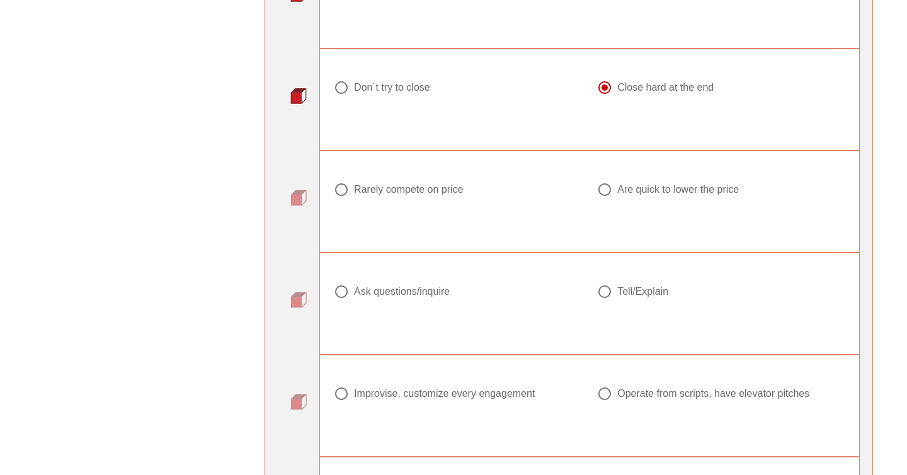
click at [433, 188] on div "Rarely compete on price" at bounding box center [408, 189] width 109 height 13
radio input "true"
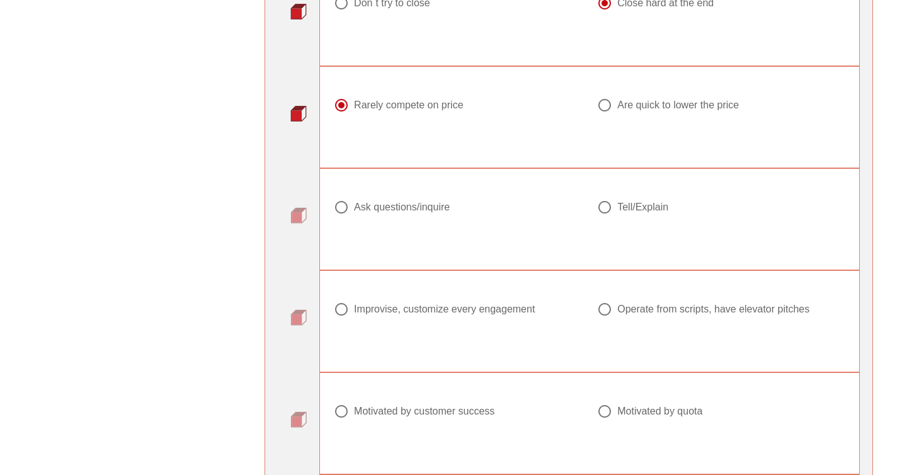
scroll to position [1044, 0]
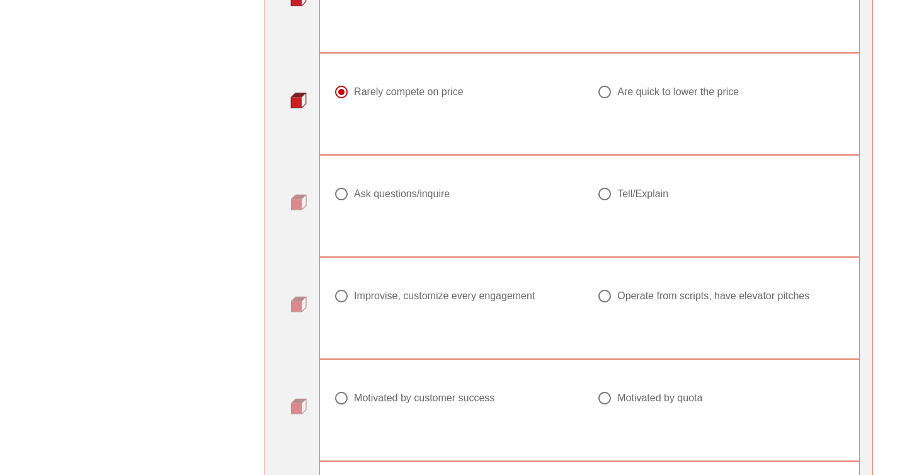
click at [614, 200] on div at bounding box center [604, 193] width 21 height 21
radio input "true"
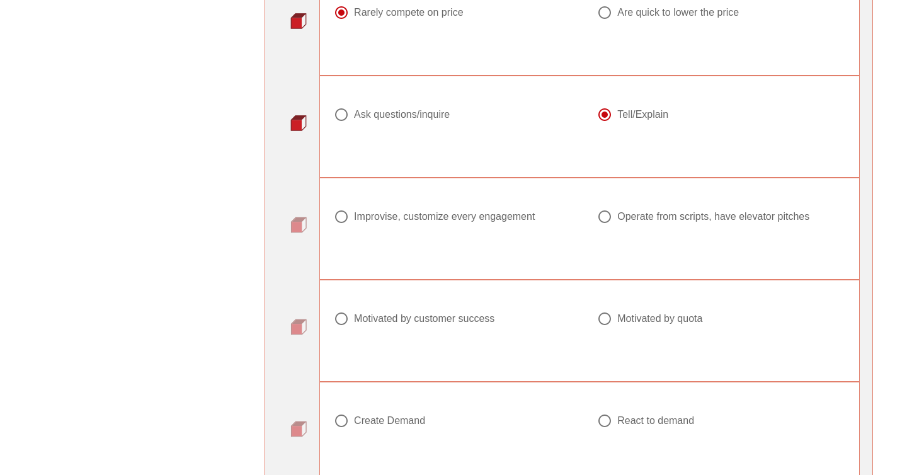
scroll to position [1153, 0]
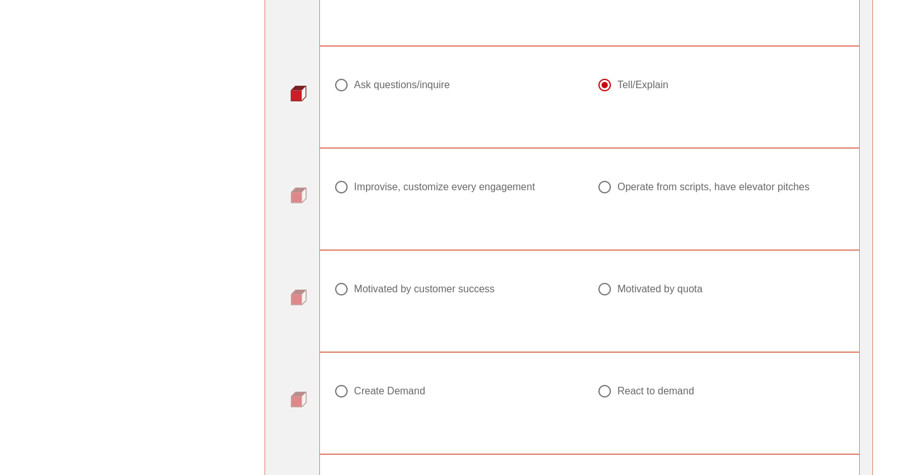
click at [483, 190] on div "Improvise, customize every engagement" at bounding box center [444, 187] width 181 height 13
radio input "true"
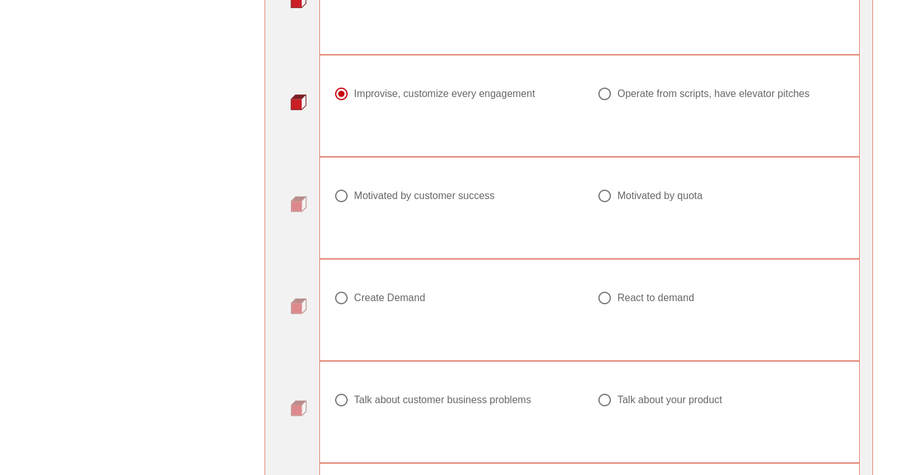
scroll to position [1328, 0]
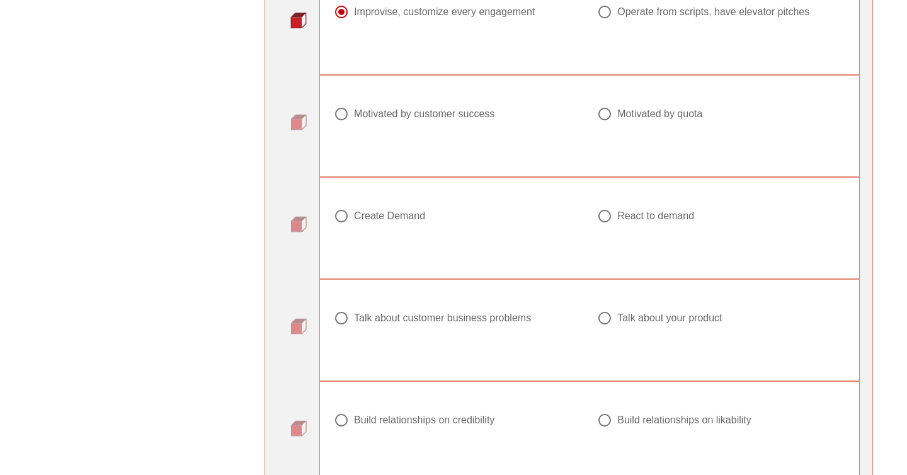
click at [461, 116] on div "Motivated by customer success" at bounding box center [424, 114] width 140 height 13
radio input "true"
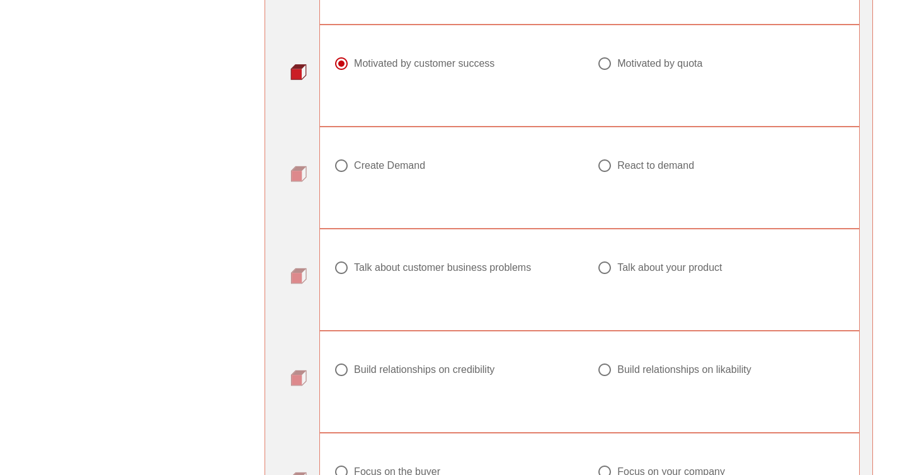
scroll to position [1409, 0]
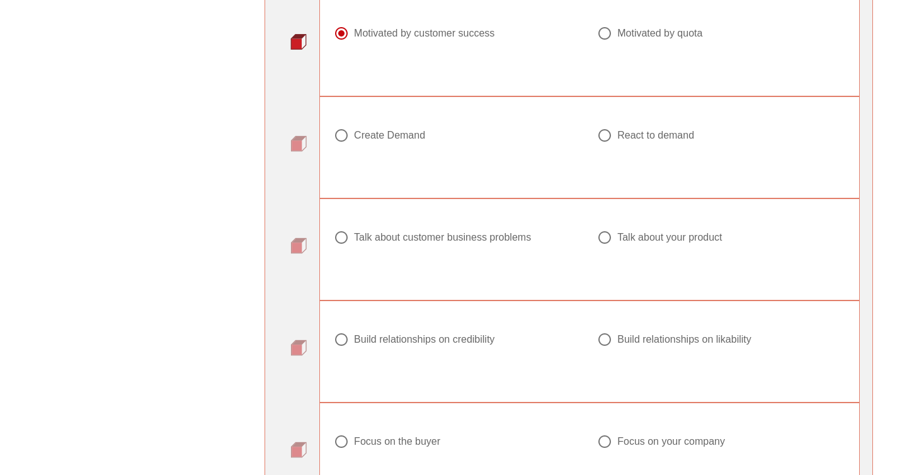
click at [390, 130] on div "Create Demand" at bounding box center [389, 135] width 71 height 13
radio input "true"
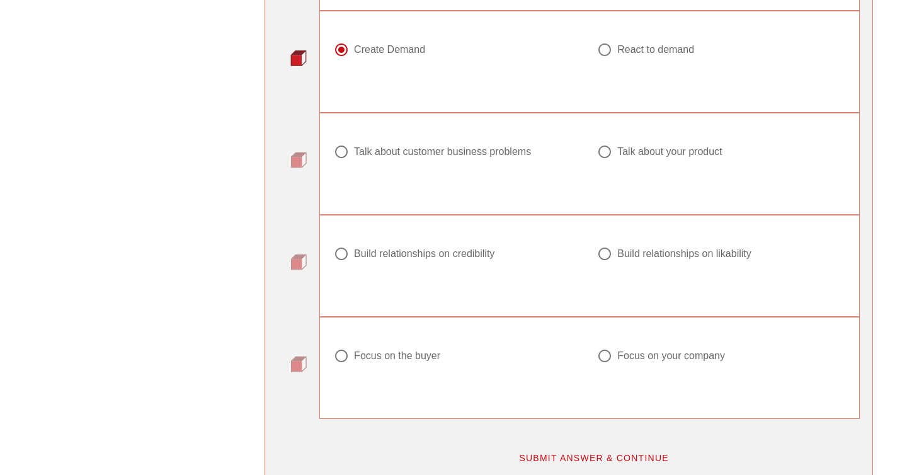
scroll to position [1536, 0]
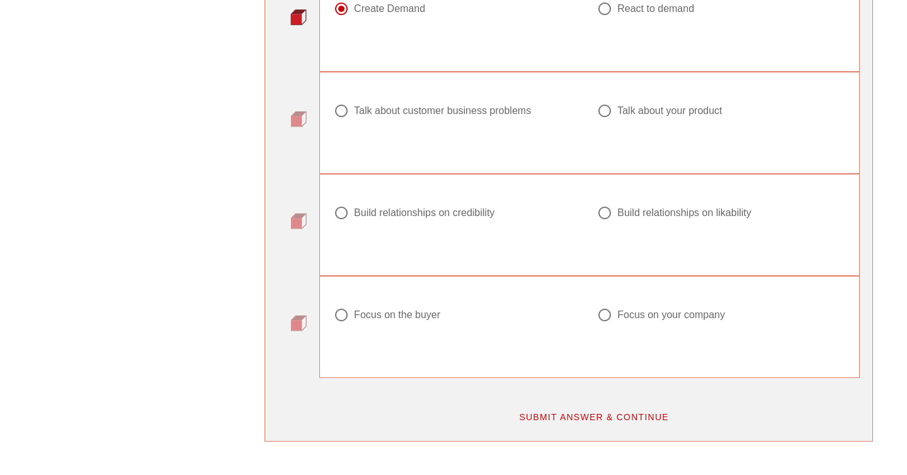
click at [610, 113] on div at bounding box center [604, 110] width 21 height 21
radio input "true"
click at [633, 314] on div "Focus on your company" at bounding box center [671, 314] width 108 height 13
radio input "true"
click at [604, 208] on div at bounding box center [604, 212] width 21 height 21
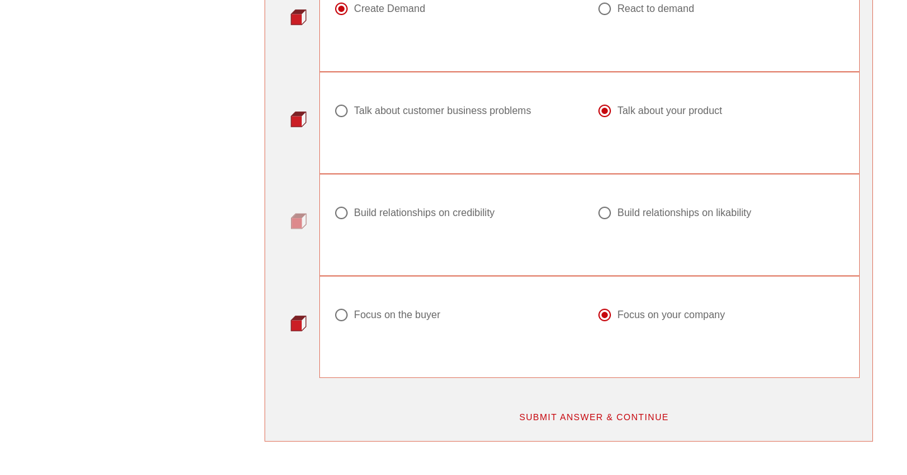
radio input "true"
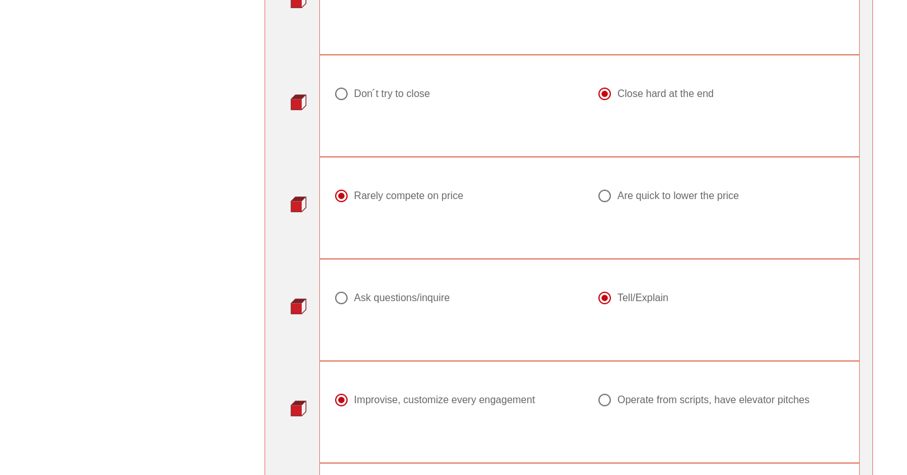
scroll to position [939, 0]
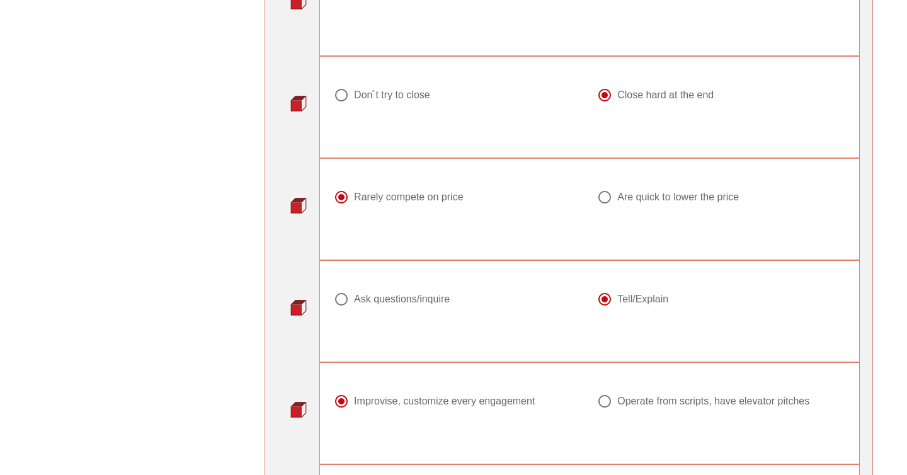
click at [370, 303] on div "Ask questions/inquire" at bounding box center [402, 299] width 96 height 13
radio input "true"
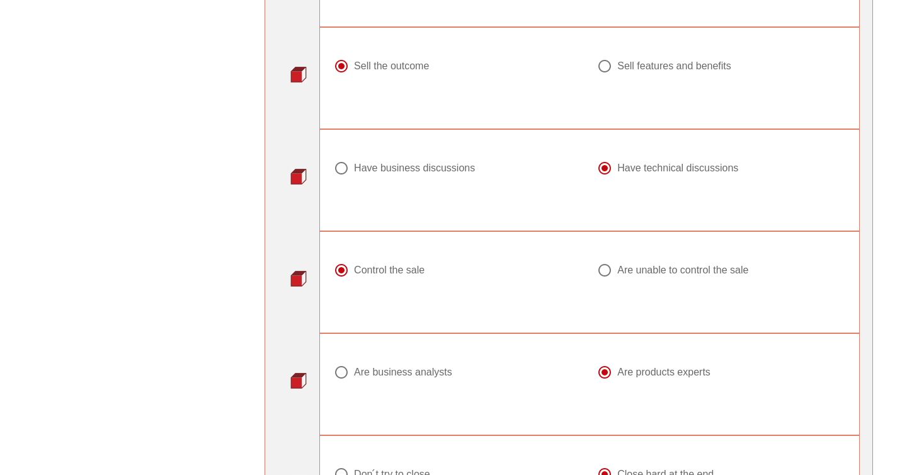
scroll to position [679, 0]
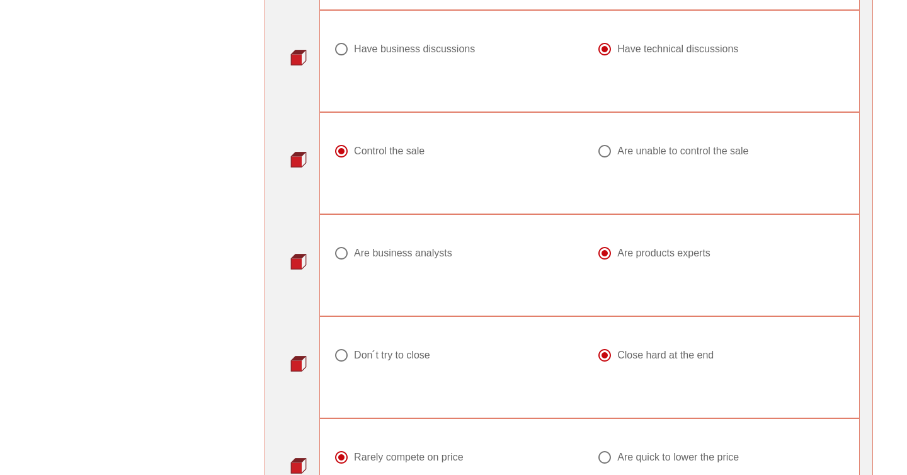
click at [430, 55] on div "Have business discussions" at bounding box center [414, 49] width 121 height 13
radio input "true"
click at [610, 154] on div at bounding box center [604, 150] width 21 height 21
radio input "false"
radio input "true"
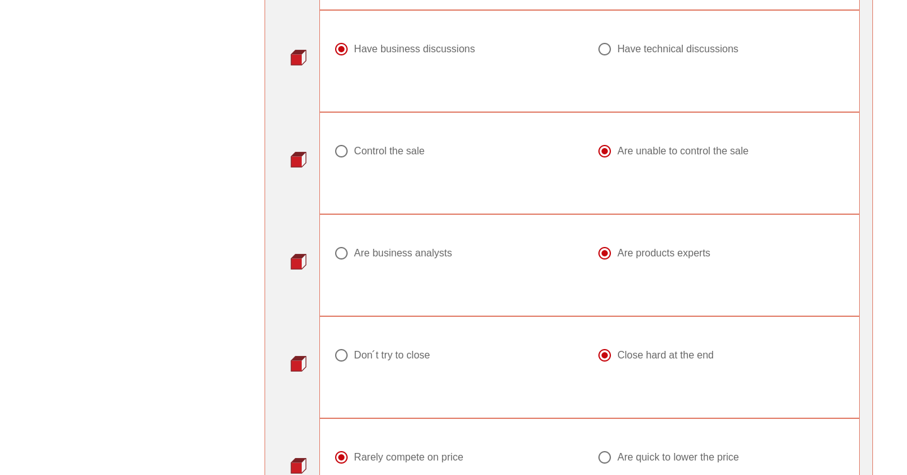
click at [420, 164] on div at bounding box center [458, 166] width 248 height 15
click at [420, 154] on div "Control the sale" at bounding box center [389, 151] width 71 height 13
radio input "true"
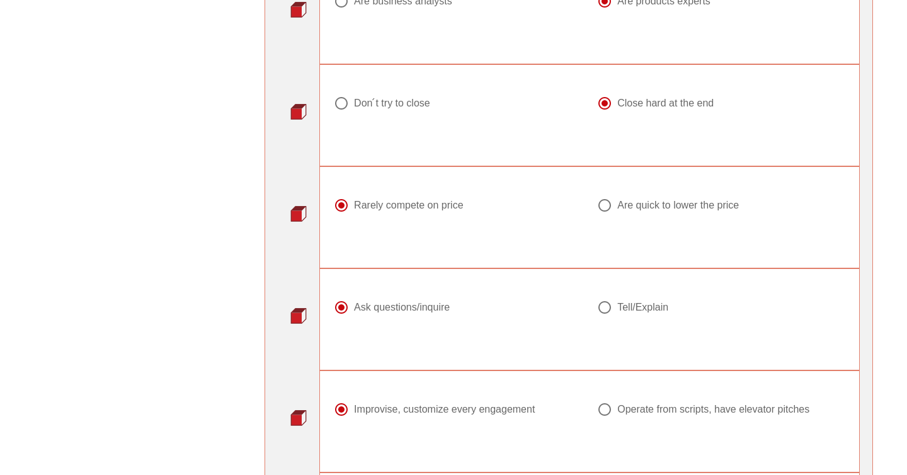
scroll to position [936, 0]
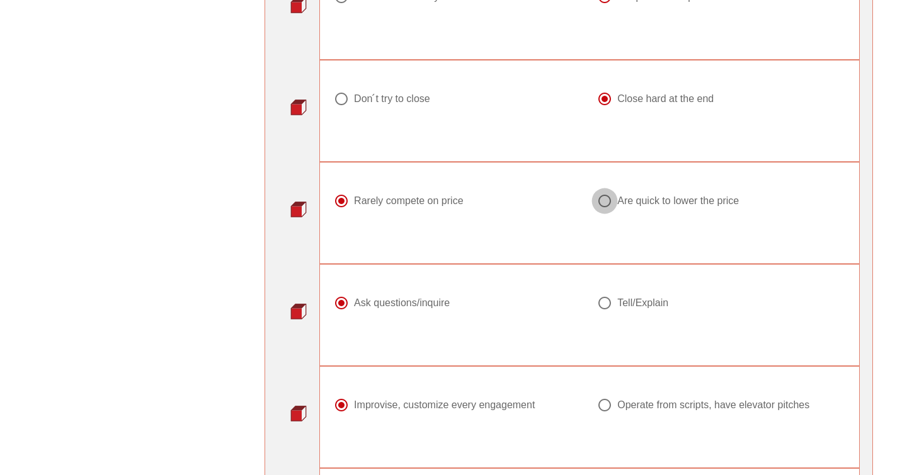
click at [603, 207] on div at bounding box center [604, 200] width 21 height 21
radio input "false"
radio input "true"
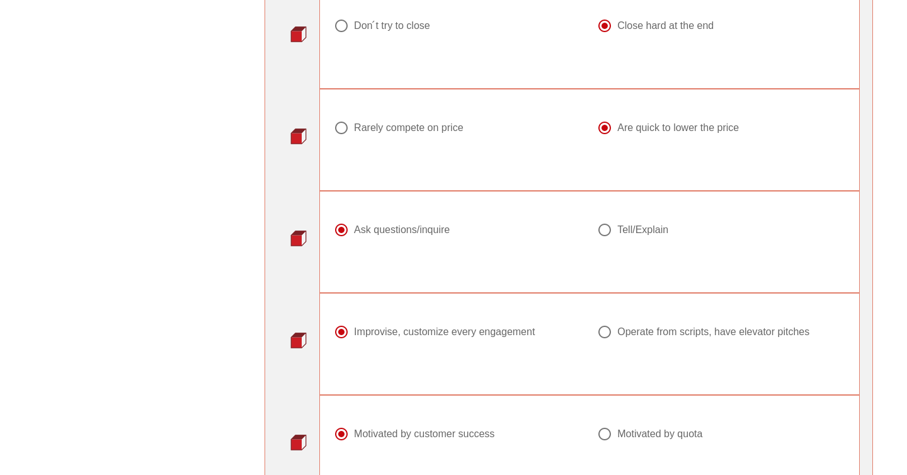
scroll to position [1010, 0]
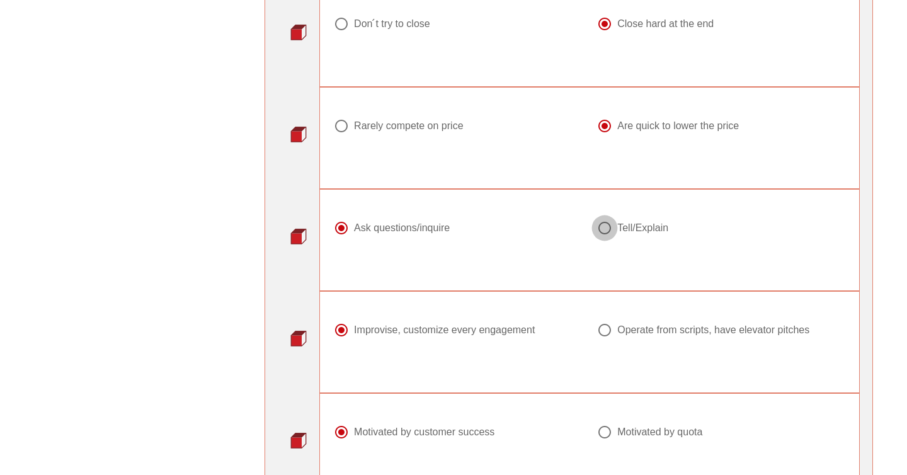
click at [603, 227] on div at bounding box center [604, 227] width 21 height 21
radio input "false"
radio input "true"
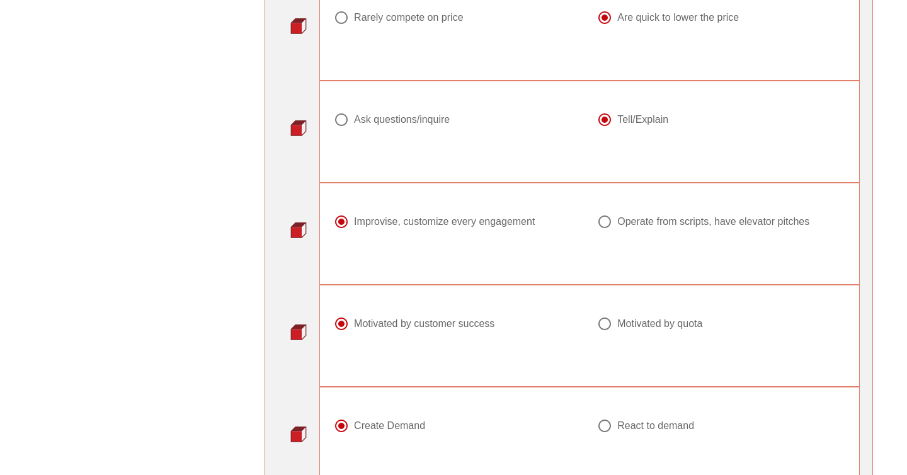
scroll to position [1123, 0]
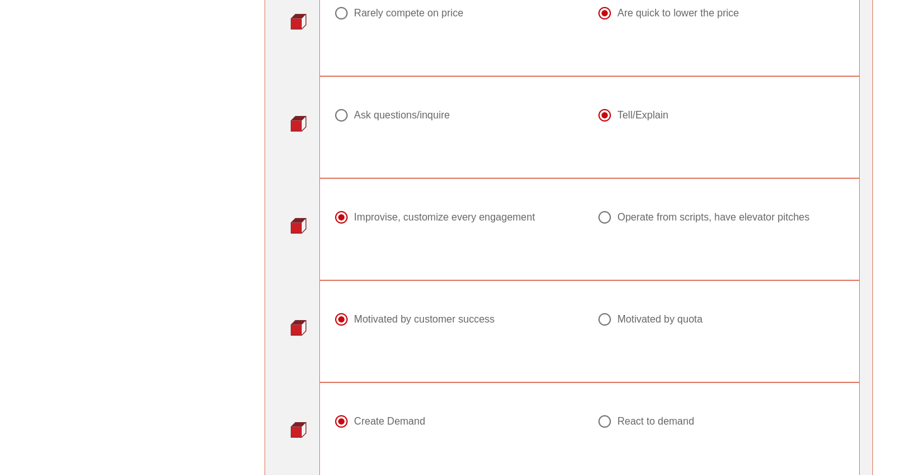
click at [393, 110] on div "Ask questions/inquire" at bounding box center [402, 115] width 96 height 13
radio input "true"
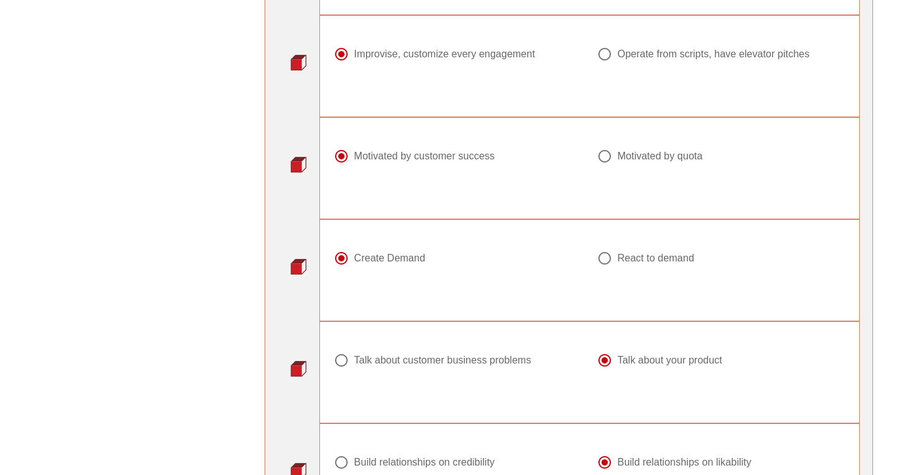
scroll to position [1288, 0]
click at [616, 160] on div "Motivated by quota" at bounding box center [716, 154] width 238 height 15
radio input "false"
radio input "true"
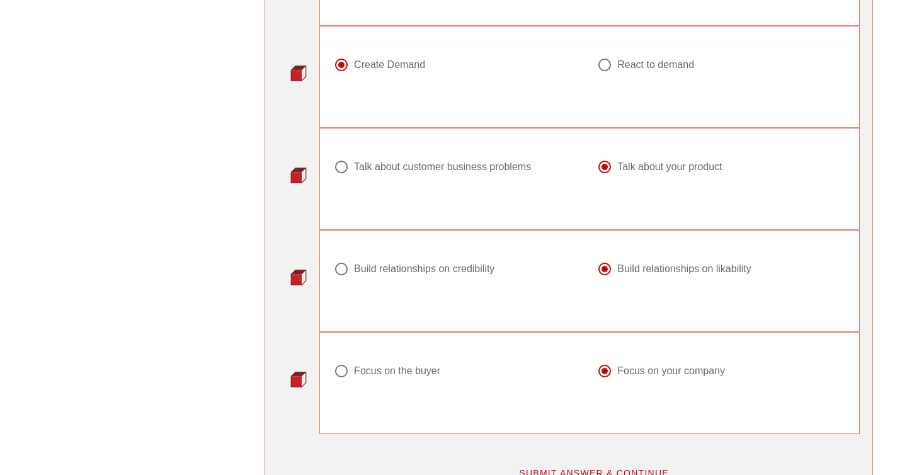
scroll to position [1483, 0]
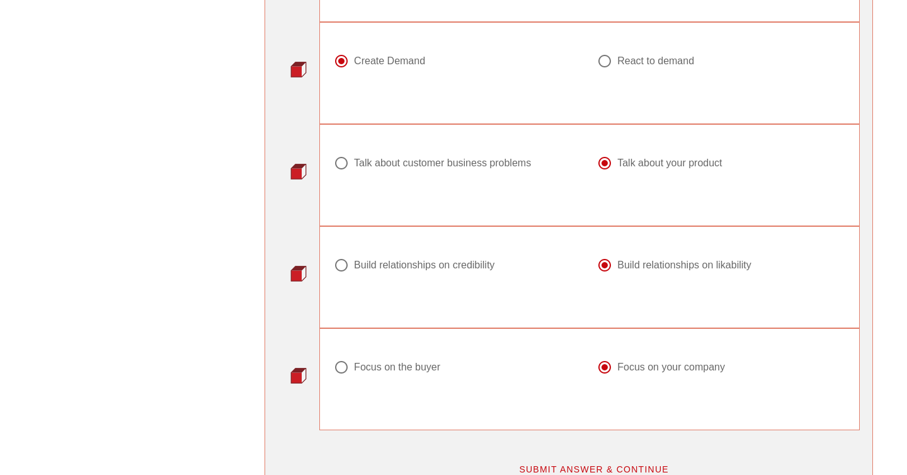
click at [495, 145] on div "Talk about customer business problems Talk about your product" at bounding box center [589, 167] width 526 height 79
click at [494, 156] on div "Talk about customer business problems" at bounding box center [453, 163] width 238 height 15
radio input "true"
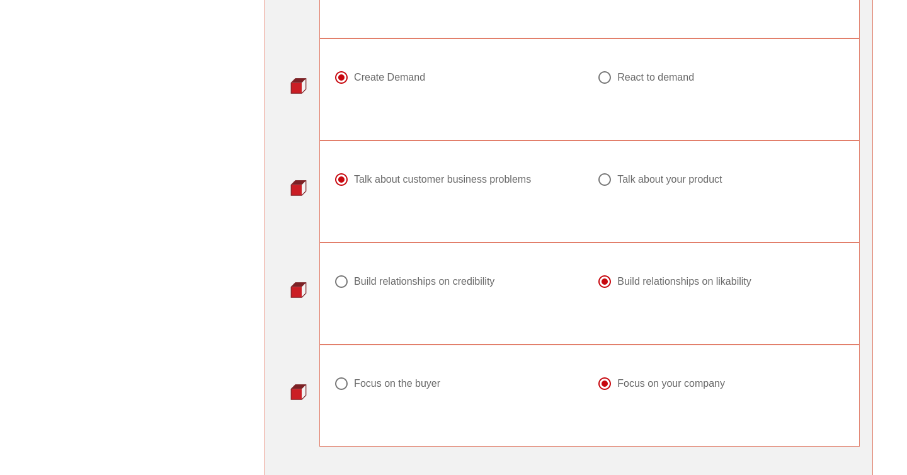
scroll to position [1464, 0]
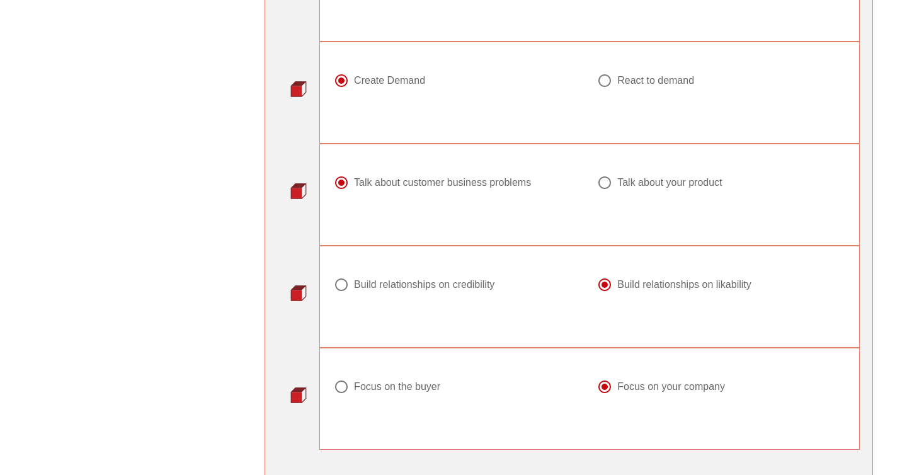
click at [408, 400] on div at bounding box center [458, 401] width 248 height 15
click at [416, 387] on div "Focus on the buyer" at bounding box center [397, 386] width 86 height 13
radio input "true"
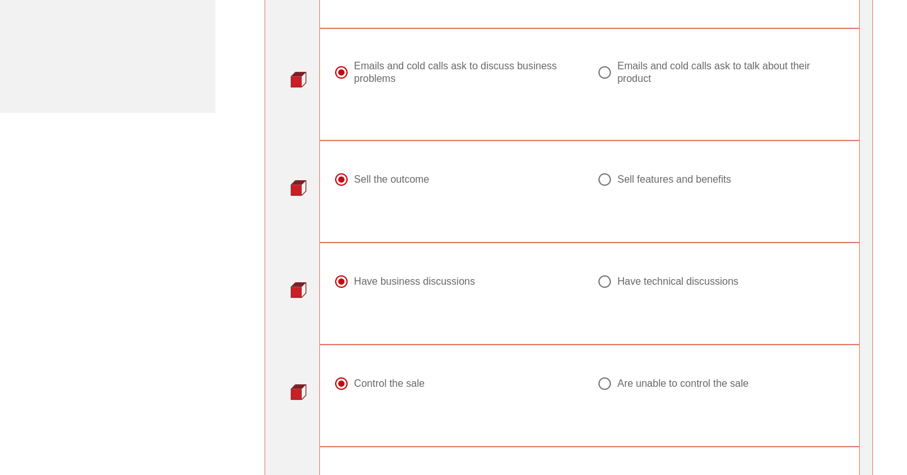
scroll to position [448, 0]
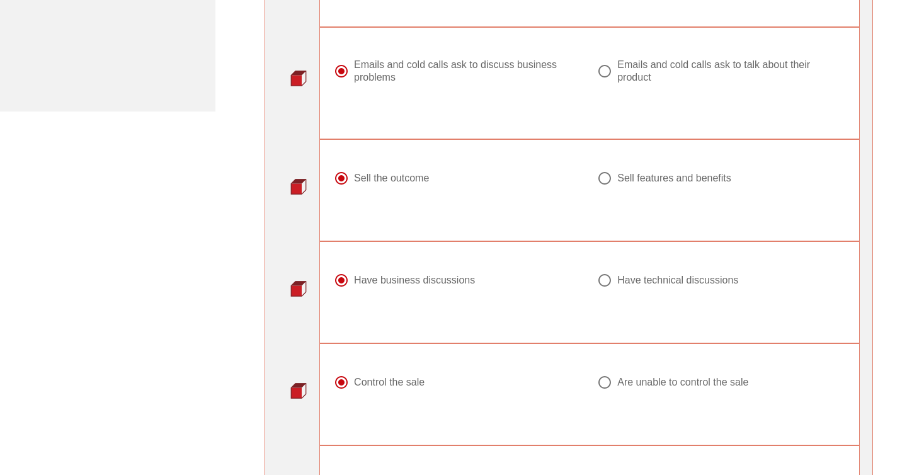
click at [610, 75] on div at bounding box center [604, 70] width 21 height 21
radio input "false"
radio input "true"
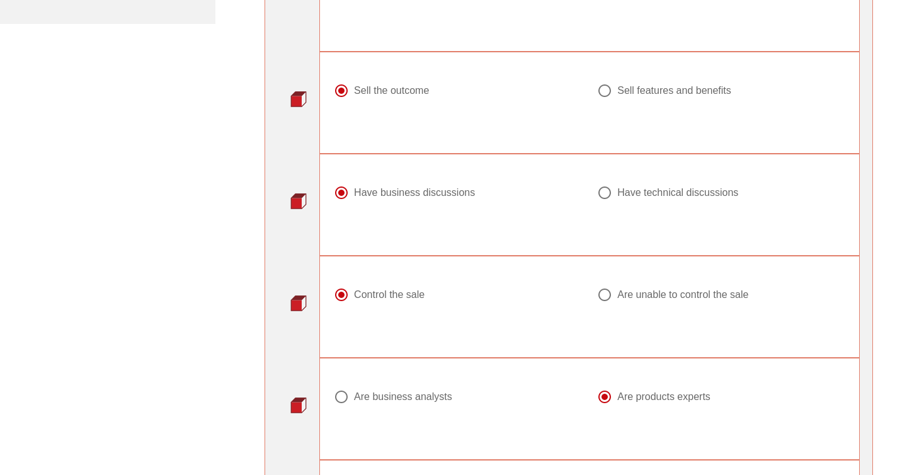
scroll to position [544, 0]
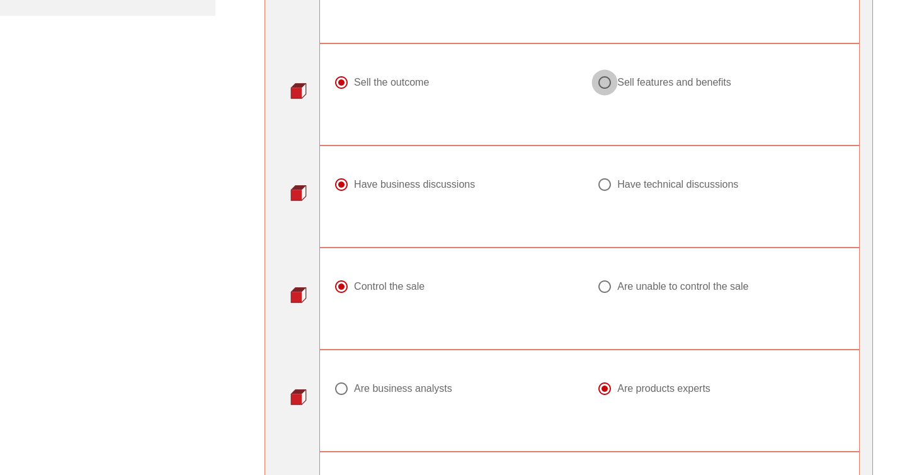
click at [611, 85] on div at bounding box center [604, 82] width 21 height 21
radio input "false"
radio input "true"
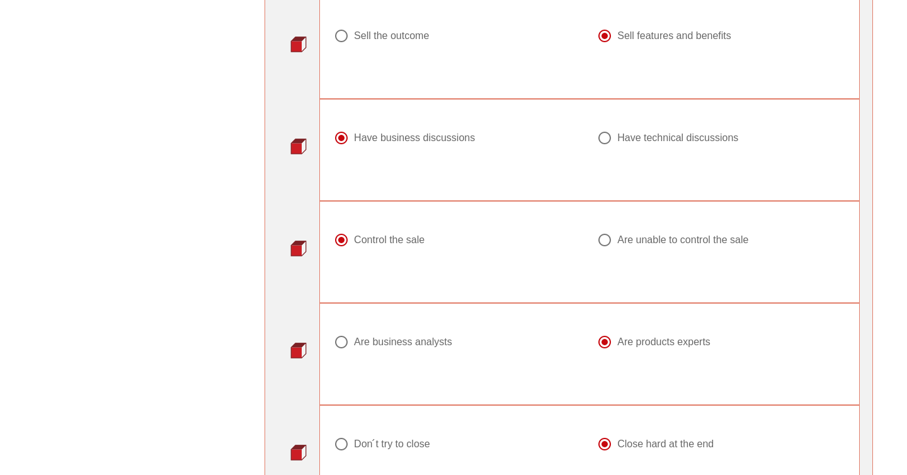
scroll to position [591, 0]
click at [603, 138] on div at bounding box center [604, 137] width 21 height 21
radio input "false"
radio input "true"
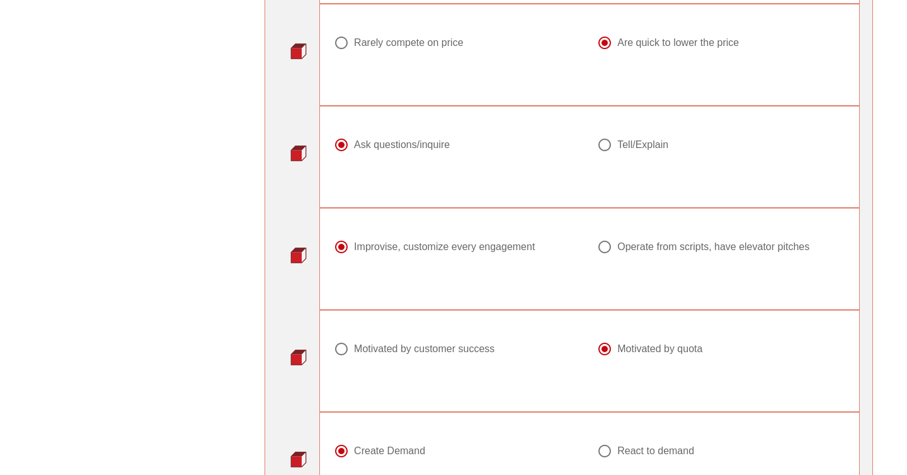
scroll to position [1097, 0]
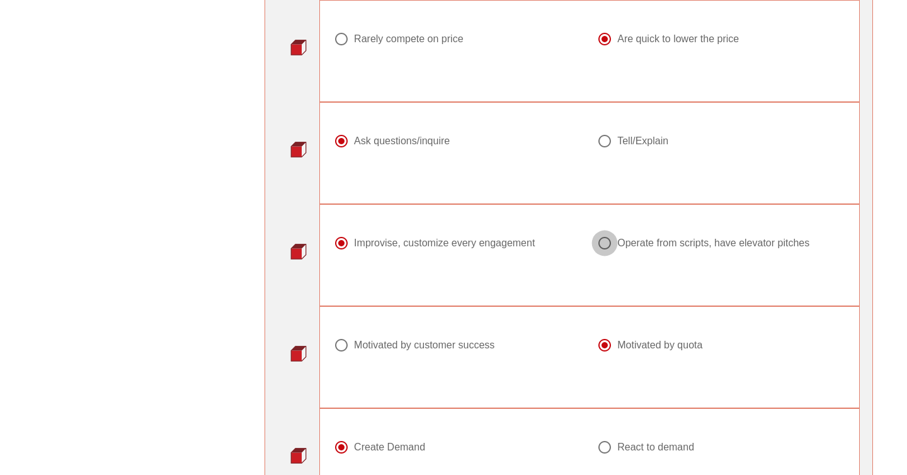
click at [603, 245] on div at bounding box center [604, 242] width 21 height 21
radio input "false"
radio input "true"
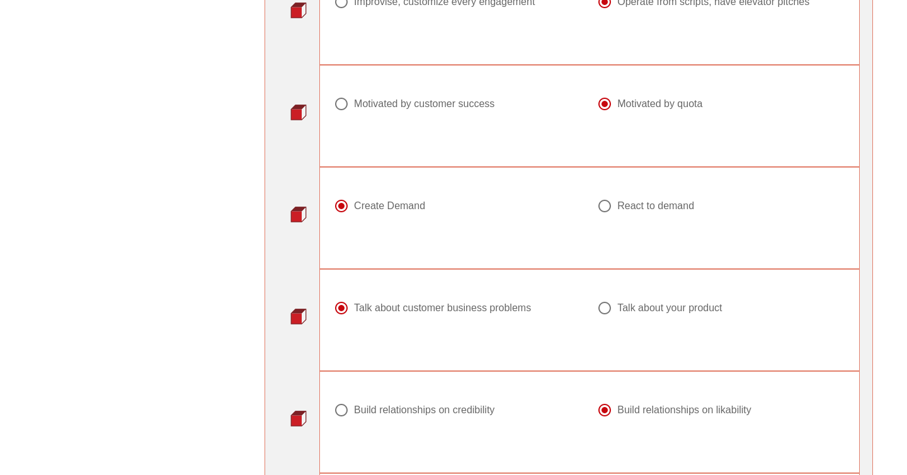
scroll to position [1341, 0]
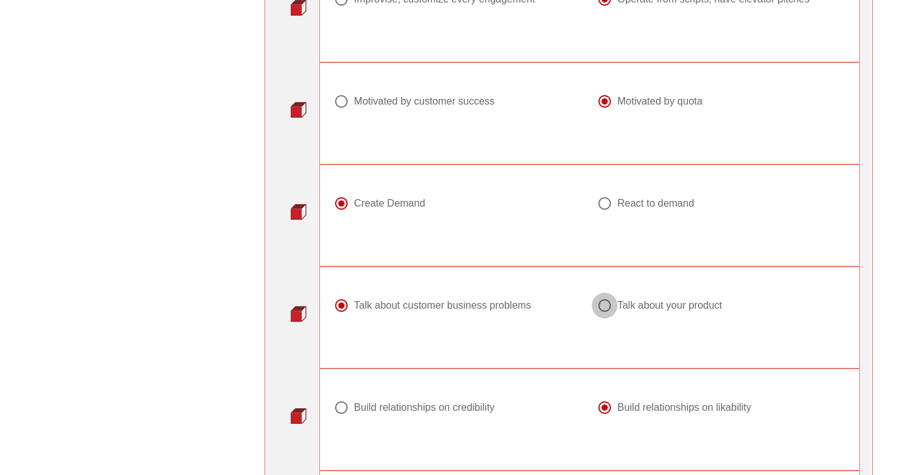
click at [603, 308] on div at bounding box center [604, 305] width 21 height 21
radio input "false"
radio input "true"
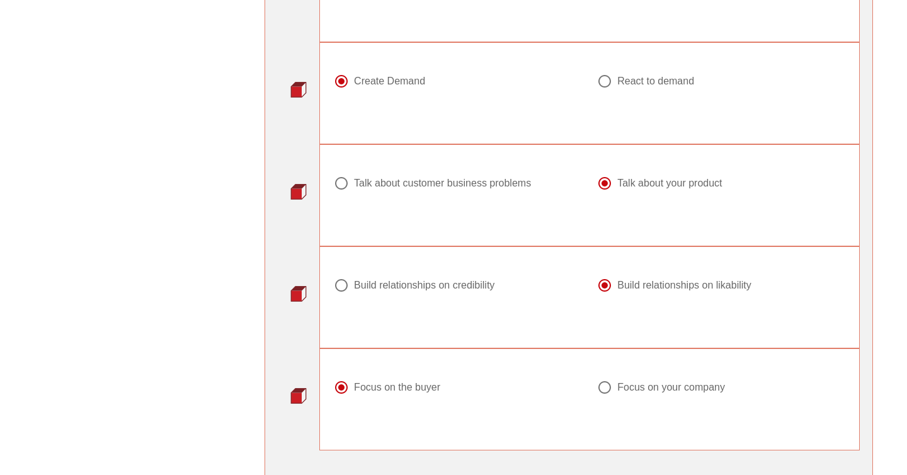
scroll to position [1480, 0]
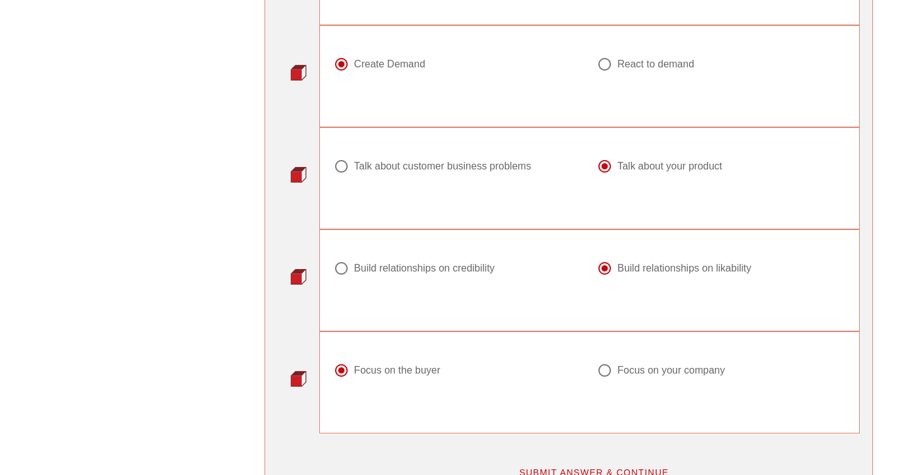
click at [601, 374] on div at bounding box center [604, 369] width 21 height 21
radio input "false"
radio input "true"
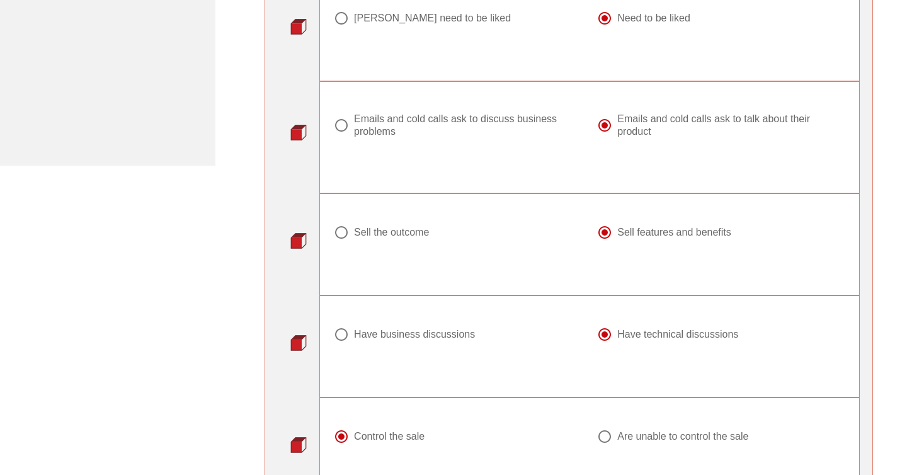
scroll to position [467, 0]
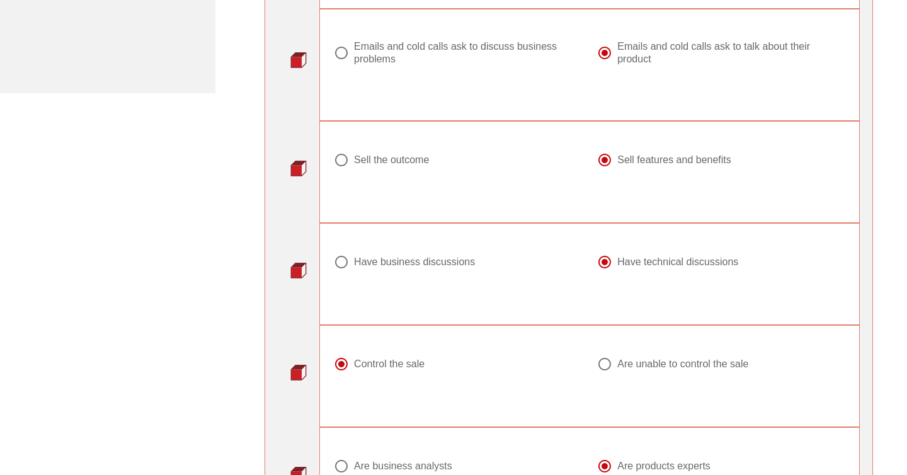
click at [594, 356] on div "Are unable to control the sale" at bounding box center [720, 371] width 263 height 45
click at [596, 359] on div at bounding box center [604, 363] width 21 height 21
radio input "false"
radio input "true"
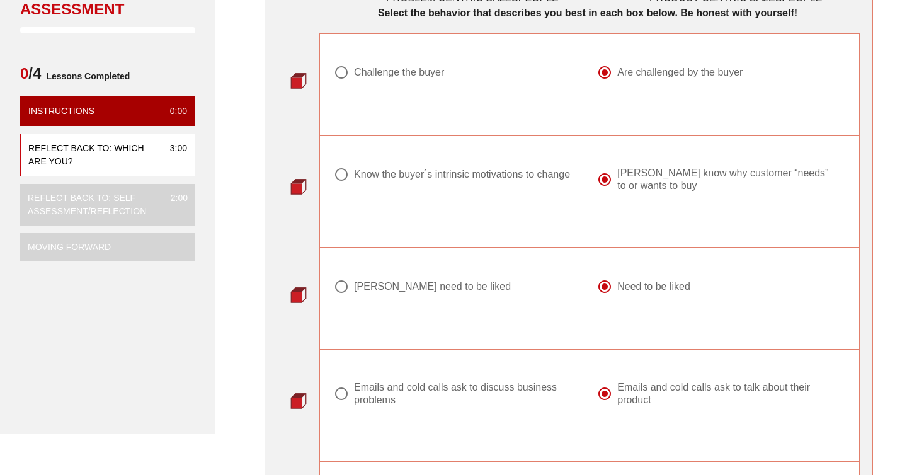
scroll to position [115, 0]
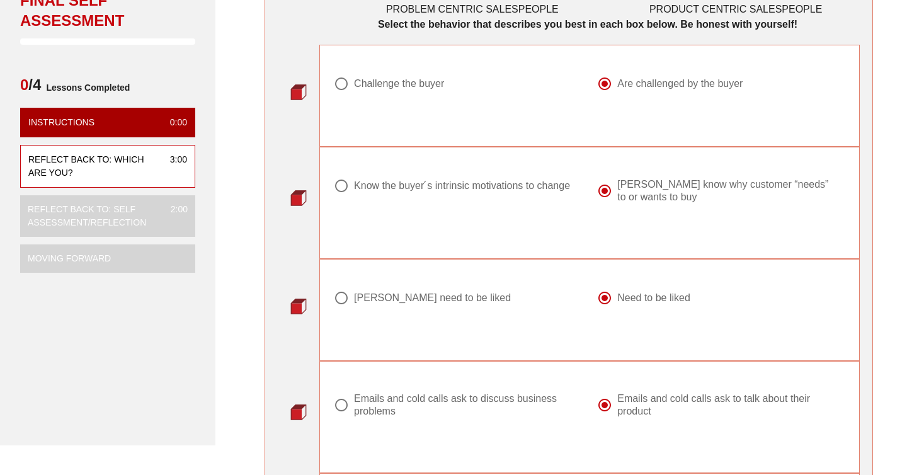
click at [436, 91] on div "Challenge the buyer" at bounding box center [453, 83] width 238 height 15
radio input "true"
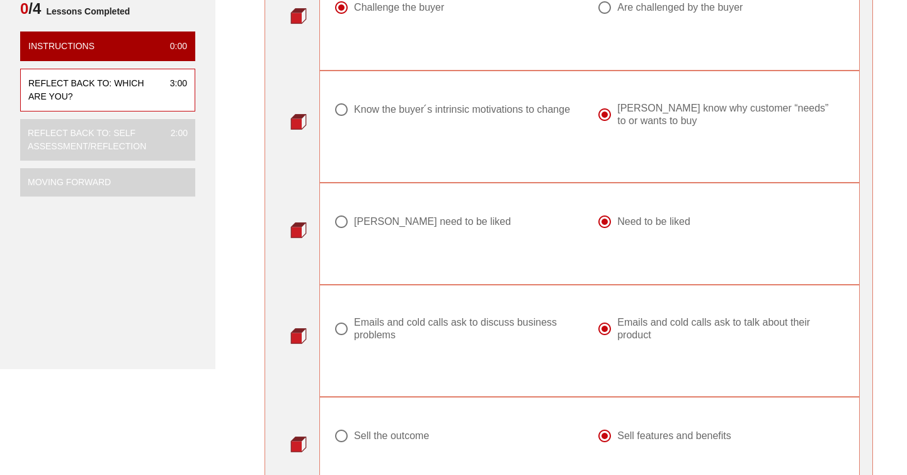
scroll to position [193, 0]
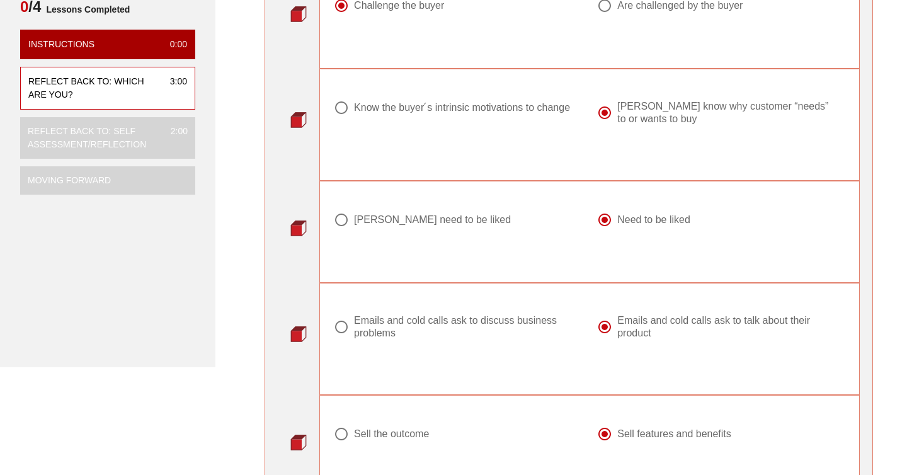
click at [433, 108] on div "Know the buyer ́s intrinsic motivations to change" at bounding box center [462, 107] width 216 height 13
radio input "true"
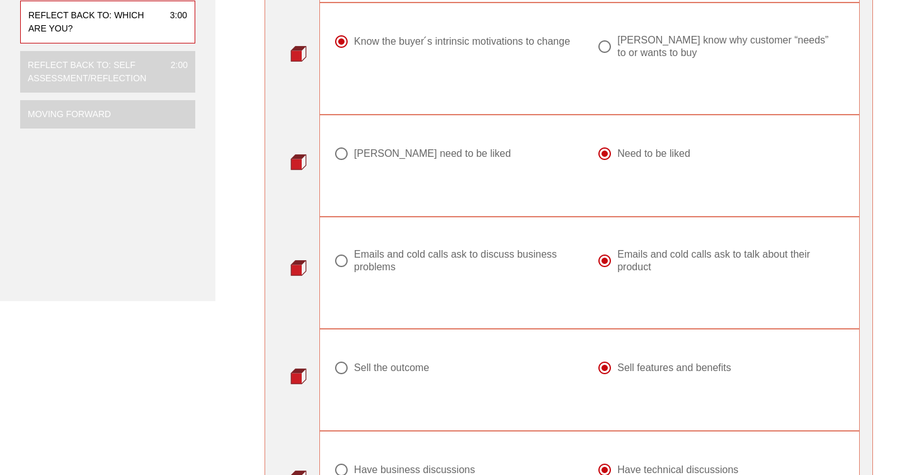
scroll to position [344, 0]
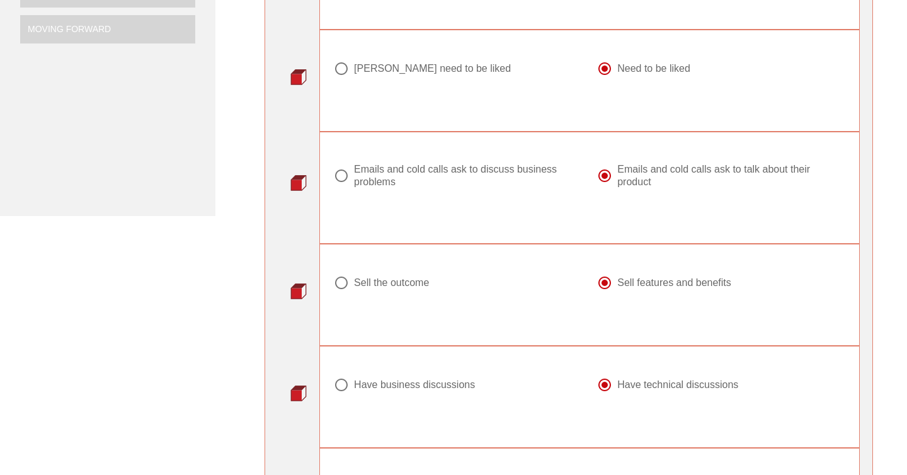
click at [418, 169] on div "Emails and cold calls ask to discuss business problems" at bounding box center [463, 175] width 218 height 25
radio input "true"
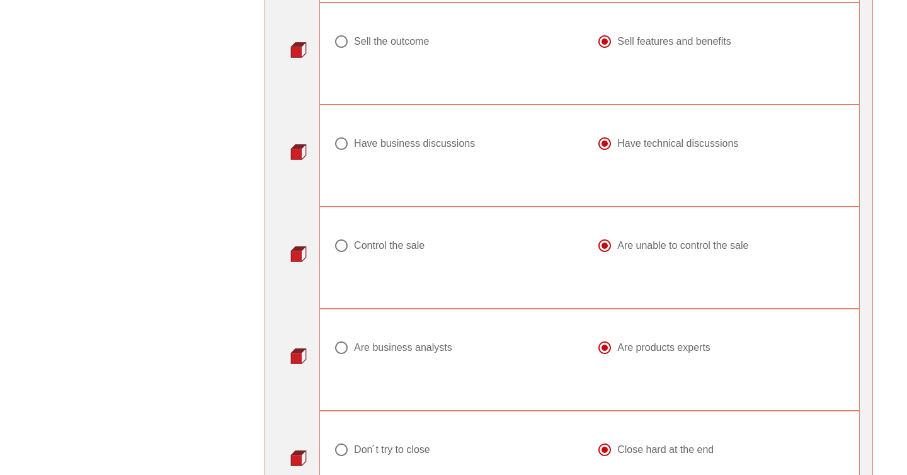
scroll to position [586, 0]
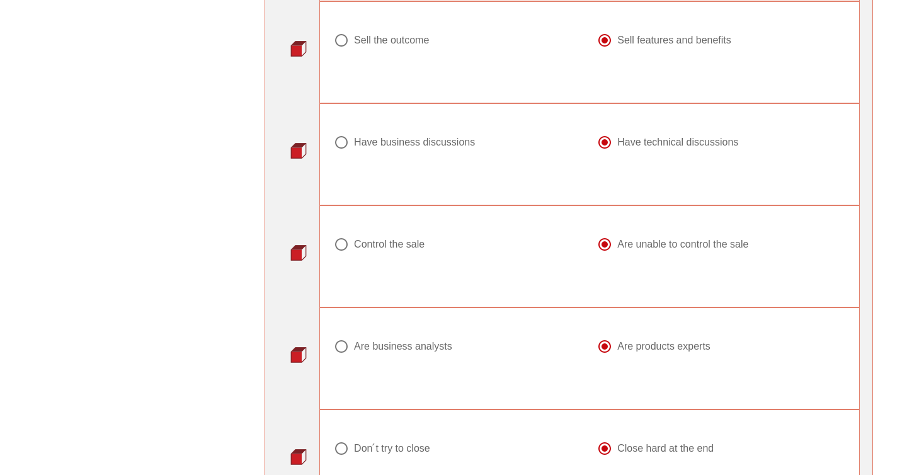
click at [411, 132] on div "Have business discussions" at bounding box center [457, 149] width 263 height 45
click at [411, 144] on div "Have business discussions" at bounding box center [414, 142] width 121 height 13
radio input "true"
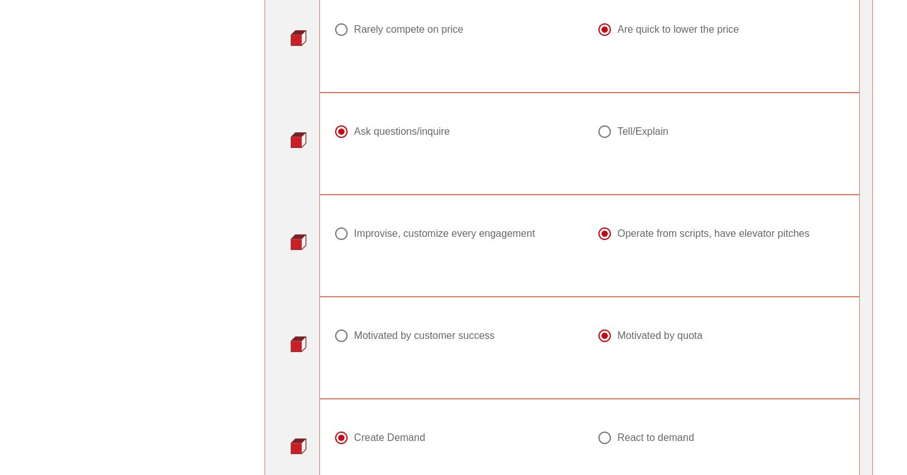
scroll to position [1136, 0]
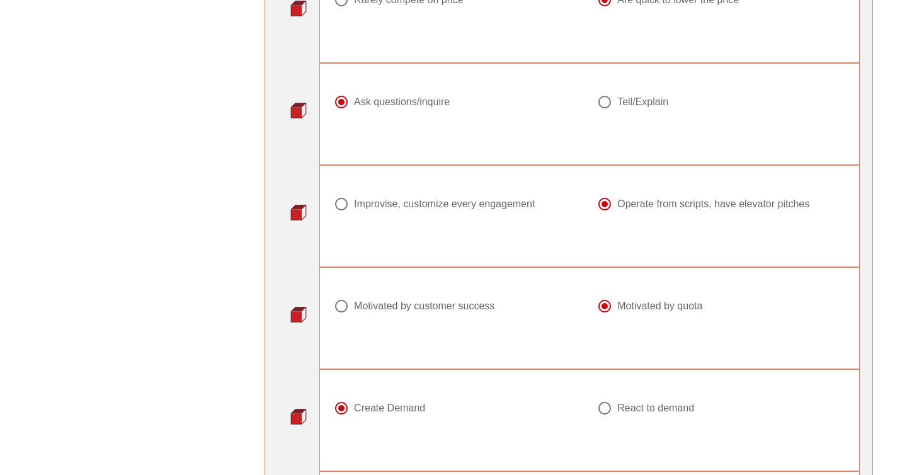
click at [478, 206] on div "Improvise, customize every engagement" at bounding box center [444, 204] width 181 height 13
radio input "true"
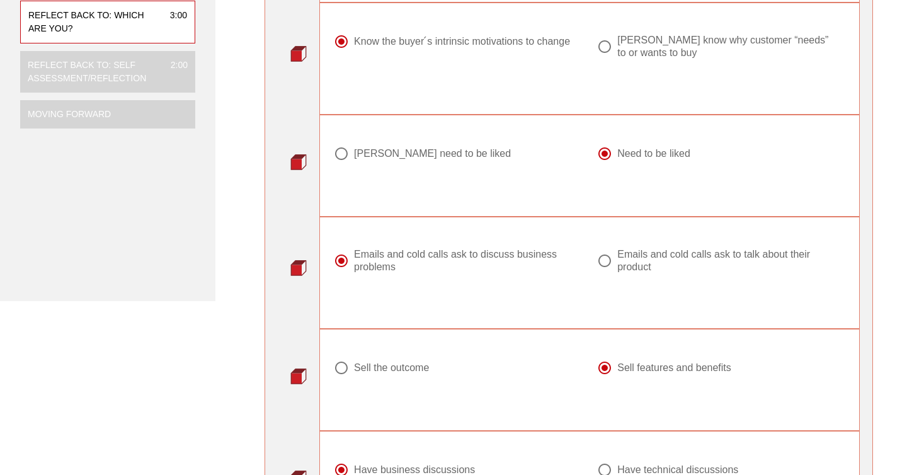
scroll to position [262, 0]
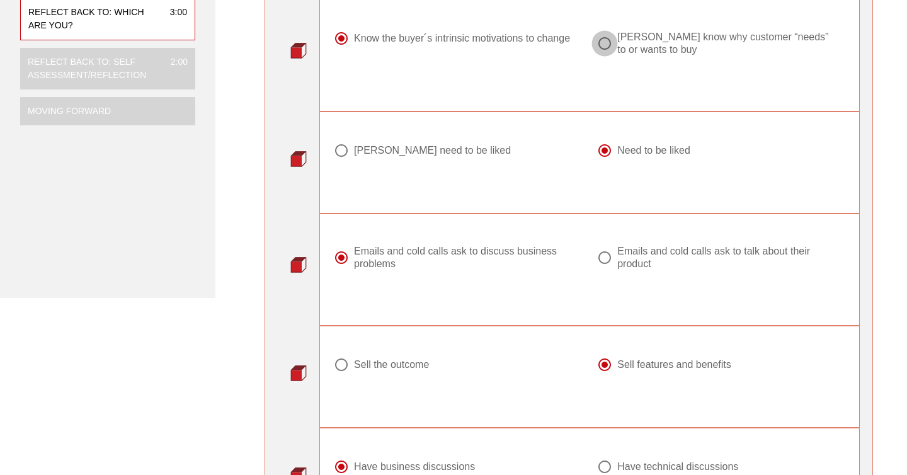
click at [614, 43] on div at bounding box center [604, 43] width 21 height 21
radio input "false"
radio input "true"
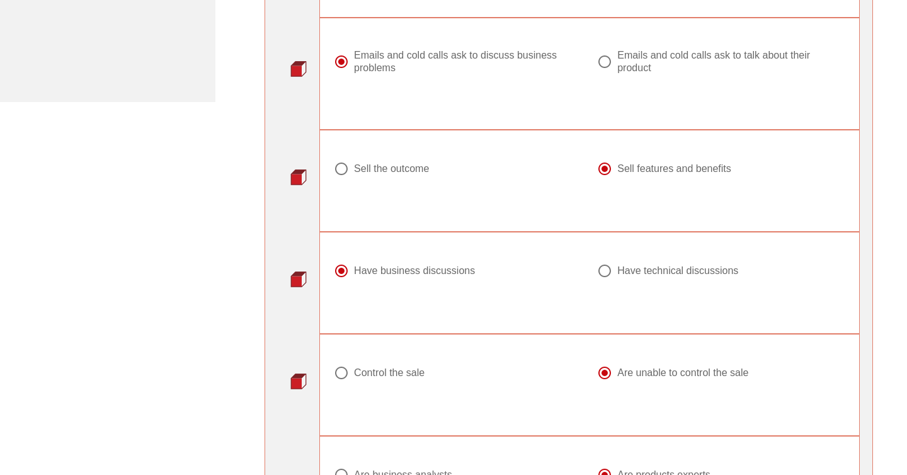
scroll to position [461, 0]
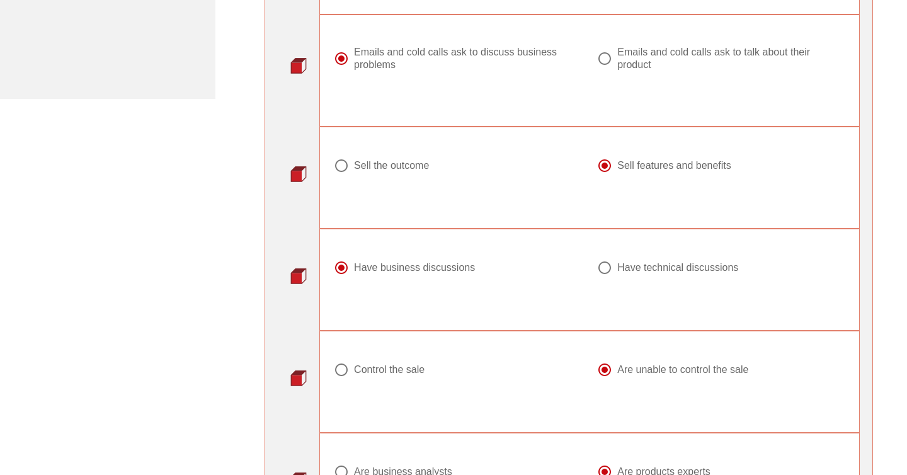
click at [341, 164] on div at bounding box center [341, 165] width 21 height 21
radio input "true"
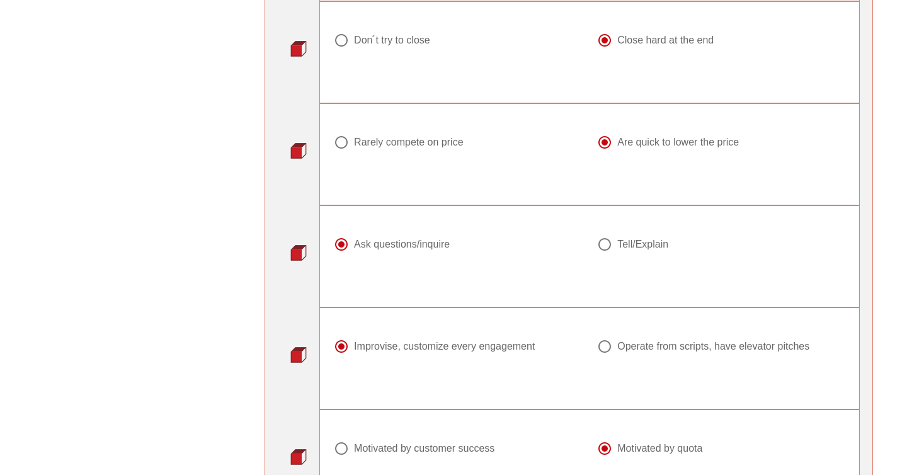
scroll to position [996, 0]
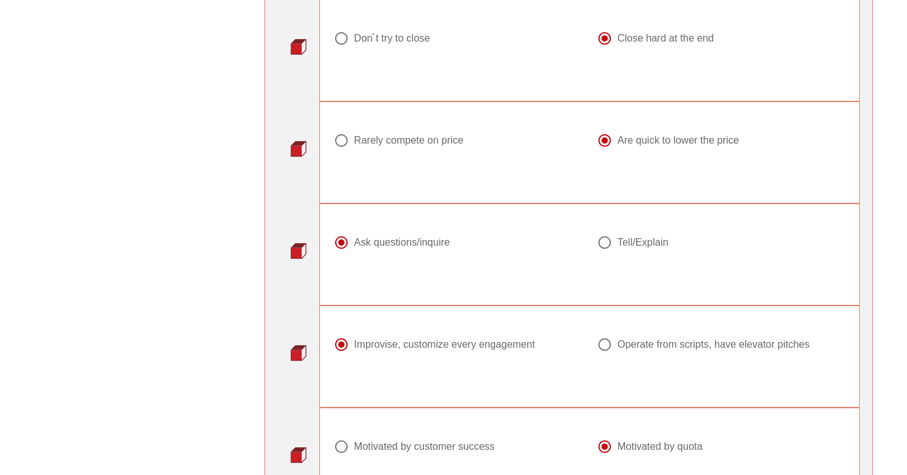
click at [417, 146] on div "Rarely compete on price" at bounding box center [408, 140] width 109 height 13
radio input "true"
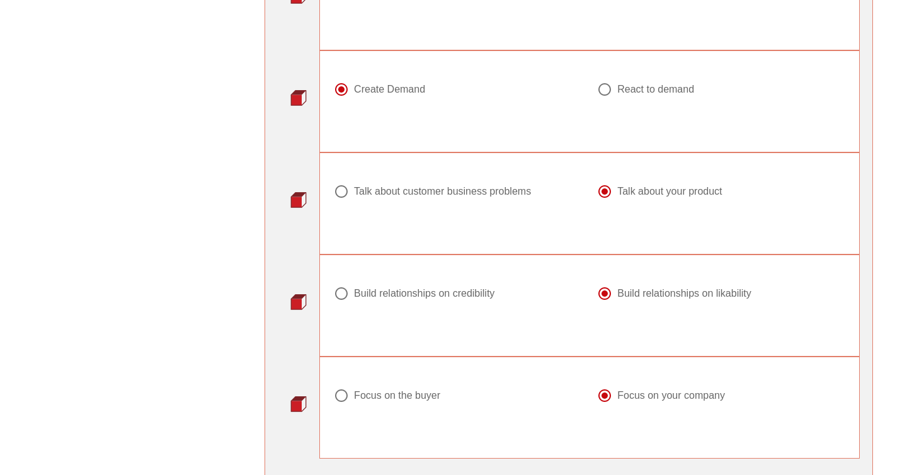
scroll to position [1480, 0]
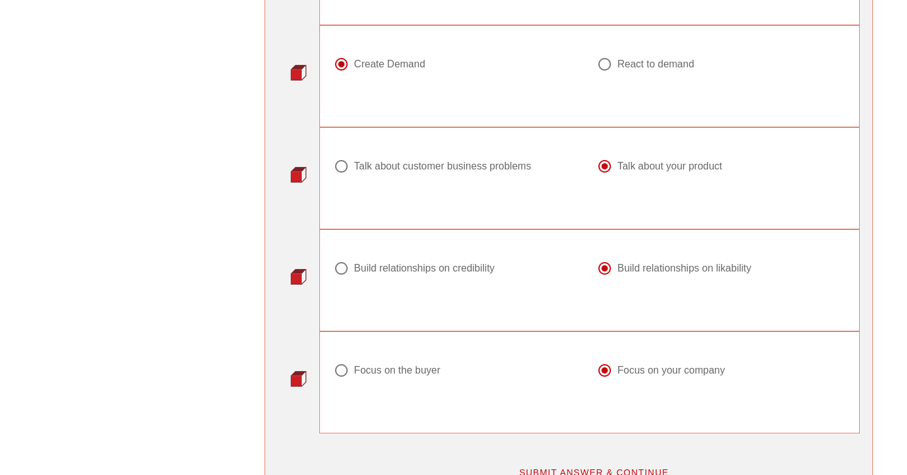
click at [441, 164] on div "Talk about customer business problems" at bounding box center [442, 166] width 177 height 13
radio input "true"
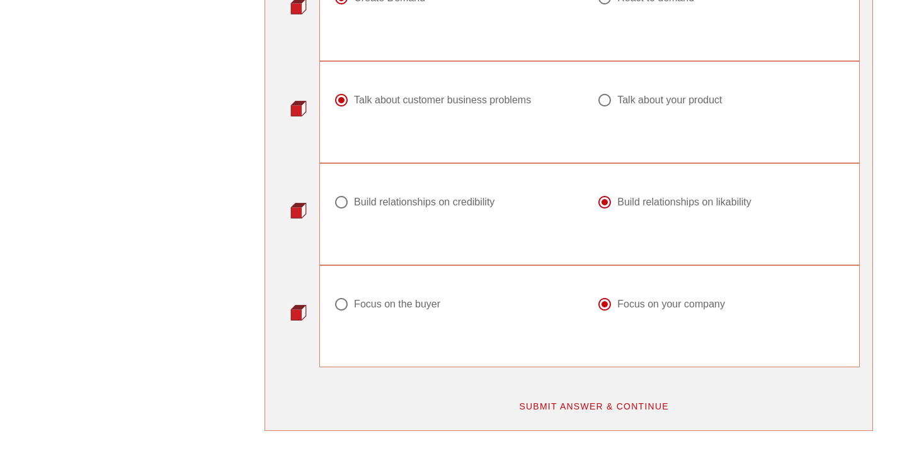
scroll to position [1697, 0]
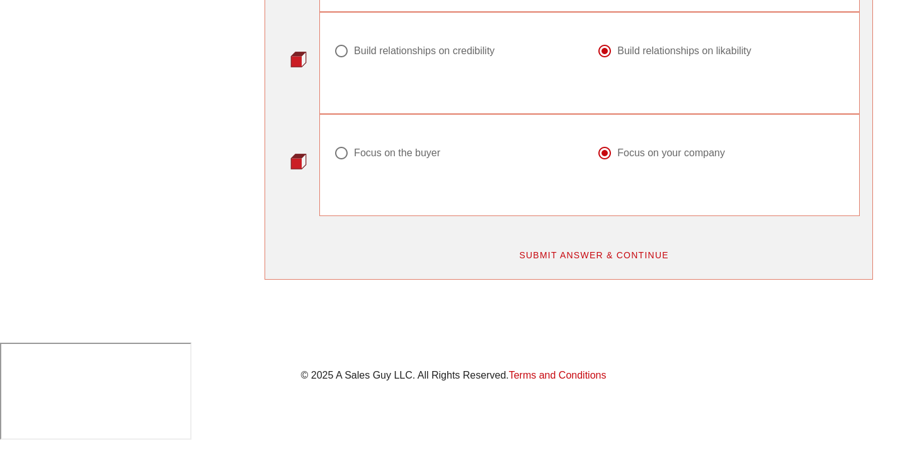
click at [545, 259] on span "SUBMIT ANSWER & CONTINUE" at bounding box center [593, 255] width 150 height 10
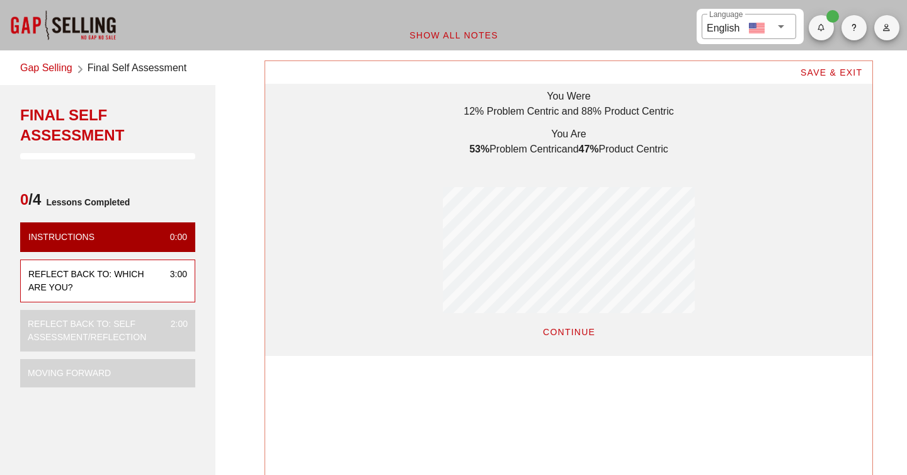
scroll to position [295, 607]
click at [585, 327] on span "CONTINUE" at bounding box center [568, 332] width 53 height 10
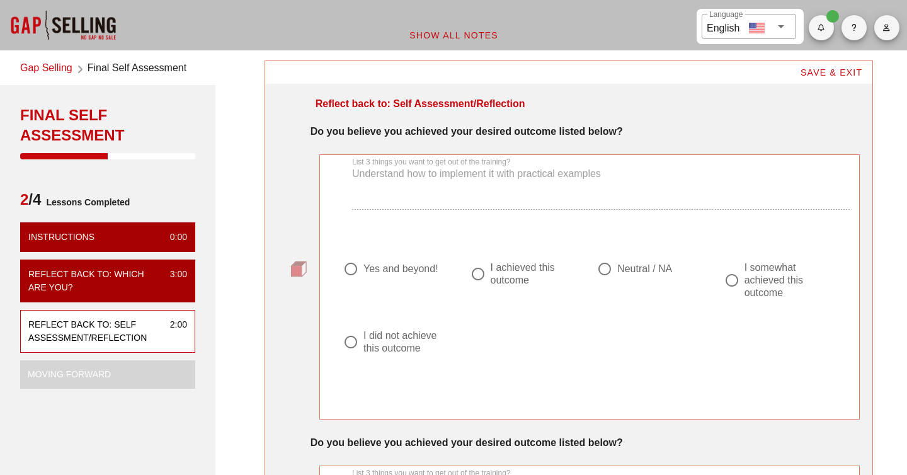
click at [506, 274] on div "I achieved this outcome" at bounding box center [531, 273] width 82 height 25
radio input "true"
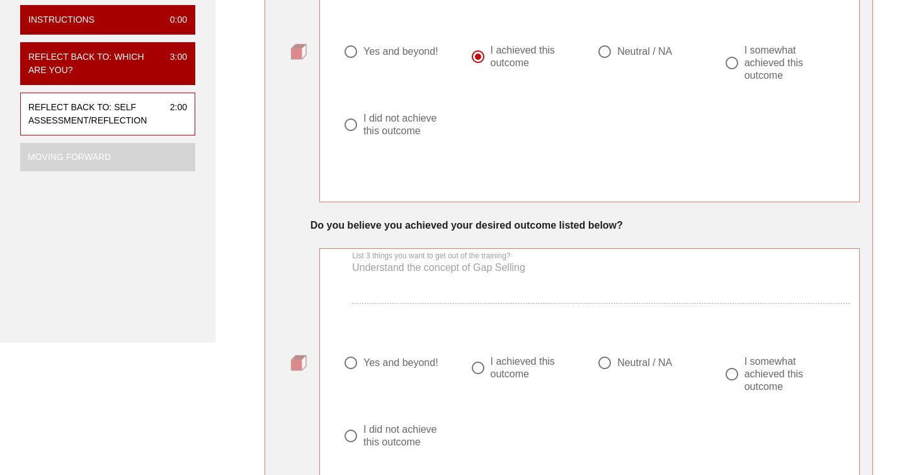
scroll to position [268, 0]
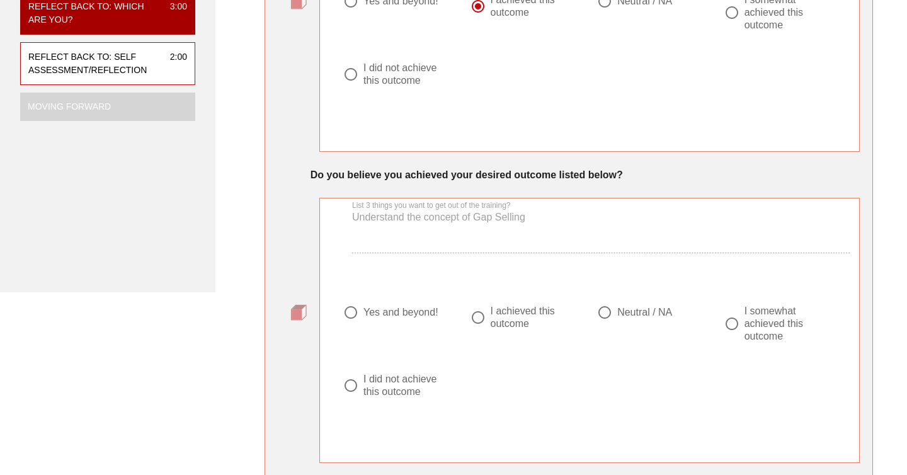
click at [501, 313] on div "I achieved this outcome" at bounding box center [531, 317] width 82 height 25
radio input "true"
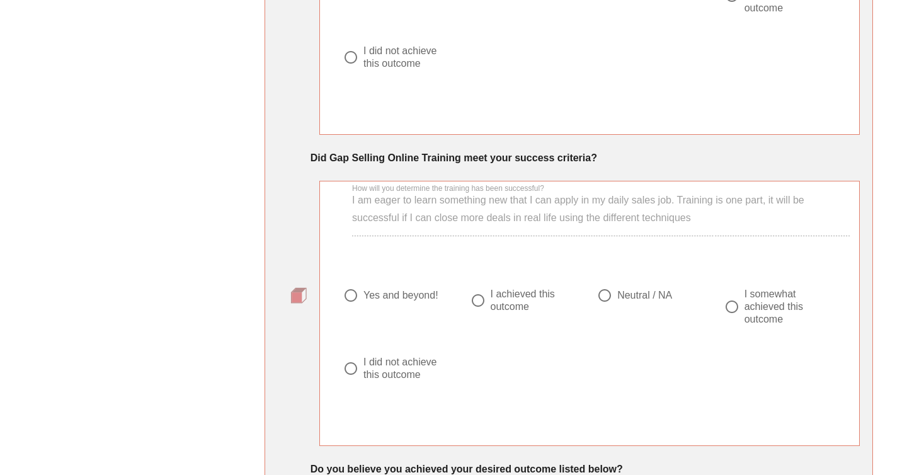
scroll to position [602, 0]
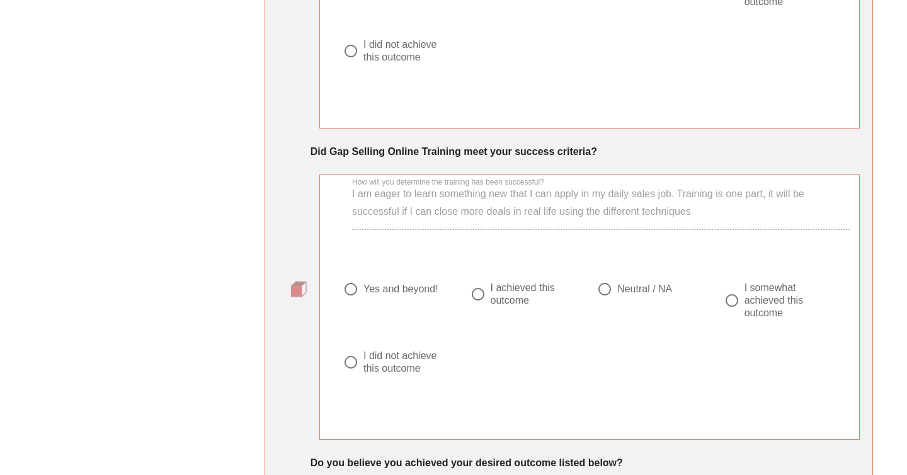
click at [514, 295] on div "I achieved this outcome" at bounding box center [531, 293] width 82 height 25
radio input "true"
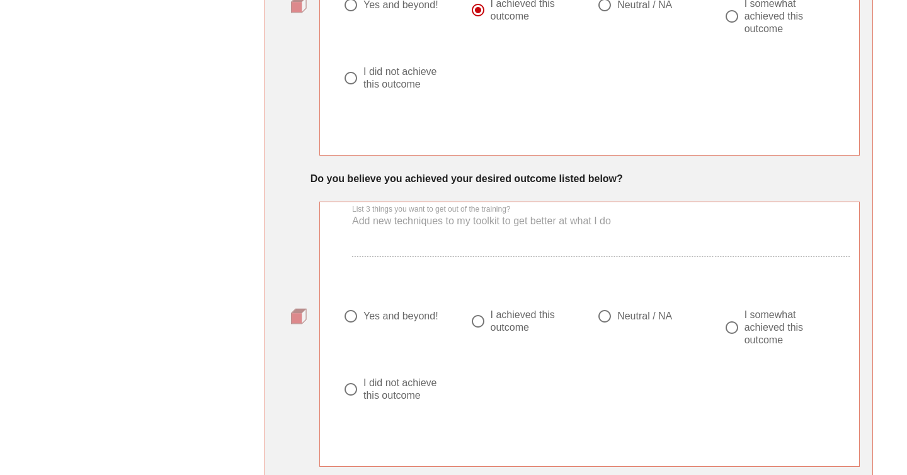
scroll to position [905, 0]
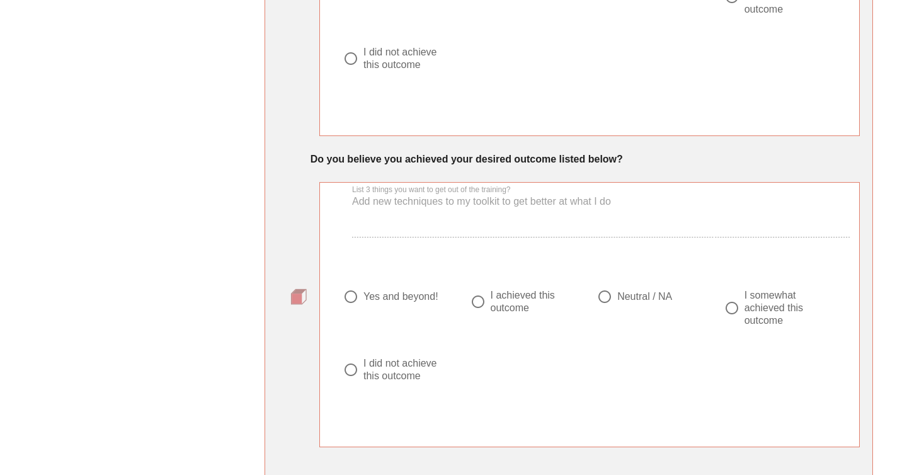
click at [515, 295] on div "I achieved this outcome" at bounding box center [531, 301] width 82 height 25
radio input "true"
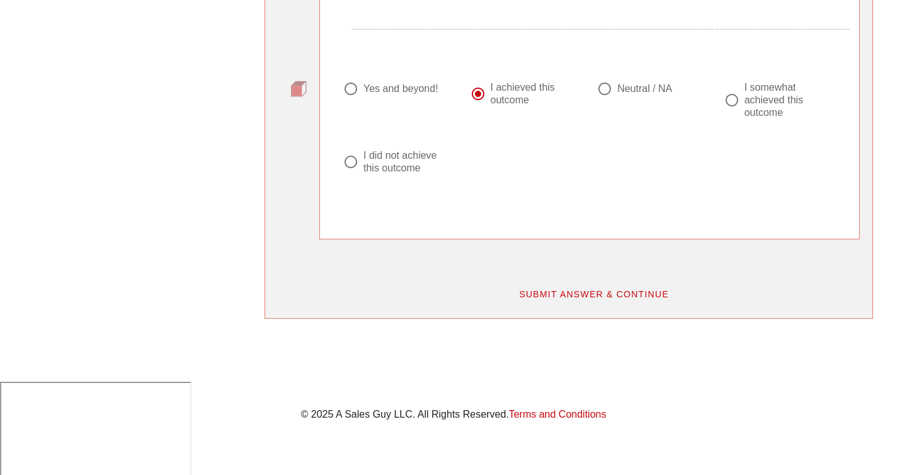
scroll to position [1152, 0]
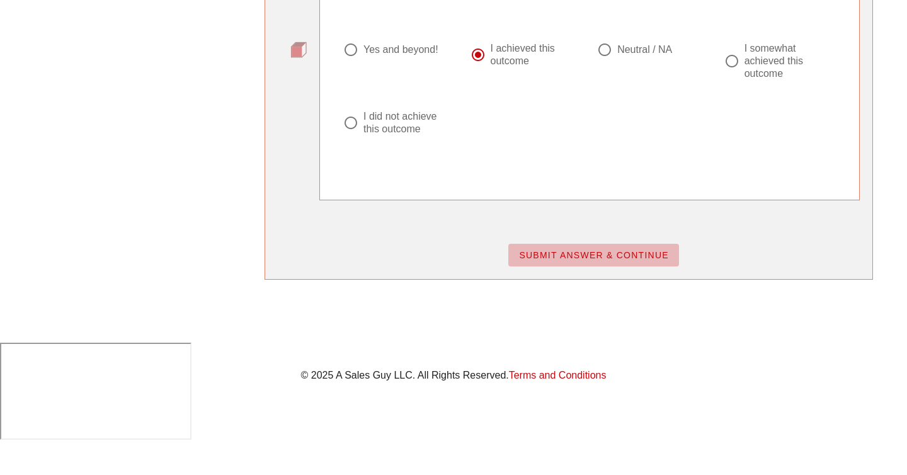
click at [545, 263] on button "SUBMIT ANSWER & CONTINUE" at bounding box center [593, 255] width 171 height 23
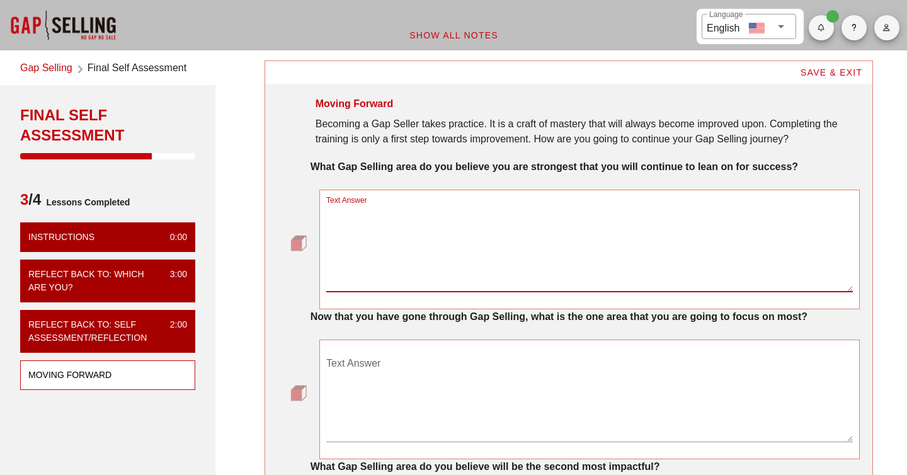
click at [545, 263] on textarea "Text Answer" at bounding box center [589, 247] width 526 height 88
click at [673, 167] on strong "What Gap Selling area do you believe you are strongest that you will continue t…" at bounding box center [553, 166] width 487 height 11
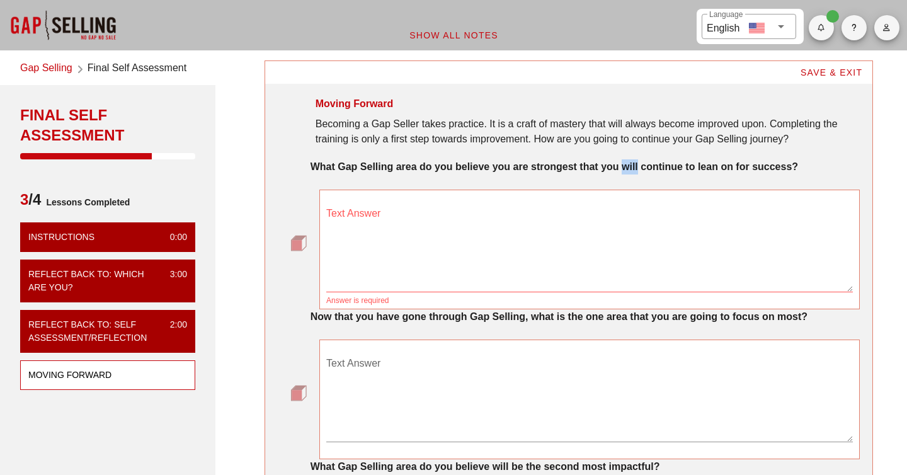
click at [673, 167] on strong "What Gap Selling area do you believe you are strongest that you will continue t…" at bounding box center [553, 166] width 487 height 11
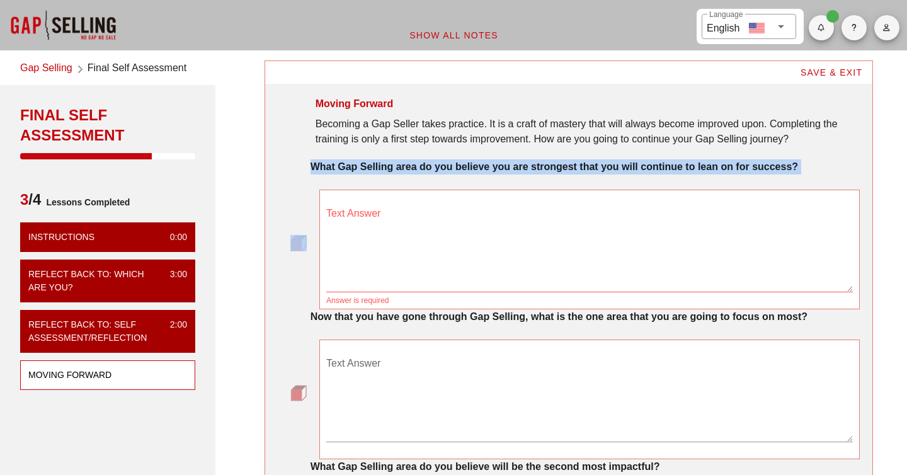
click at [673, 167] on strong "What Gap Selling area do you believe you are strongest that you will continue t…" at bounding box center [553, 166] width 487 height 11
copy strong "What Gap Selling area do you believe you are strongest that you will continue t…"
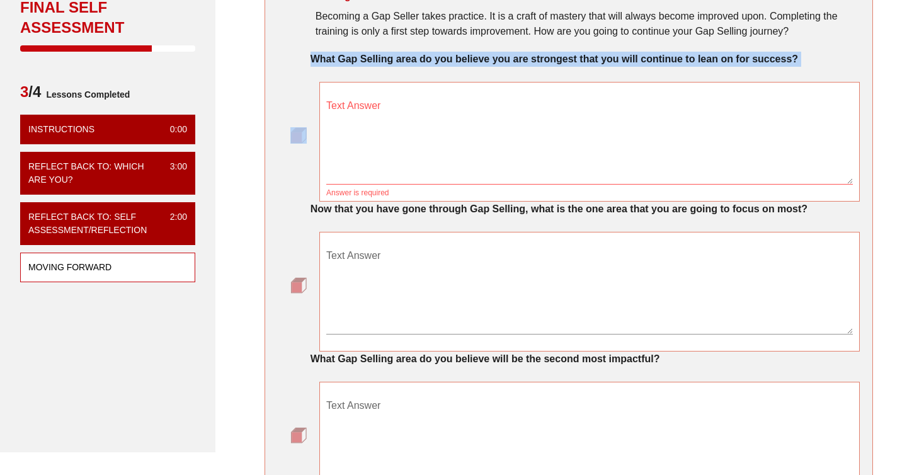
scroll to position [134, 0]
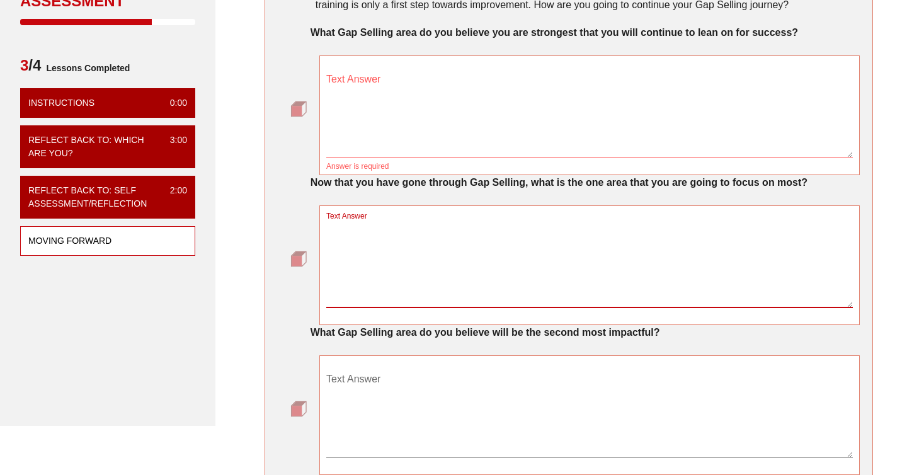
click at [450, 297] on textarea "Text Answer" at bounding box center [589, 263] width 526 height 88
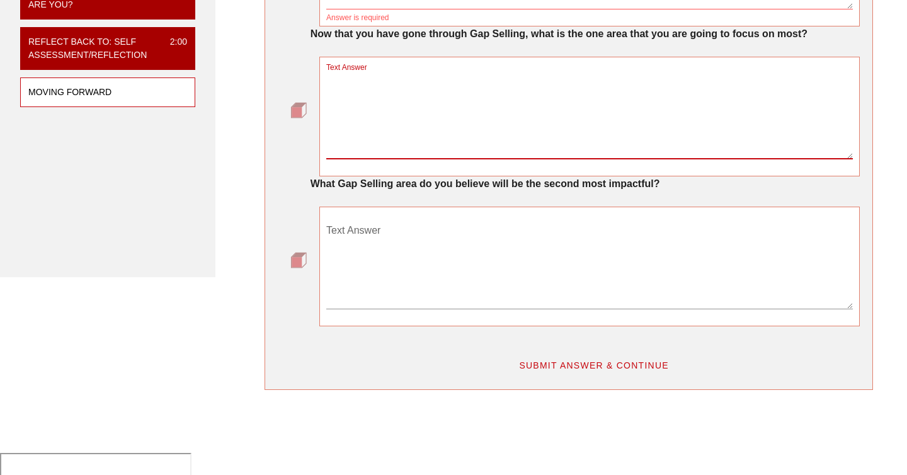
scroll to position [282, 0]
type textarea "Take more time to"
click at [427, 286] on textarea "Text Answer" at bounding box center [589, 265] width 526 height 88
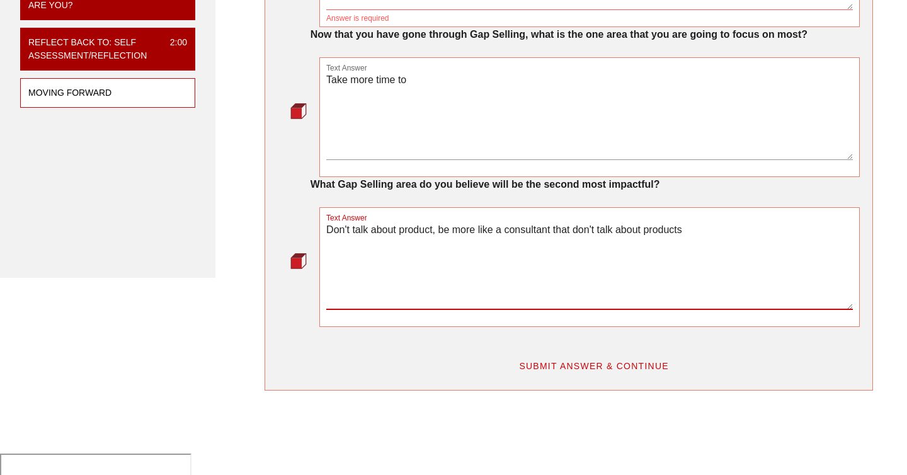
drag, startPoint x: 447, startPoint y: 257, endPoint x: 302, endPoint y: 256, distance: 144.8
click at [303, 256] on div "Text Answer Don't talk about product, be more like a consultant that don't talk…" at bounding box center [569, 267] width 582 height 120
click at [584, 252] on textarea "Be more like a consultant that don't talk about products" at bounding box center [589, 265] width 526 height 88
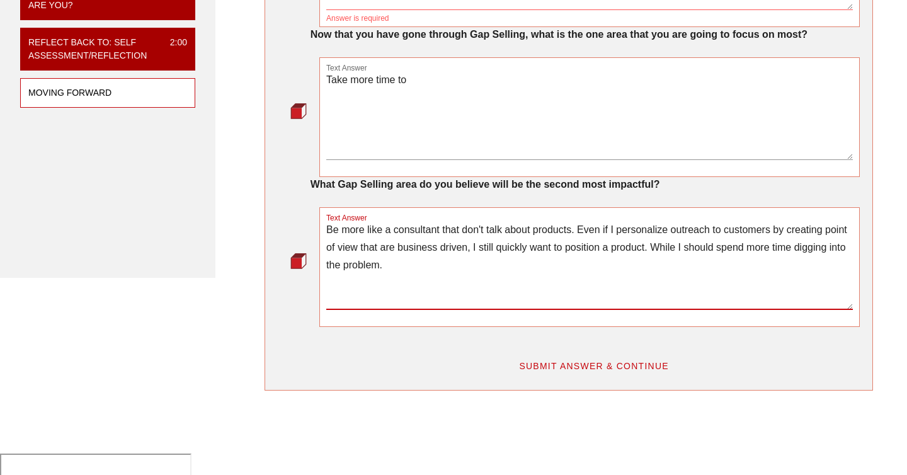
click at [475, 127] on textarea "Take more time to" at bounding box center [589, 115] width 526 height 88
click at [681, 282] on textarea "Be more like a consultant that don't talk about products. Even if I personalize…" at bounding box center [589, 265] width 526 height 88
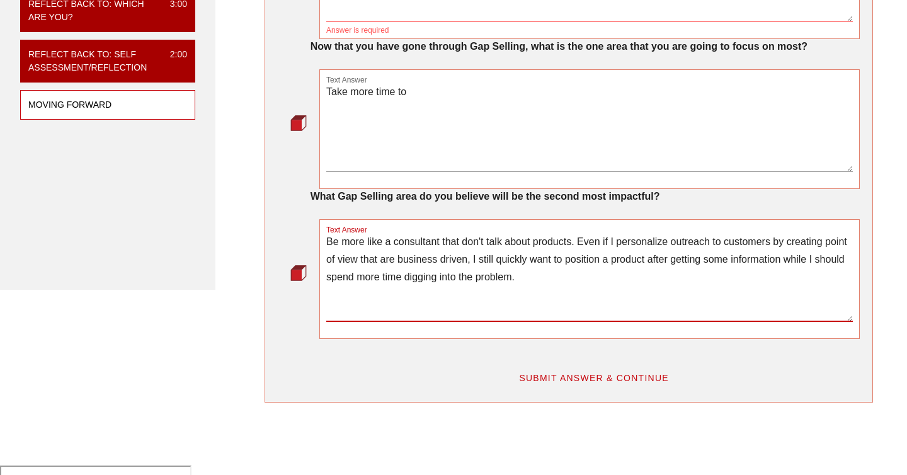
type textarea "Be more like a consultant that don't talk about products. Even if I personalize…"
click at [547, 163] on textarea "Take more time to" at bounding box center [589, 127] width 526 height 88
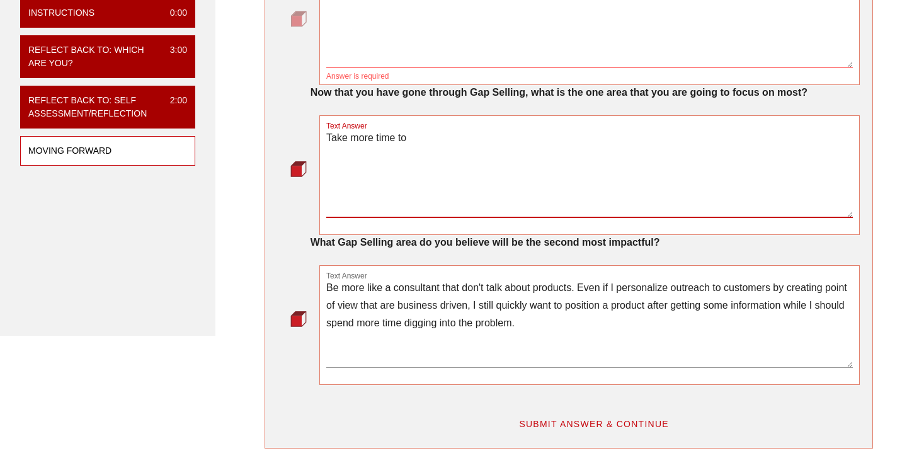
scroll to position [219, 0]
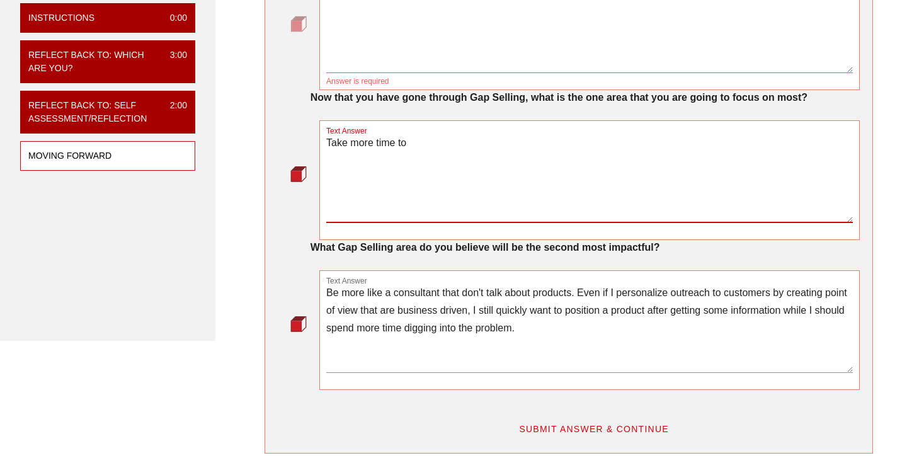
click at [463, 222] on textarea "Take more time to" at bounding box center [589, 178] width 526 height 88
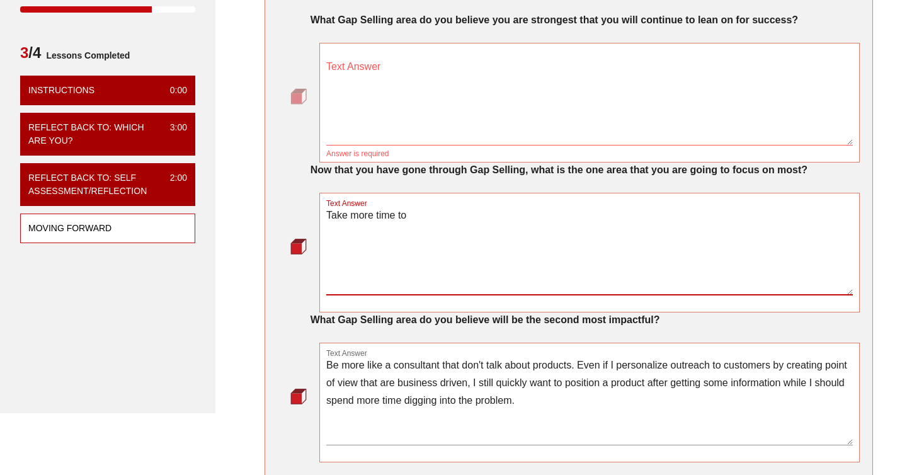
scroll to position [122, 0]
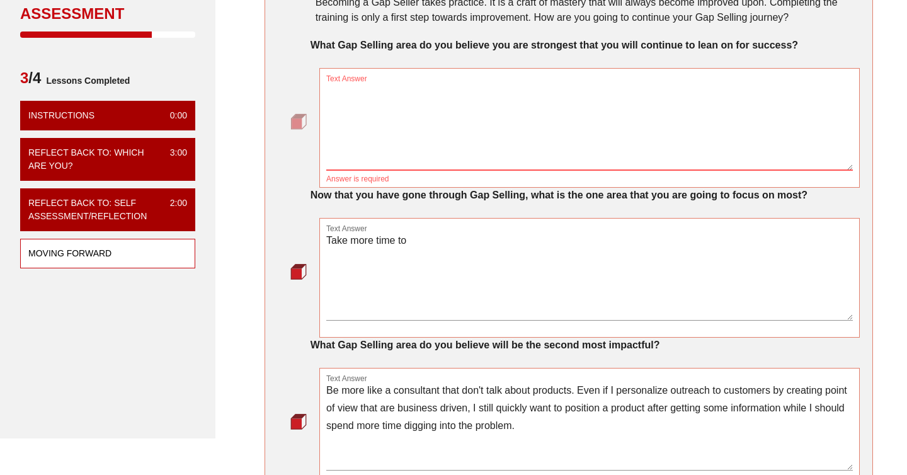
click at [406, 125] on textarea "Text Answer" at bounding box center [589, 126] width 526 height 88
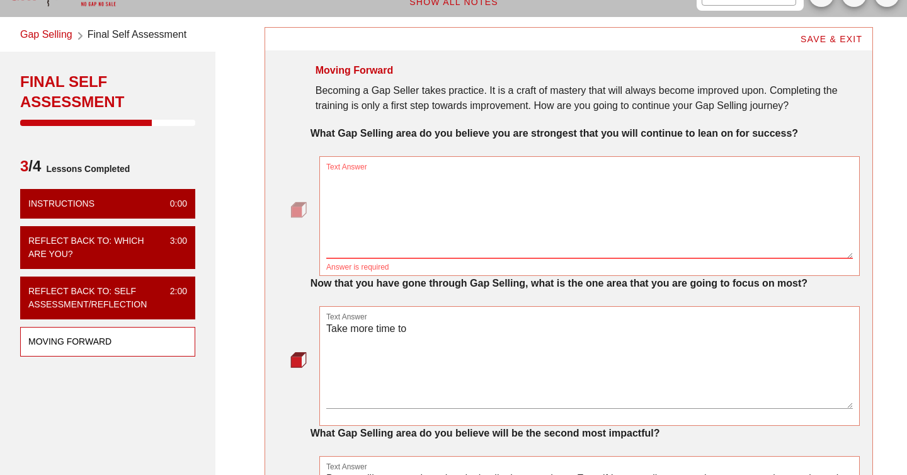
scroll to position [26, 0]
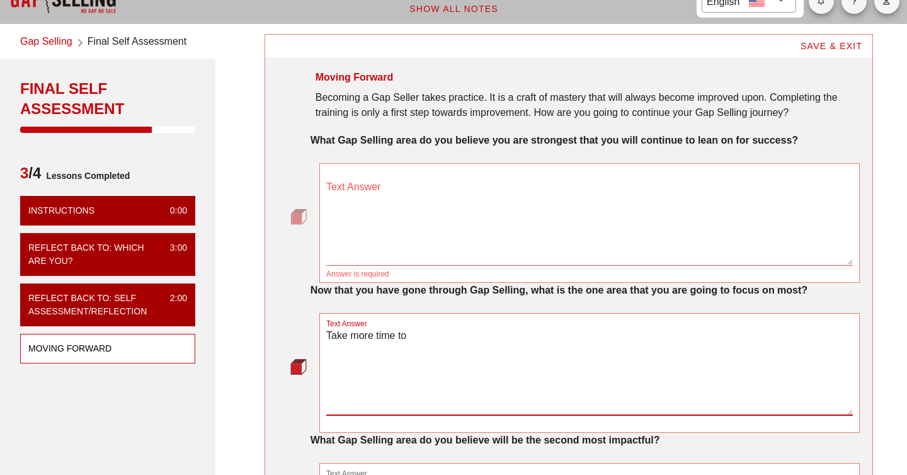
click at [358, 375] on textarea "Take more time to" at bounding box center [589, 371] width 526 height 88
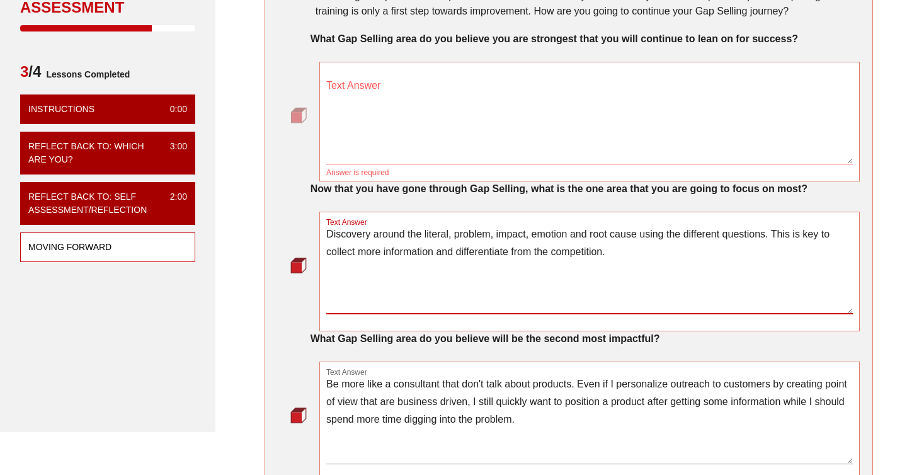
scroll to position [137, 0]
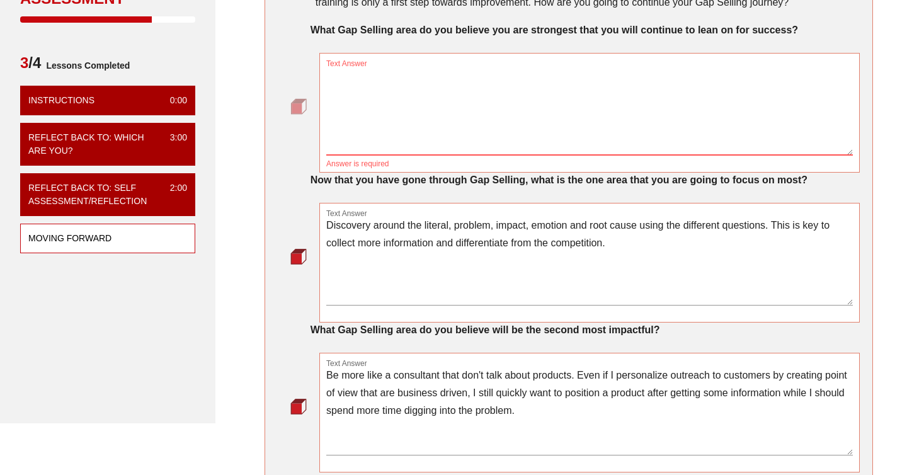
click at [472, 120] on textarea "Text Answer" at bounding box center [589, 111] width 526 height 88
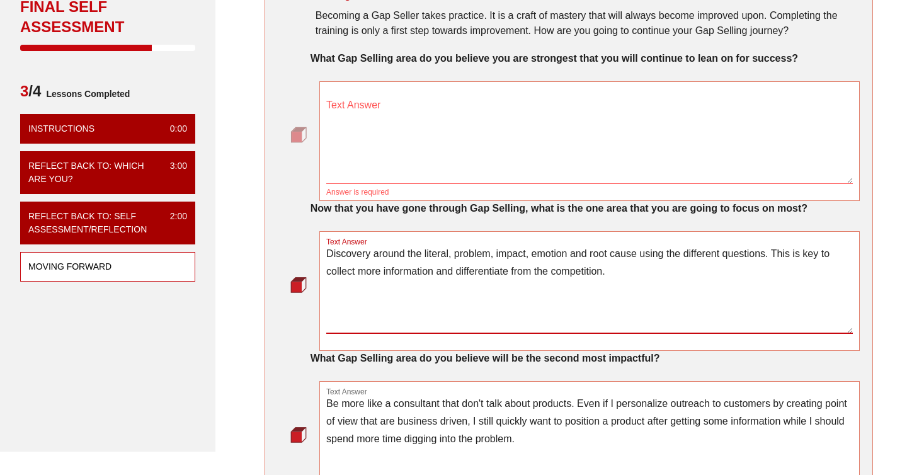
click at [626, 308] on textarea "Discovery around the literal, problem, impact, emotion and root cause using the…" at bounding box center [589, 289] width 526 height 88
click at [749, 288] on textarea "Discovery around the literal, problem, impact, emotion and root cause using the…" at bounding box center [589, 289] width 526 height 88
type textarea "Discovery around the literal, problem, impact, emotion and root cause using the…"
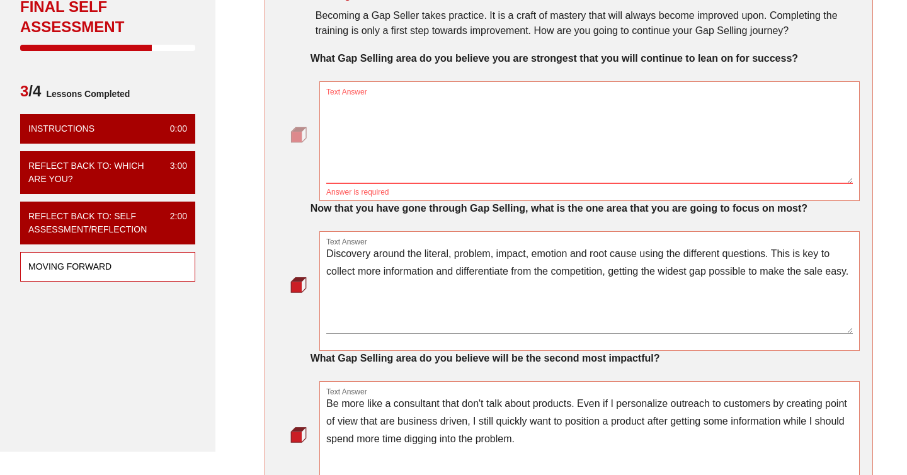
click at [666, 161] on textarea "Text Answer" at bounding box center [589, 139] width 526 height 88
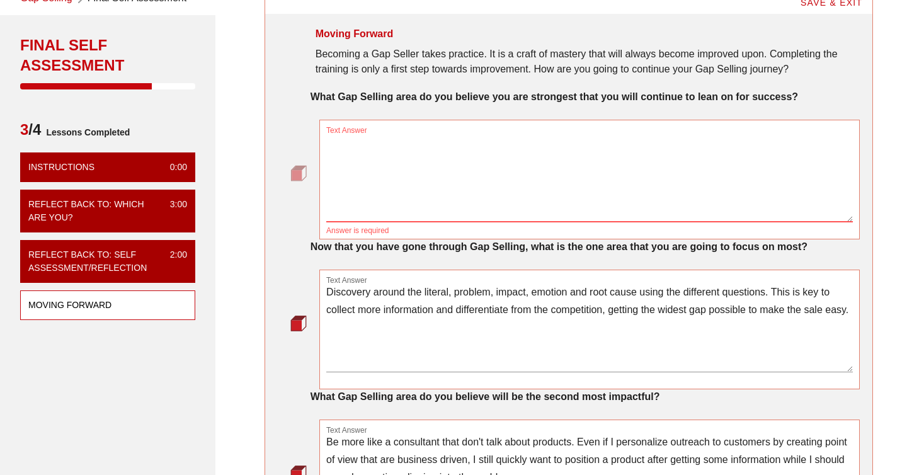
scroll to position [67, 0]
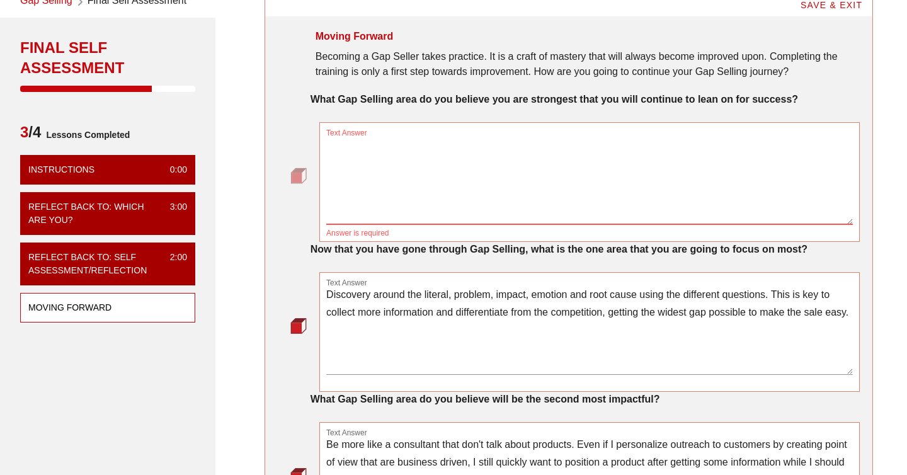
click at [342, 162] on textarea "Text Answer" at bounding box center [589, 180] width 526 height 88
type textarea "A"
type textarea "I"
type textarea "B"
type textarea "I"
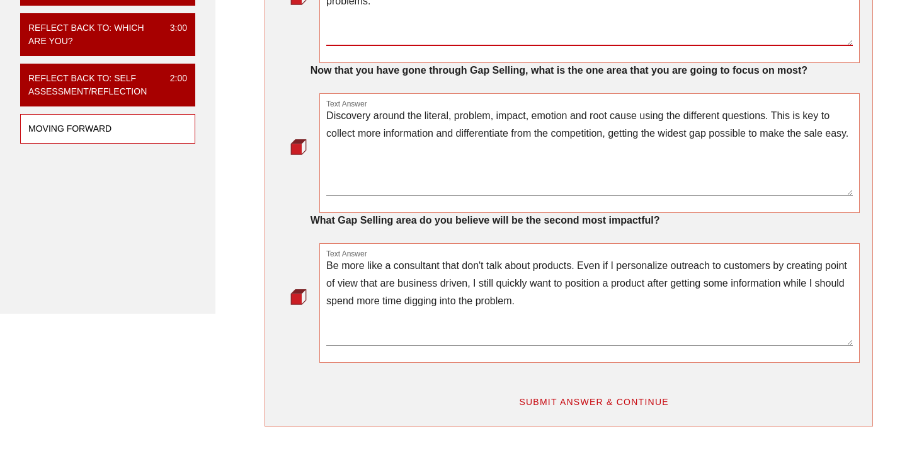
scroll to position [260, 0]
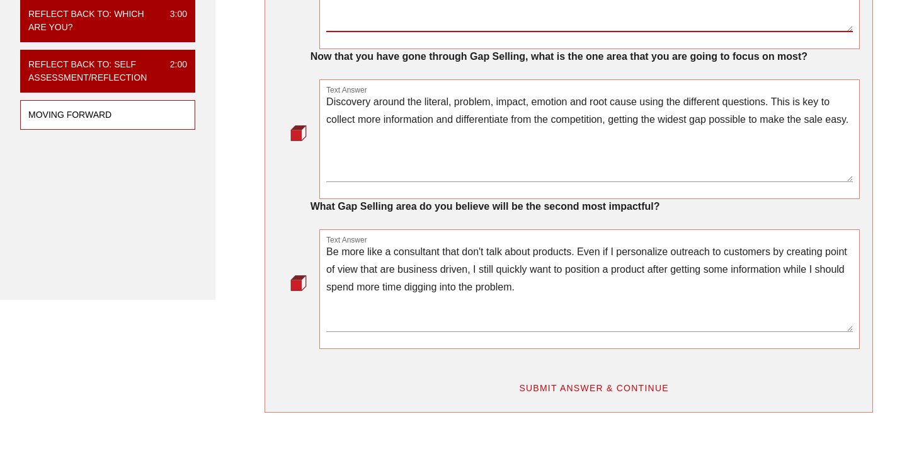
type textarea "Building a current state and a future state but now I'll go into more depth hav…"
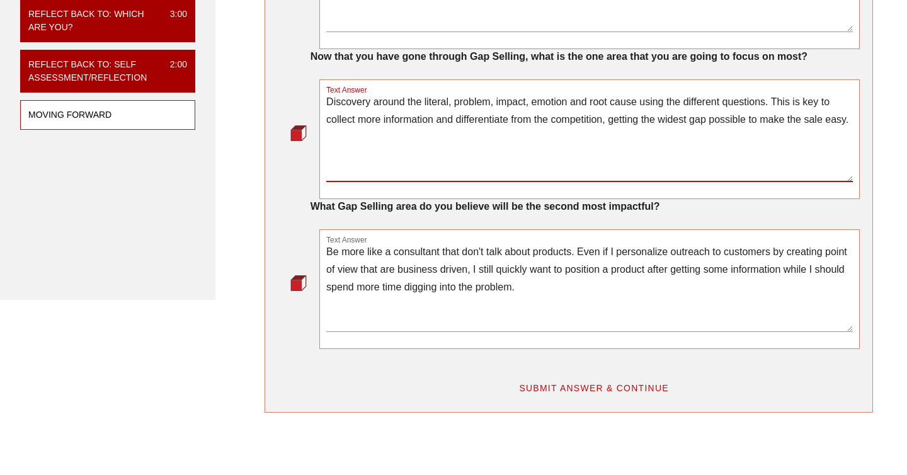
click at [366, 168] on textarea "Discovery around the literal, problem, impact, emotion and root cause using the…" at bounding box center [589, 137] width 526 height 88
click at [786, 130] on textarea "Discovery around the literal, problem, impact, emotion and root cause using the…" at bounding box center [589, 137] width 526 height 88
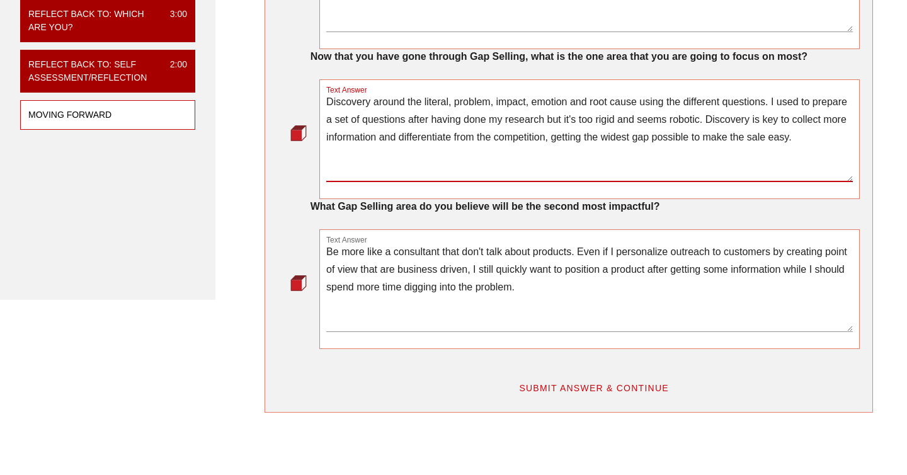
click at [517, 156] on textarea "Discovery around the literal, problem, impact, emotion and root cause using the…" at bounding box center [589, 137] width 526 height 88
click at [466, 181] on textarea "Discovery around the literal, problem, impact, emotion and root cause using the…" at bounding box center [589, 137] width 526 height 88
click at [615, 169] on textarea "Discovery around the literal, problem, impact, emotion and root cause using the…" at bounding box center [589, 137] width 526 height 88
click at [754, 169] on textarea "Discovery around the literal, problem, impact, emotion and root cause using the…" at bounding box center [589, 137] width 526 height 88
click at [758, 169] on textarea "Discovery around the literal, problem, impact, emotion and root cause using the…" at bounding box center [589, 137] width 526 height 88
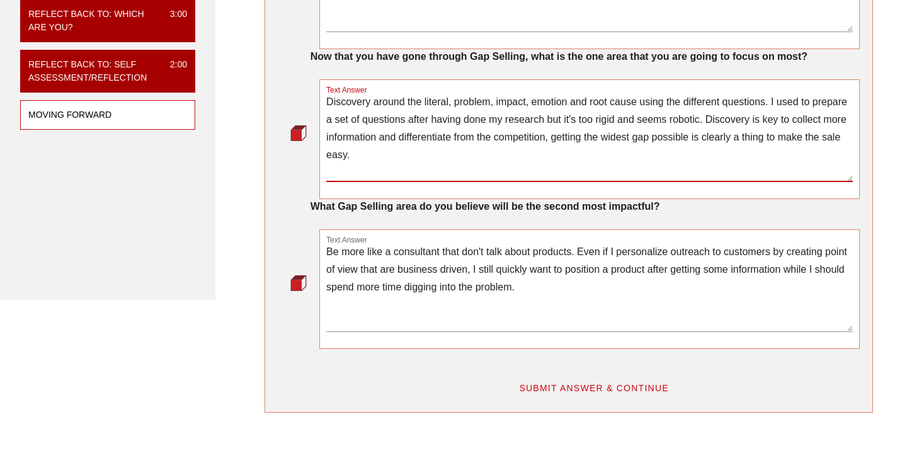
click at [756, 152] on textarea "Discovery around the literal, problem, impact, emotion and root cause using the…" at bounding box center [589, 137] width 526 height 88
click at [614, 160] on textarea "Discovery around the literal, problem, impact, emotion and root cause using the…" at bounding box center [589, 137] width 526 height 88
drag, startPoint x: 755, startPoint y: 150, endPoint x: 755, endPoint y: 198, distance: 47.2
click at [755, 181] on textarea "Discovery around the literal, problem, impact, emotion and root cause using the…" at bounding box center [589, 137] width 526 height 88
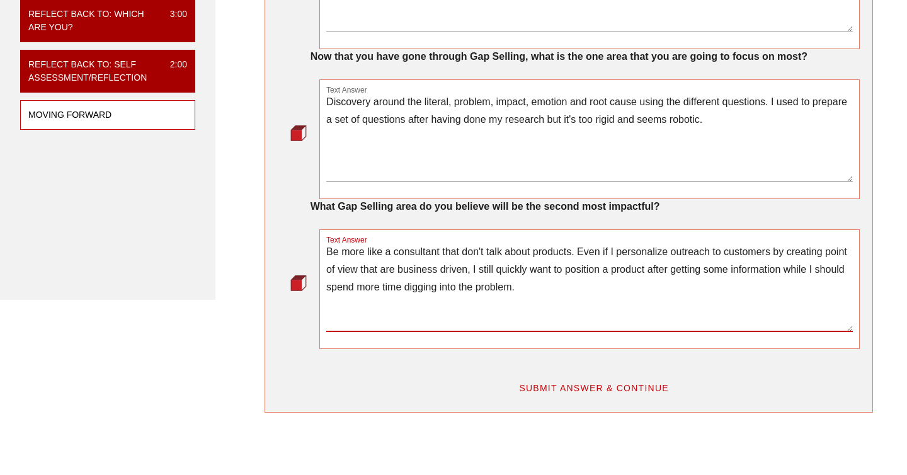
drag, startPoint x: 577, startPoint y: 281, endPoint x: 305, endPoint y: 281, distance: 272.6
click at [305, 281] on div "Text Answer Be more like a consultant that don't talk about products. Even if I…" at bounding box center [569, 289] width 582 height 120
click at [429, 290] on textarea "Be more like a consultant that don't talk about products. Even if I personalize…" at bounding box center [589, 287] width 526 height 88
click at [461, 295] on textarea "Be more like a consultant that don't talk about products. Even if I personalize…" at bounding box center [589, 287] width 526 height 88
click at [774, 152] on textarea "Discovery around the literal, problem, impact, emotion and root cause using the…" at bounding box center [589, 137] width 526 height 88
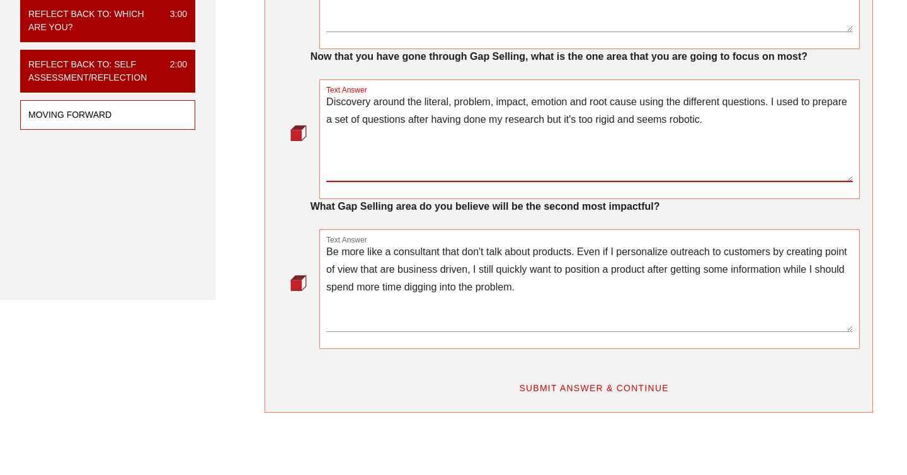
paste textarea "Be more like a consultant that don't talk about products. Even if I personalize…"
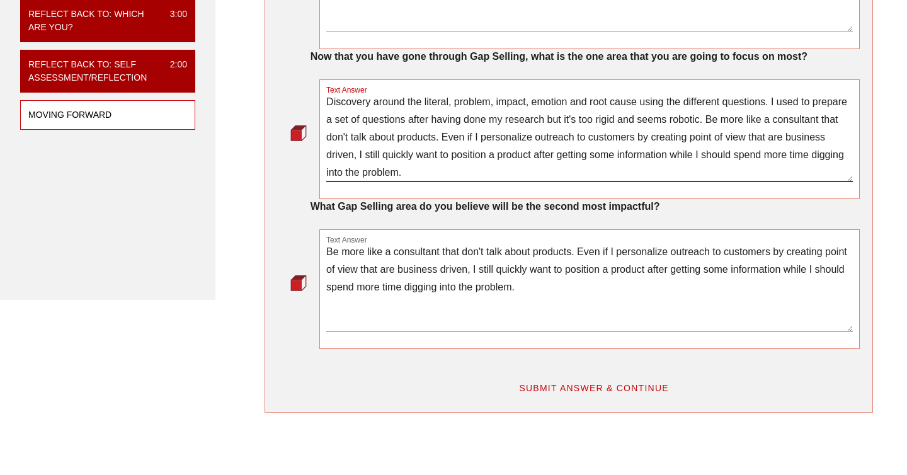
click at [757, 149] on textarea "Discovery around the literal, problem, impact, emotion and root cause using the…" at bounding box center [589, 137] width 526 height 88
click at [694, 150] on textarea "Discovery around the literal, problem, impact, emotion and root cause using the…" at bounding box center [589, 137] width 526 height 88
click at [640, 181] on textarea "Discovery around the literal, problem, impact, emotion and root cause using the…" at bounding box center [589, 137] width 526 height 88
type textarea "Discovery around the literal, problem, impact, emotion and root cause using the…"
click at [500, 297] on textarea "Be more like a consultant that don't talk about products. Even if I personalize…" at bounding box center [589, 287] width 526 height 88
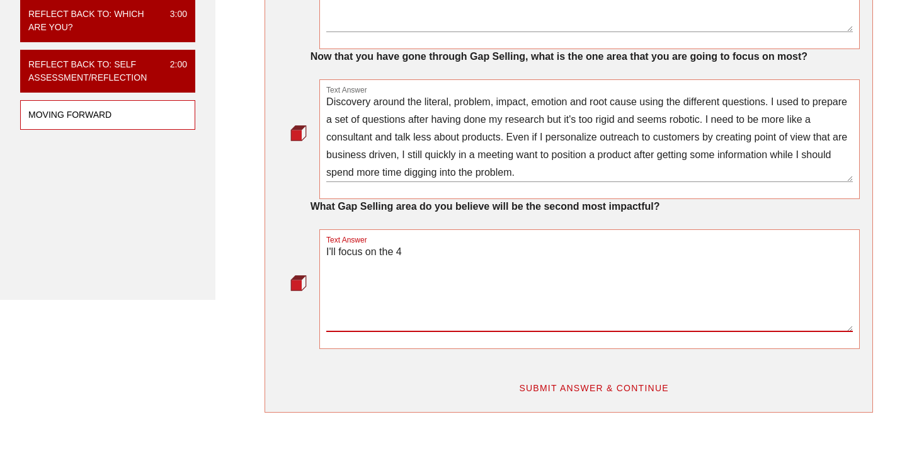
paste textarea "- Does a problem exist our solution can fix? - Does the buyer actually admit th…"
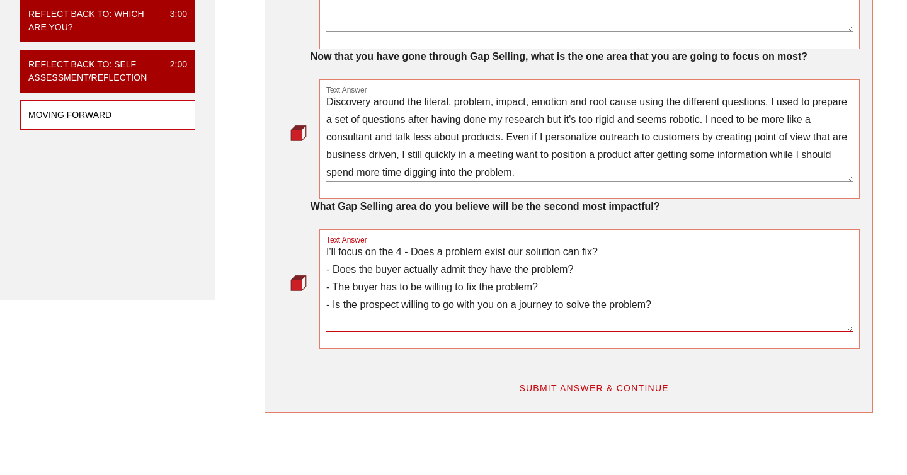
click at [407, 284] on textarea "I'll focus on the 4 - Does a problem exist our solution can fix? - Does the buy…" at bounding box center [589, 287] width 526 height 88
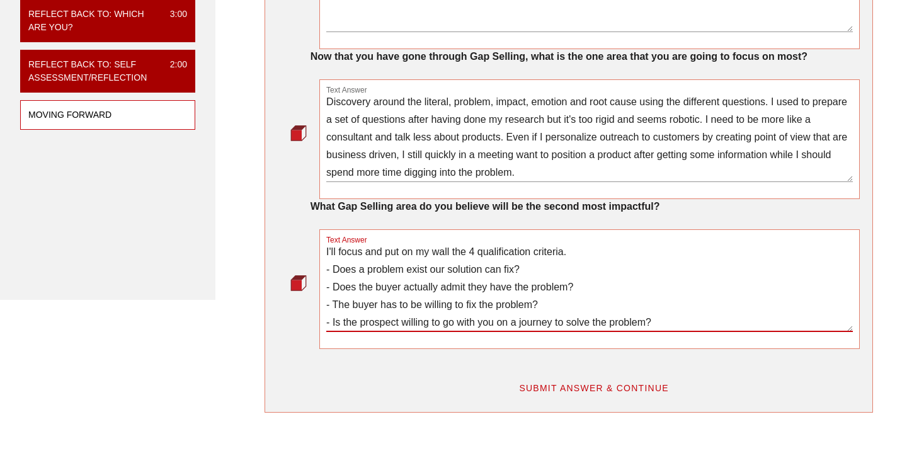
scroll to position [0, 0]
type textarea "I'll focus and put on my wall the 4 qualification criteria. - Does a problem ex…"
click at [524, 399] on button "SUBMIT ANSWER & CONTINUE" at bounding box center [593, 387] width 171 height 23
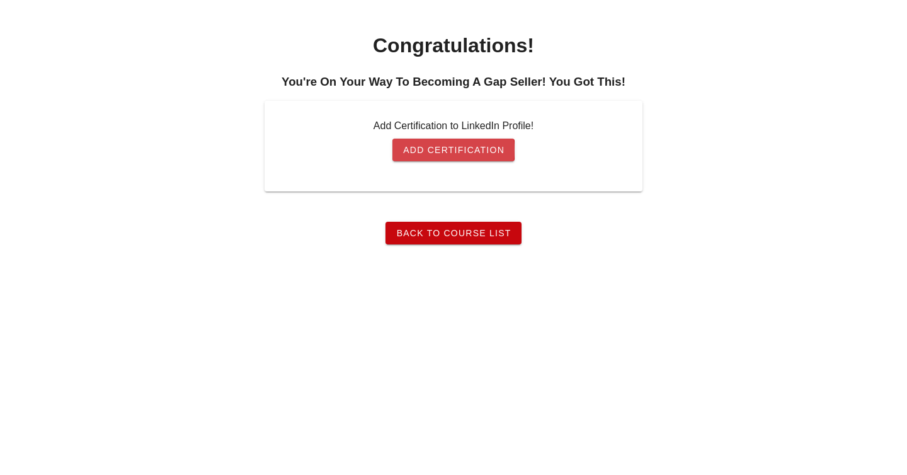
click at [426, 149] on span "Add Certification" at bounding box center [453, 150] width 102 height 10
click at [477, 234] on span "Back To Course List" at bounding box center [452, 233] width 115 height 10
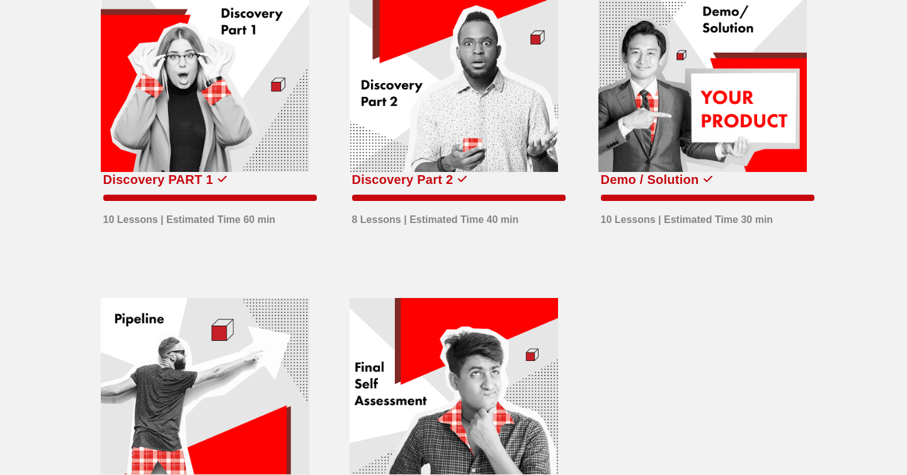
scroll to position [699, 0]
